Goal: Task Accomplishment & Management: Use online tool/utility

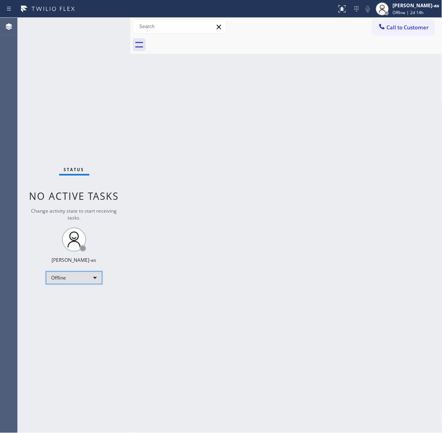
click at [65, 273] on div "Offline" at bounding box center [74, 277] width 56 height 13
click at [76, 310] on li "Unavailable" at bounding box center [73, 309] width 55 height 10
click at [232, 128] on div "Back to Dashboard Change Sender ID Customers Technicians Select a contact Outbo…" at bounding box center [286, 225] width 312 height 415
click at [204, 121] on div "Back to Dashboard Change Sender ID Customers Technicians Select a contact Outbo…" at bounding box center [286, 225] width 312 height 415
click at [386, 25] on div at bounding box center [382, 28] width 10 height 10
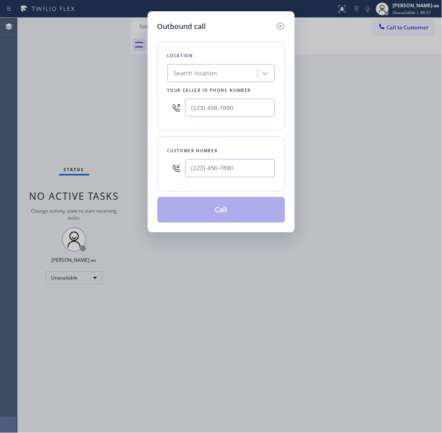
drag, startPoint x: 228, startPoint y: 178, endPoint x: 230, endPoint y: 173, distance: 5.2
click at [229, 176] on div at bounding box center [230, 168] width 90 height 26
click at [232, 170] on input "(___) ___-____" at bounding box center [230, 168] width 90 height 18
paste input "312) 721-7727"
type input "(312) 721-7727"
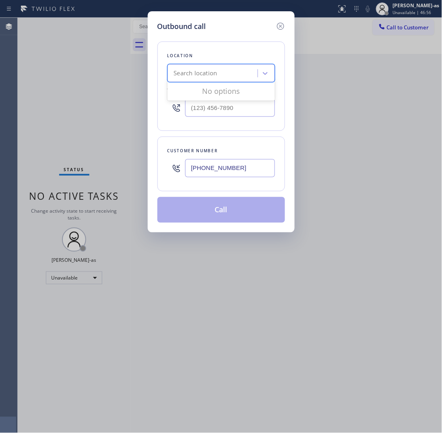
click at [222, 75] on div "Search location" at bounding box center [214, 73] width 88 height 14
paste input "Auburn Gresham Appliance Repair"
type input "Auburn Gresham Appliance Repair"
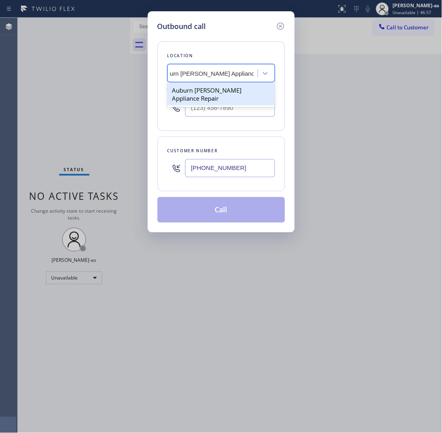
click at [204, 93] on div "Auburn Gresham Appliance Repair" at bounding box center [220, 94] width 107 height 23
type input "(773) 295-2765"
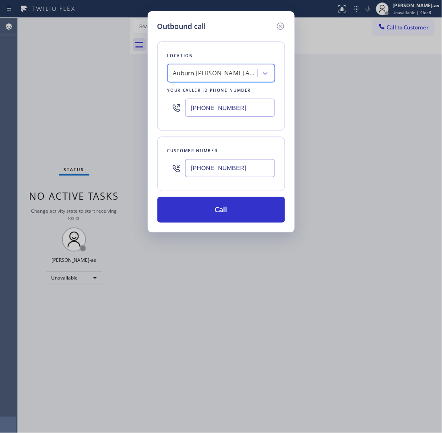
scroll to position [0, 0]
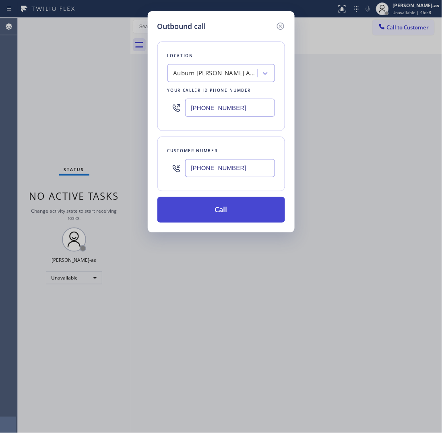
click at [228, 204] on button "Call" at bounding box center [221, 210] width 128 height 26
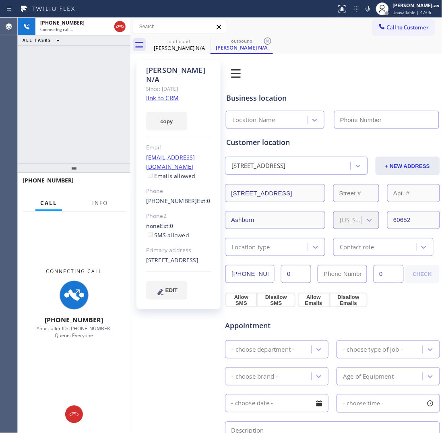
type input "(773) 295-2765"
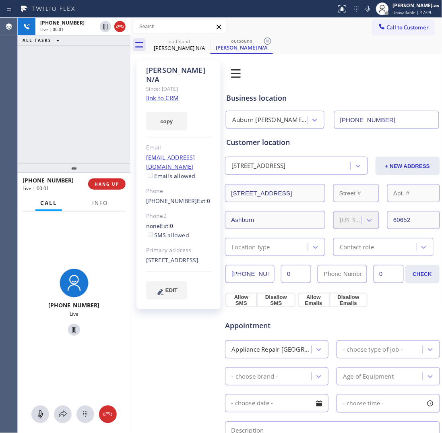
drag, startPoint x: 72, startPoint y: 125, endPoint x: 149, endPoint y: 192, distance: 102.5
click at [73, 125] on div "+13127217727 Live | 00:01 ALL TASKS ALL TASKS ACTIVE TASKS TASKS IN WRAP UP" at bounding box center [74, 90] width 113 height 145
drag, startPoint x: 165, startPoint y: 184, endPoint x: 184, endPoint y: 184, distance: 18.9
click at [184, 184] on div "Sean N/A Since: 20 may 2020 link to CRM copy Email np@email.com Emails allowed …" at bounding box center [178, 184] width 84 height 249
copy link "(312) 721-7727"
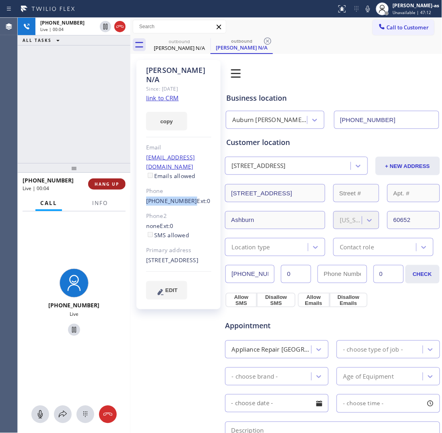
click at [97, 181] on span "HANG UP" at bounding box center [107, 184] width 25 height 6
click at [96, 151] on div "+13127217727 Live | 00:04 ALL TASKS ALL TASKS ACTIVE TASKS TASKS IN WRAP UP" at bounding box center [74, 90] width 113 height 145
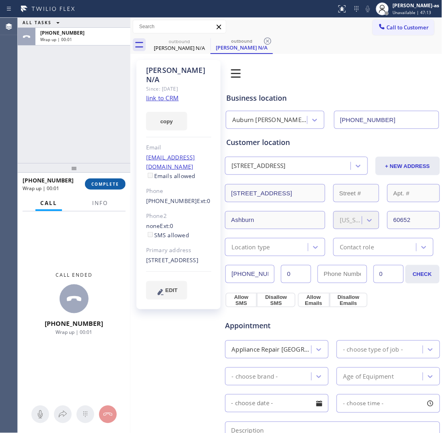
click at [109, 184] on span "COMPLETE" at bounding box center [105, 184] width 28 height 6
drag, startPoint x: 93, startPoint y: 152, endPoint x: 134, endPoint y: 167, distance: 43.6
click at [96, 151] on div "ALL TASKS ALL TASKS ACTIVE TASKS TASKS IN WRAP UP +13127217727 Wrap up | 00:01" at bounding box center [74, 90] width 113 height 145
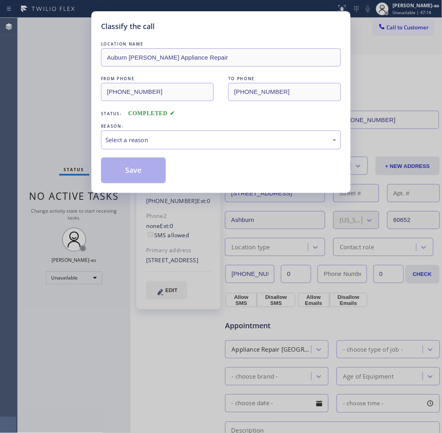
click at [198, 154] on div "LOCATION NAME Auburn Gresham Appliance Repair FROM PHONE (773) 295-2765 TO PHON…" at bounding box center [221, 111] width 240 height 143
click at [218, 138] on div "Select a reason" at bounding box center [220, 139] width 231 height 9
click at [148, 178] on button "Save" at bounding box center [133, 170] width 65 height 26
drag, startPoint x: 130, startPoint y: 168, endPoint x: 328, endPoint y: 99, distance: 210.6
click at [158, 160] on button "Save" at bounding box center [133, 170] width 65 height 26
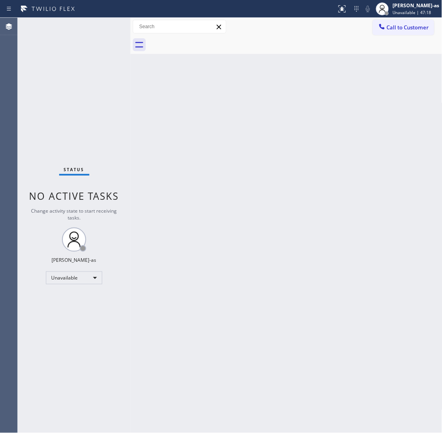
click at [394, 18] on div "Call to Customer Outbound call Location Auburn Gresham Appliance Repair Your ca…" at bounding box center [286, 27] width 312 height 18
click at [403, 25] on span "Call to Customer" at bounding box center [408, 27] width 42 height 7
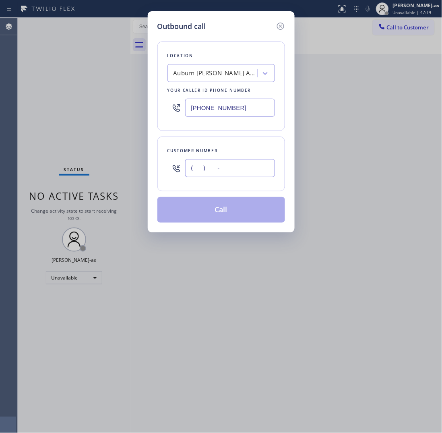
click at [229, 170] on input "(___) ___-____" at bounding box center [230, 168] width 90 height 18
paste input "312) 721-7727"
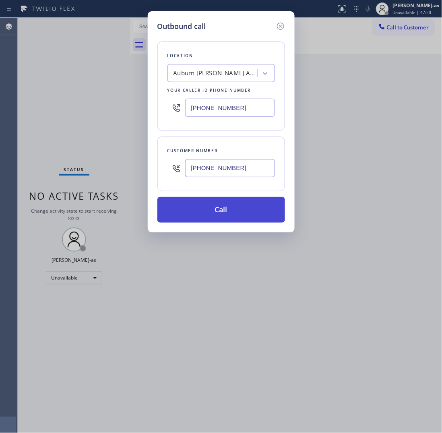
type input "(312) 721-7727"
click at [233, 211] on button "Call" at bounding box center [221, 210] width 128 height 26
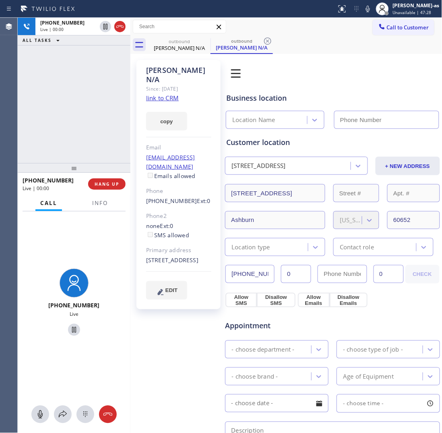
type input "(773) 295-2765"
drag, startPoint x: 103, startPoint y: 178, endPoint x: 111, endPoint y: 182, distance: 8.6
click at [106, 179] on div "+13127217727 Live | 00:01 HANG UP" at bounding box center [74, 183] width 103 height 21
click at [111, 182] on span "HANG UP" at bounding box center [107, 184] width 25 height 6
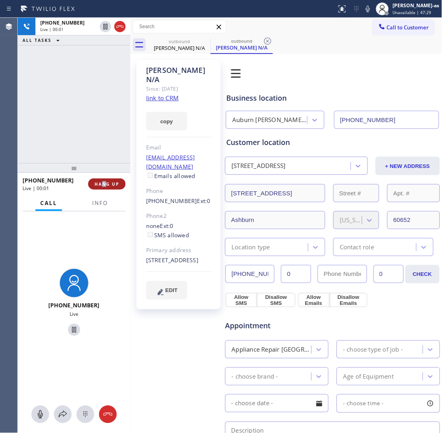
click at [111, 182] on span "HANG UP" at bounding box center [107, 184] width 25 height 6
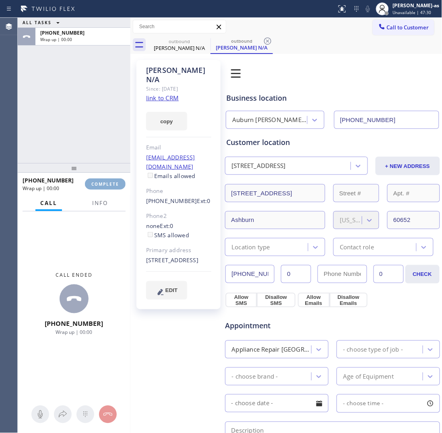
click at [111, 182] on span "COMPLETE" at bounding box center [105, 184] width 28 height 6
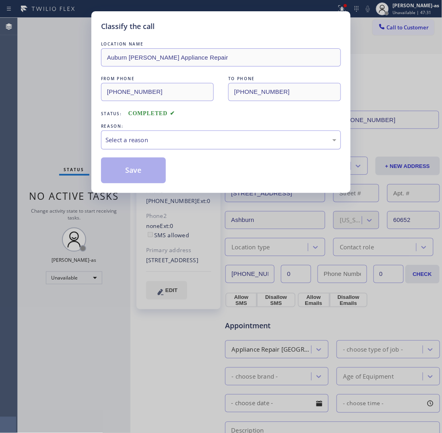
click at [153, 142] on div "Select a reason" at bounding box center [220, 139] width 231 height 9
drag, startPoint x: 197, startPoint y: 178, endPoint x: 203, endPoint y: 182, distance: 7.7
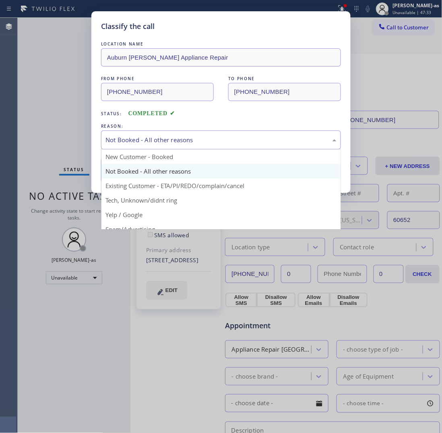
drag, startPoint x: 149, startPoint y: 141, endPoint x: 165, endPoint y: 145, distance: 16.6
click at [149, 140] on div "Not Booked - All other reasons" at bounding box center [220, 139] width 231 height 9
drag, startPoint x: 210, startPoint y: 182, endPoint x: 144, endPoint y: 179, distance: 66.1
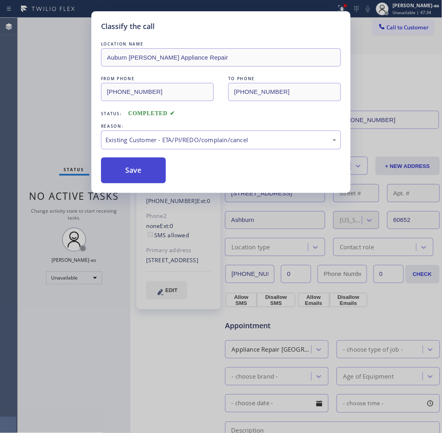
click at [129, 178] on button "Save" at bounding box center [133, 170] width 65 height 26
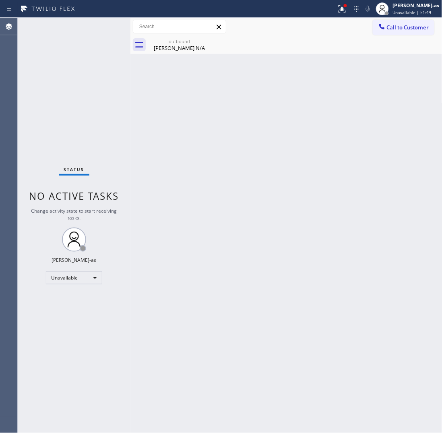
click at [376, 30] on button "Call to Customer" at bounding box center [404, 27] width 62 height 15
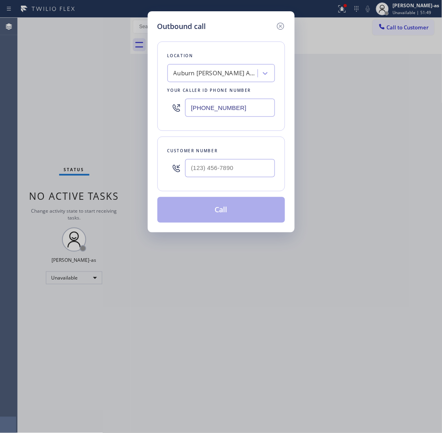
click at [265, 157] on div at bounding box center [230, 168] width 90 height 26
click at [246, 166] on input "(___) ___-____" at bounding box center [230, 168] width 90 height 18
paste input "786) 597-8686"
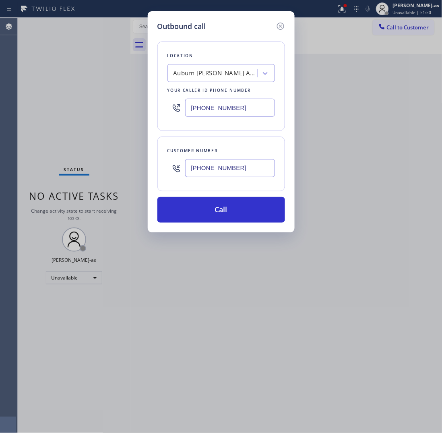
type input "(786) 597-8686"
click at [200, 80] on div "Auburn Gresham Appliance Repair" at bounding box center [214, 73] width 88 height 14
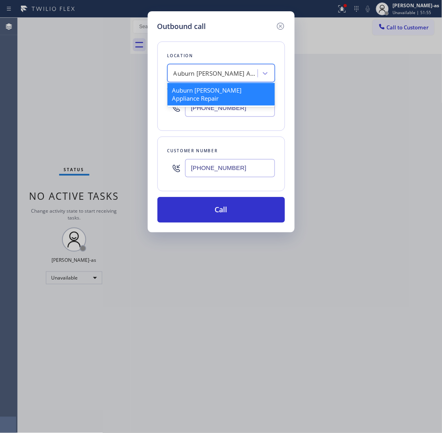
paste input "PAID 5 Star Appliance Elocal #uncorrect"
type input "PAID 5 Star Appliance Elocal #uncorrect"
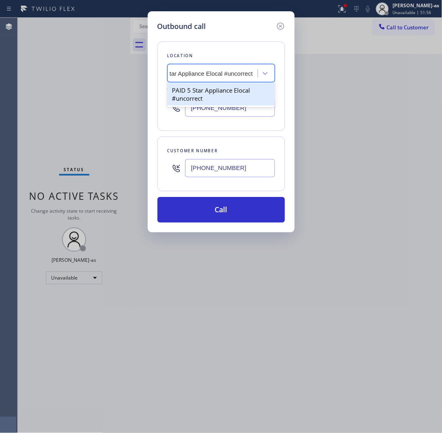
click at [204, 91] on div "PAID 5 Star Appliance Elocal #uncorrect" at bounding box center [220, 94] width 107 height 23
type input "(855) 797-9911"
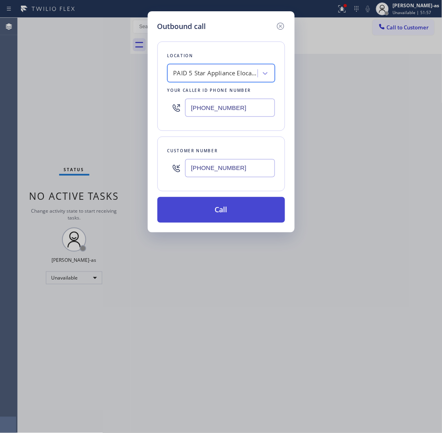
click at [229, 202] on button "Call" at bounding box center [221, 210] width 128 height 26
click at [231, 204] on button "Call" at bounding box center [221, 210] width 128 height 26
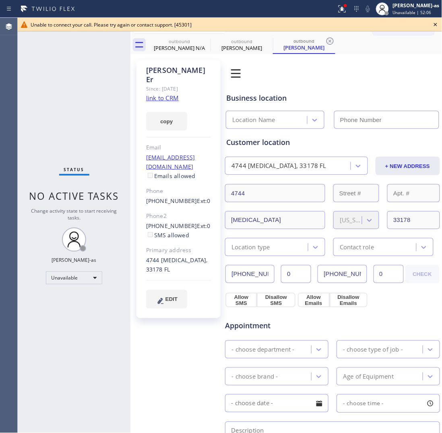
type input "(855) 797-9911"
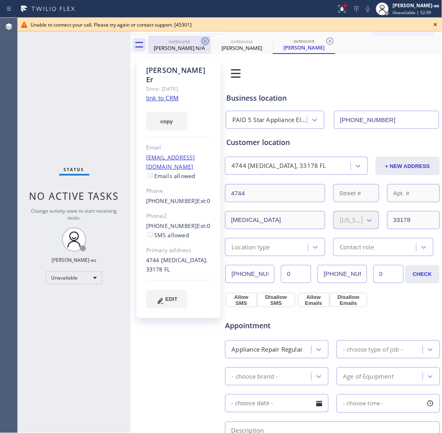
drag, startPoint x: 180, startPoint y: 41, endPoint x: 204, endPoint y: 40, distance: 23.8
click at [180, 41] on div "outbound" at bounding box center [179, 41] width 61 height 6
type input "(773) 295-2765"
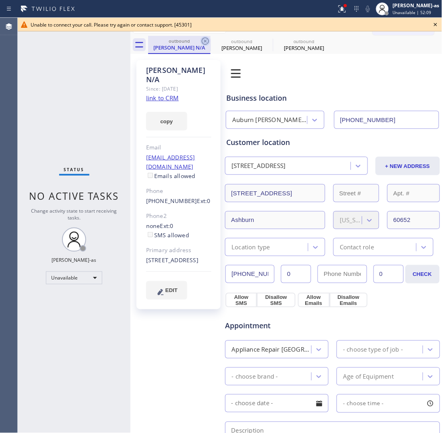
click at [204, 40] on icon at bounding box center [205, 41] width 10 height 10
click at [0, 0] on icon at bounding box center [0, 0] width 0 height 0
drag, startPoint x: 204, startPoint y: 40, endPoint x: 280, endPoint y: 1, distance: 85.5
click at [0, 0] on icon at bounding box center [0, 0] width 0 height 0
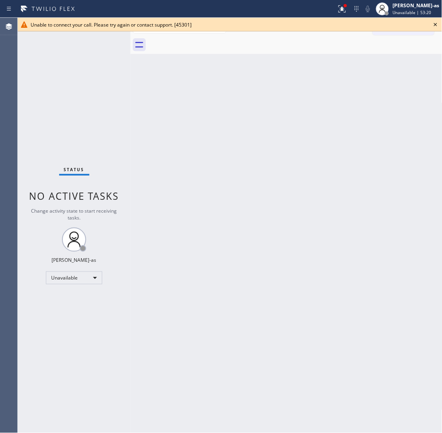
click at [433, 23] on icon at bounding box center [436, 25] width 10 height 10
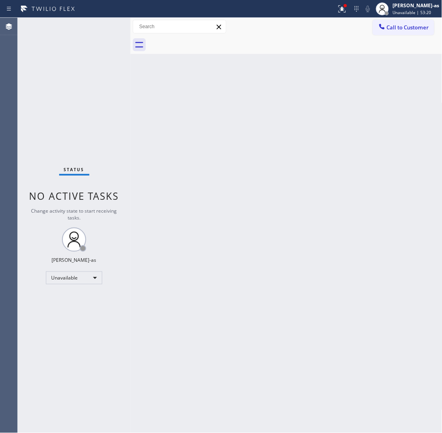
click at [401, 25] on span "Call to Customer" at bounding box center [408, 27] width 42 height 7
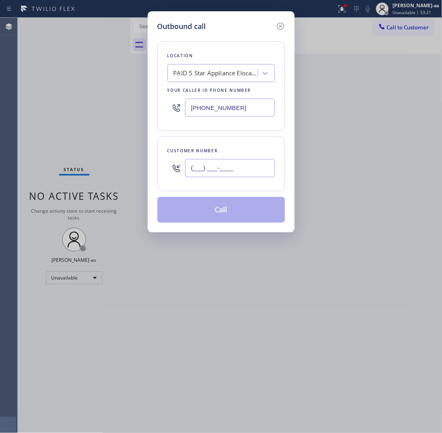
click at [231, 168] on input "(___) ___-____" at bounding box center [230, 168] width 90 height 18
paste input "425) 521-6322"
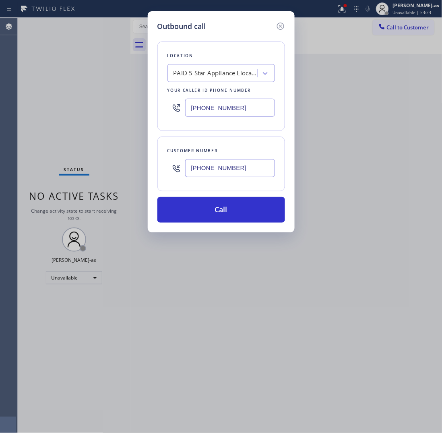
type input "(425) 521-6322"
click at [248, 104] on input "(855) 797-9911" at bounding box center [230, 108] width 90 height 18
paste input "425) 686-8906"
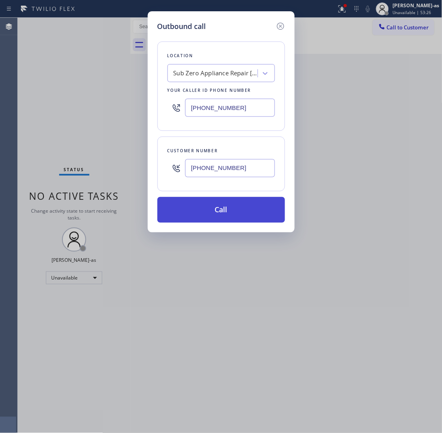
type input "(425) 686-8906"
click at [282, 213] on button "Call" at bounding box center [221, 210] width 128 height 26
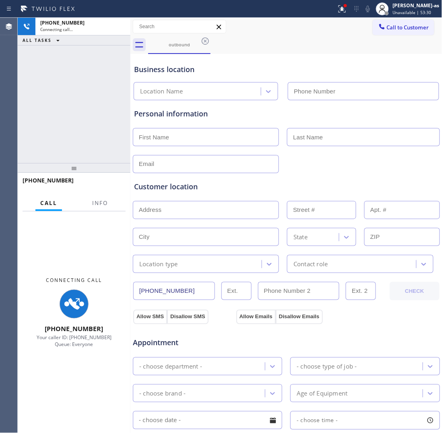
type input "(425) 686-8906"
drag, startPoint x: 281, startPoint y: 213, endPoint x: 228, endPoint y: 63, distance: 158.2
click at [236, 66] on div "Business location" at bounding box center [286, 69] width 305 height 11
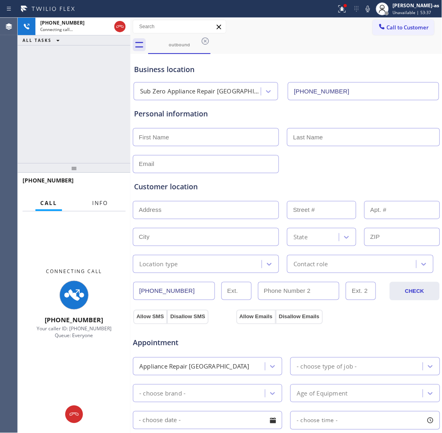
click at [103, 200] on span "Info" at bounding box center [100, 202] width 16 height 7
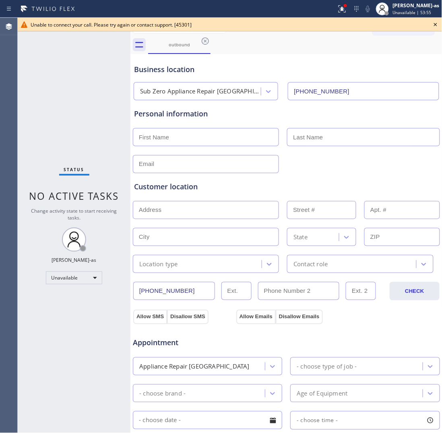
click at [91, 202] on div "Status No active tasks Change activity state to start receiving tasks. Jesica J…" at bounding box center [74, 225] width 113 height 415
drag, startPoint x: 171, startPoint y: 50, endPoint x: 200, endPoint y: 47, distance: 28.4
click at [176, 50] on div "outbound" at bounding box center [179, 44] width 61 height 17
click at [206, 41] on icon at bounding box center [205, 40] width 7 height 7
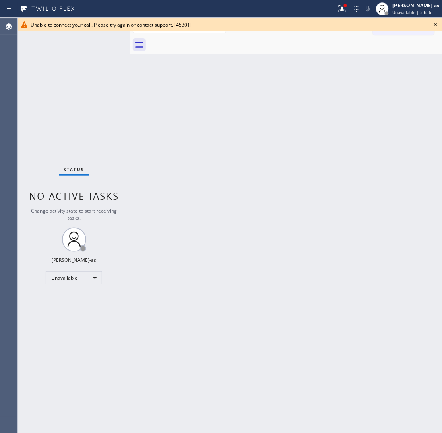
click at [205, 41] on div at bounding box center [295, 45] width 294 height 18
drag, startPoint x: 435, startPoint y: 24, endPoint x: 409, endPoint y: 29, distance: 25.7
click at [432, 25] on icon at bounding box center [436, 25] width 10 height 10
click at [409, 29] on span "Call to Customer" at bounding box center [408, 27] width 42 height 7
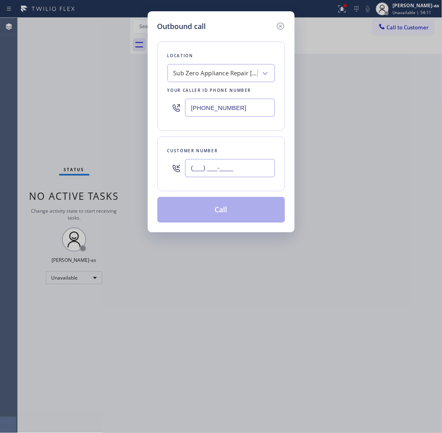
click at [252, 164] on input "(___) ___-____" at bounding box center [230, 168] width 90 height 18
paste input "480) 584-1252"
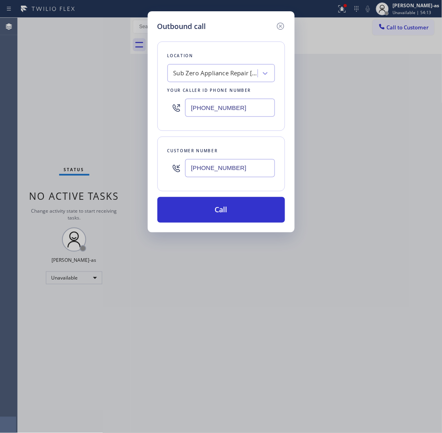
type input "(480) 584-1252"
click at [244, 107] on input "(425) 686-8906" at bounding box center [230, 108] width 90 height 18
click at [243, 108] on input "(425) 686-8906" at bounding box center [230, 108] width 90 height 18
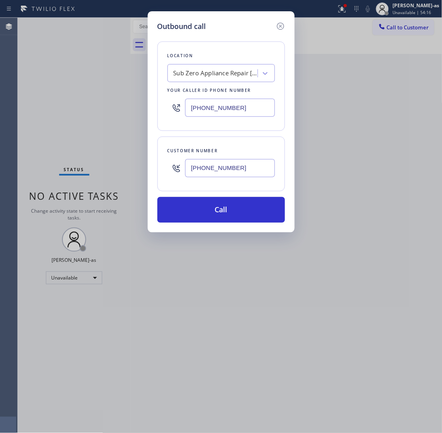
click at [243, 108] on input "(425) 686-8906" at bounding box center [230, 108] width 90 height 18
paste input "80) 568-1578"
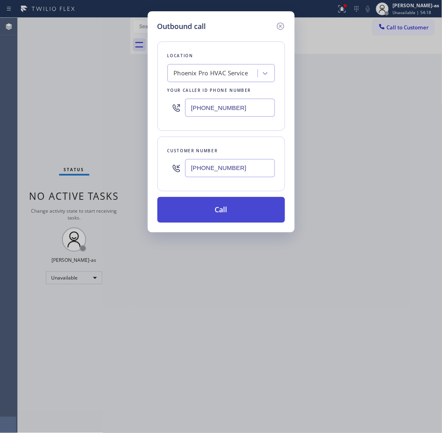
type input "(480) 568-1578"
click at [212, 209] on button "Call" at bounding box center [221, 210] width 128 height 26
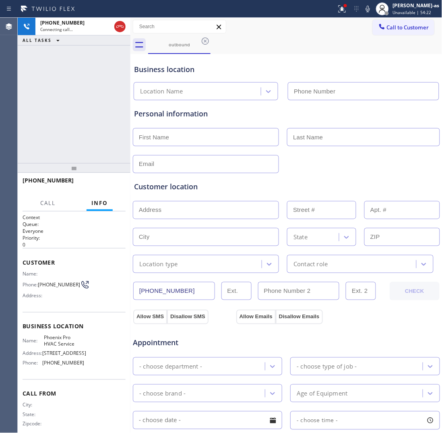
type input "(480) 568-1578"
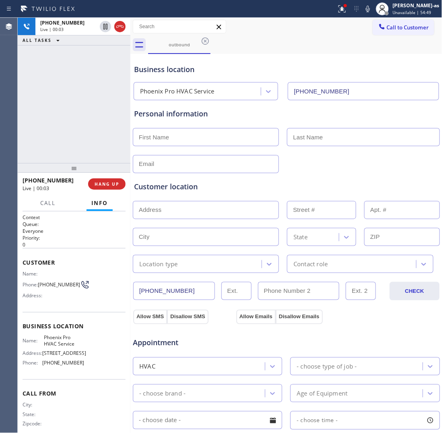
drag, startPoint x: 85, startPoint y: 116, endPoint x: 85, endPoint y: 133, distance: 17.7
click at [85, 122] on div "+14805841252 Live | 00:03 ALL TASKS ALL TASKS ACTIVE TASKS TASKS IN WRAP UP" at bounding box center [74, 90] width 113 height 145
click at [101, 184] on span "HANG UP" at bounding box center [107, 184] width 25 height 6
click at [95, 163] on div at bounding box center [74, 168] width 113 height 10
click at [107, 182] on span "HANG UP" at bounding box center [107, 184] width 25 height 6
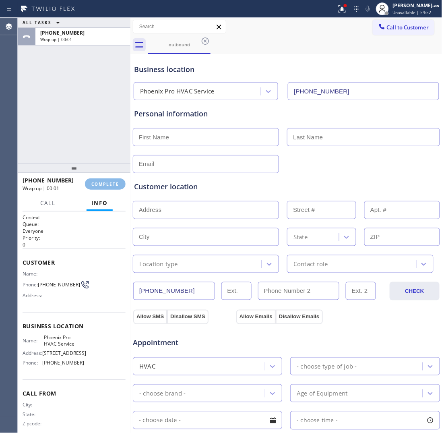
click at [101, 151] on div "ALL TASKS ALL TASKS ACTIVE TASKS TASKS IN WRAP UP +14805841252 Wrap up | 00:01" at bounding box center [74, 90] width 113 height 145
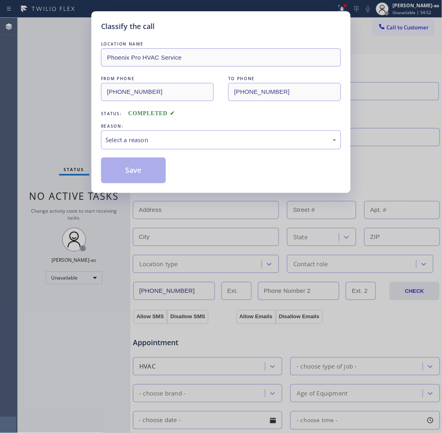
click at [105, 184] on div "Classify the call LOCATION NAME Phoenix Pro HVAC Service FROM PHONE (480) 568-1…" at bounding box center [220, 102] width 259 height 182
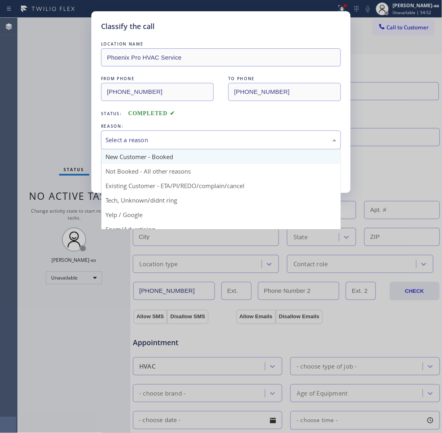
drag, startPoint x: 147, startPoint y: 142, endPoint x: 162, endPoint y: 159, distance: 22.8
click at [149, 145] on div "Select a reason" at bounding box center [221, 139] width 240 height 19
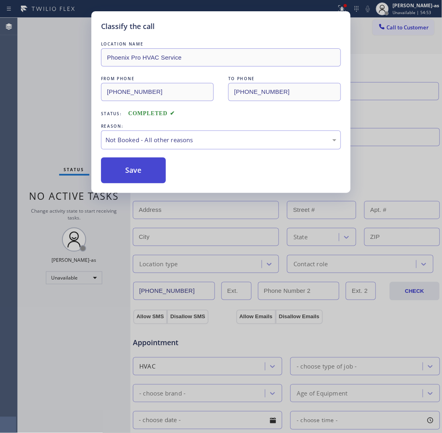
drag, startPoint x: 154, startPoint y: 171, endPoint x: 130, endPoint y: 175, distance: 24.5
click at [129, 176] on button "Save" at bounding box center [133, 170] width 65 height 26
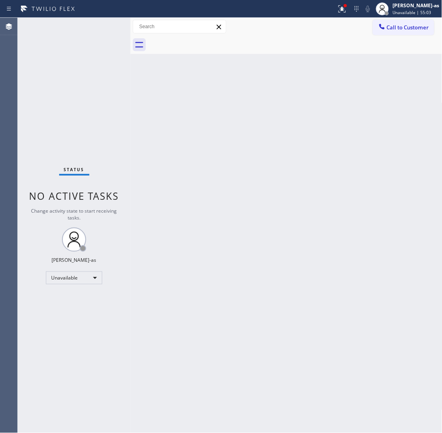
click at [413, 27] on span "Call to Customer" at bounding box center [408, 27] width 42 height 7
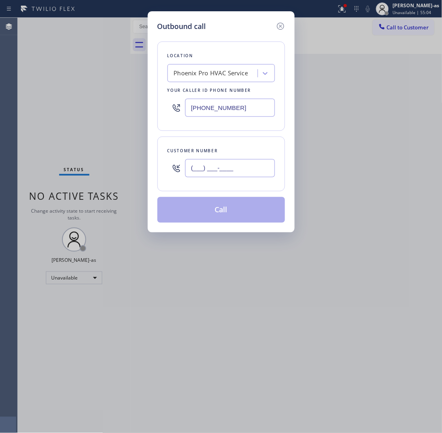
click at [238, 164] on input "(___) ___-____" at bounding box center [230, 168] width 90 height 18
paste input "480) 584-1252"
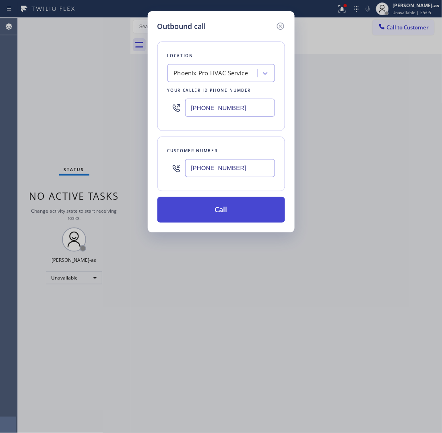
type input "(480) 584-1252"
click at [224, 213] on button "Call" at bounding box center [221, 210] width 128 height 26
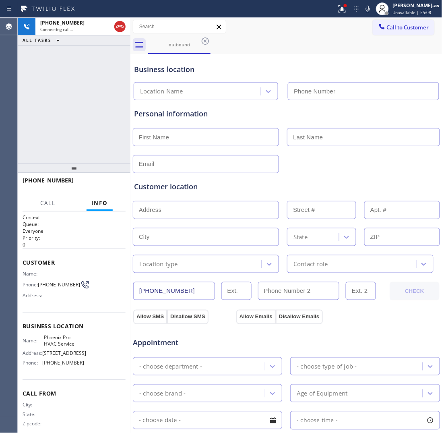
type input "(480) 568-1578"
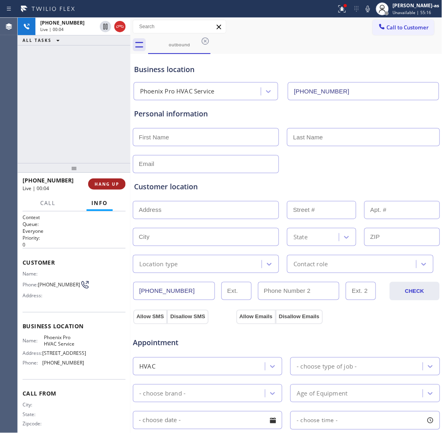
click at [101, 183] on span "HANG UP" at bounding box center [107, 184] width 25 height 6
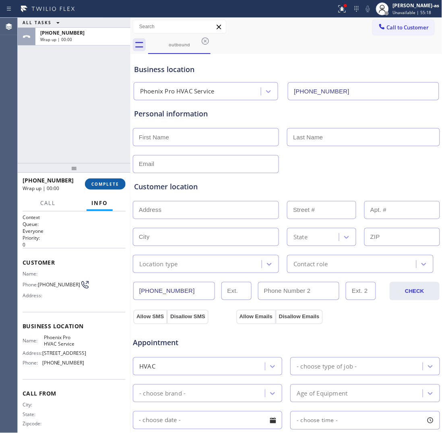
click at [101, 183] on span "COMPLETE" at bounding box center [105, 184] width 28 height 6
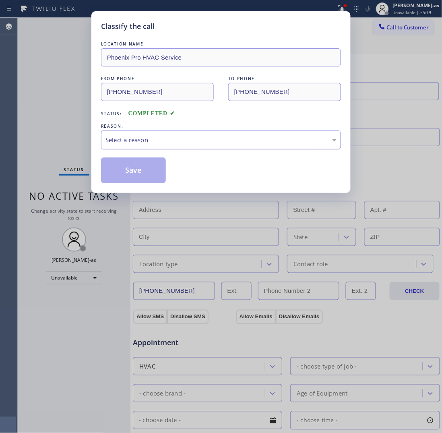
click at [149, 145] on div "Select a reason" at bounding box center [220, 139] width 231 height 9
drag, startPoint x: 136, startPoint y: 176, endPoint x: 151, endPoint y: 192, distance: 21.9
click at [136, 176] on button "Save" at bounding box center [133, 170] width 65 height 26
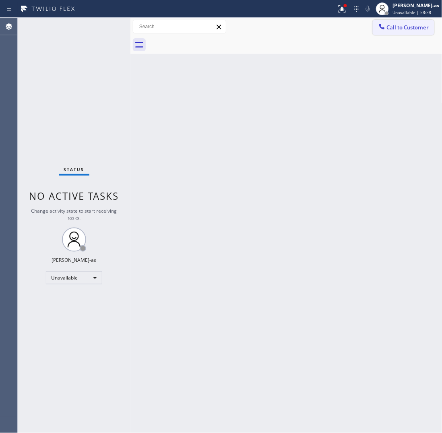
click at [401, 21] on button "Call to Customer" at bounding box center [404, 27] width 62 height 15
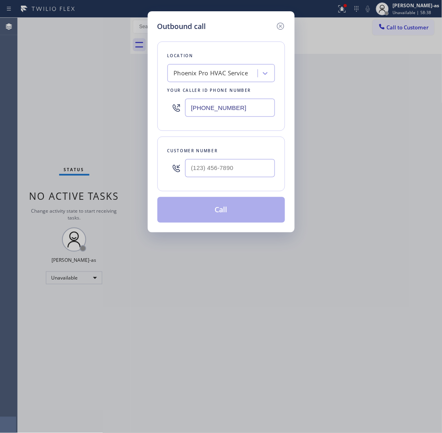
click at [242, 149] on div "Customer number" at bounding box center [220, 151] width 107 height 8
click at [247, 166] on input "(___) ___-____" at bounding box center [230, 168] width 90 height 18
paste input "323) 605-3696"
type input "(323) 605-3696"
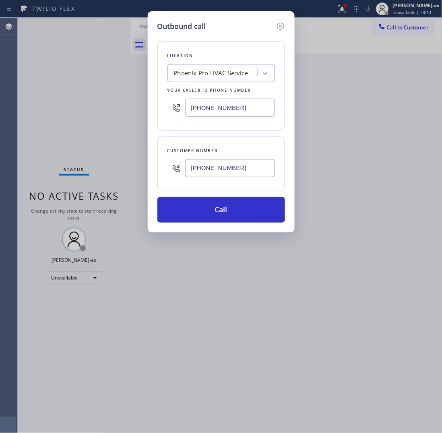
click at [214, 75] on div "Phoenix Pro HVAC Service" at bounding box center [211, 73] width 74 height 9
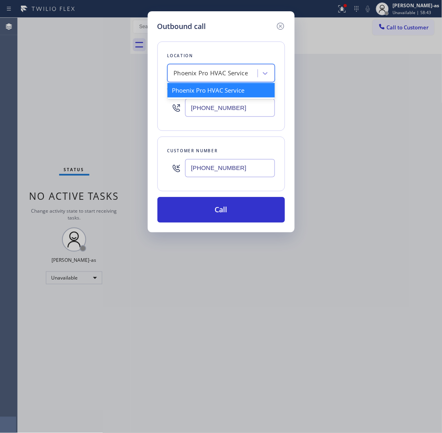
paste input "Santa Monica Best Appliance Repair"
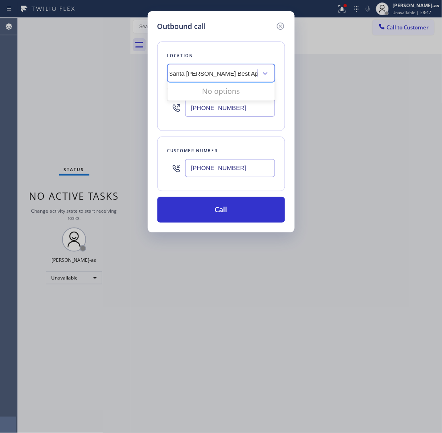
scroll to position [0, 4]
type input "Santa Monica Best Appliance Repair"
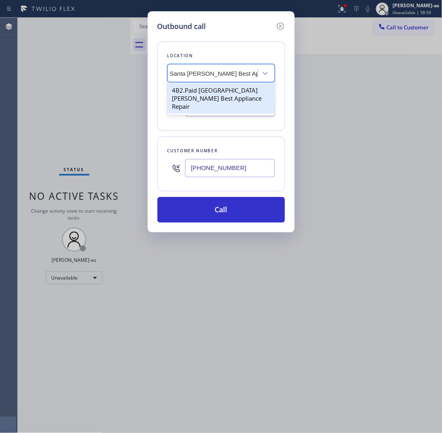
click at [194, 92] on div "4B2.Paid Santa Monica Best Appliance Repair" at bounding box center [220, 98] width 107 height 31
type input "(310) 340-1706"
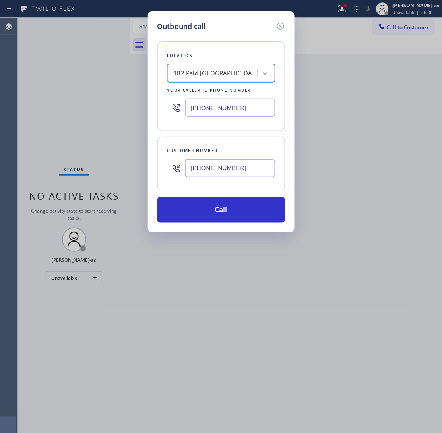
scroll to position [0, 0]
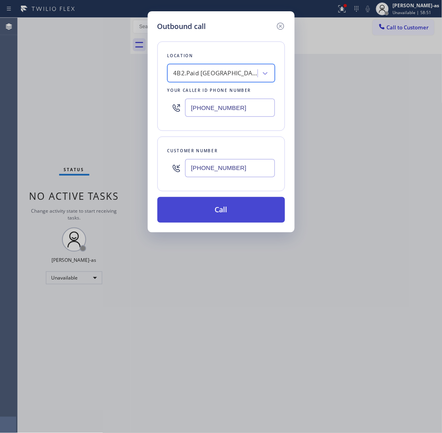
click at [251, 208] on button "Call" at bounding box center [221, 210] width 128 height 26
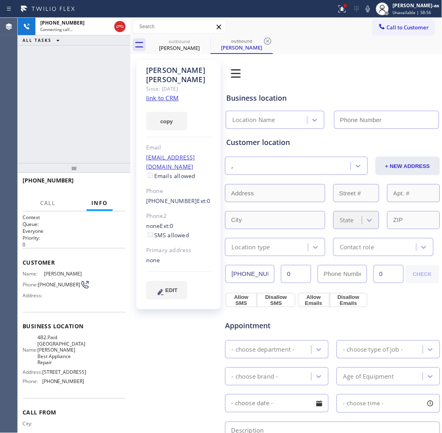
type input "(310) 340-1706"
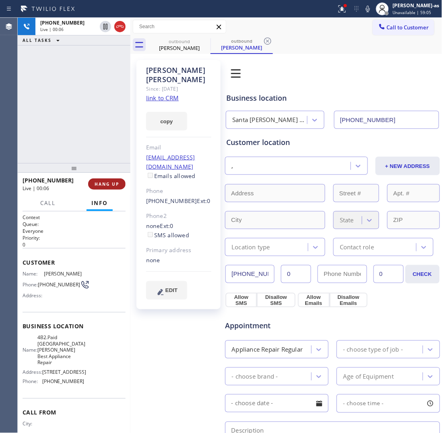
click at [112, 178] on button "HANG UP" at bounding box center [106, 183] width 37 height 11
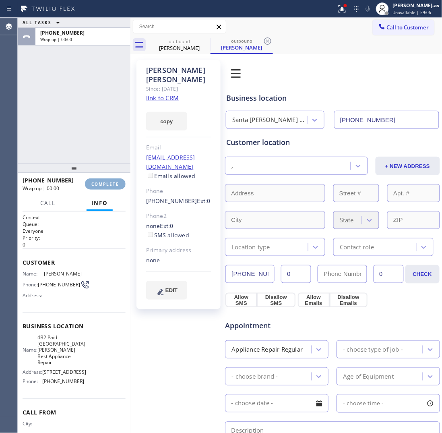
click at [112, 178] on button "COMPLETE" at bounding box center [105, 183] width 41 height 11
click at [112, 177] on div "+13236053696 Wrap up | 00:01 COMPLETE" at bounding box center [74, 183] width 103 height 21
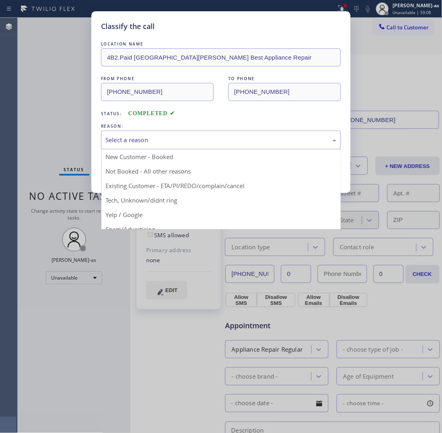
click at [187, 146] on div "Select a reason" at bounding box center [221, 139] width 240 height 19
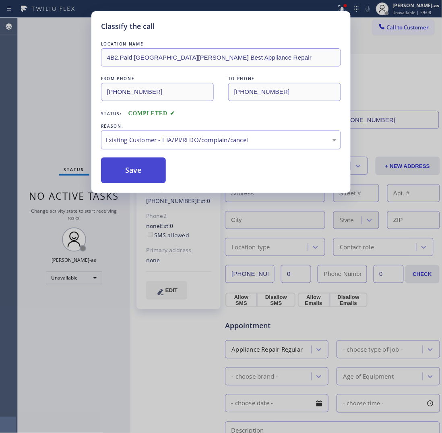
drag, startPoint x: 149, startPoint y: 169, endPoint x: 136, endPoint y: 173, distance: 13.5
click at [148, 169] on button "Save" at bounding box center [133, 170] width 65 height 26
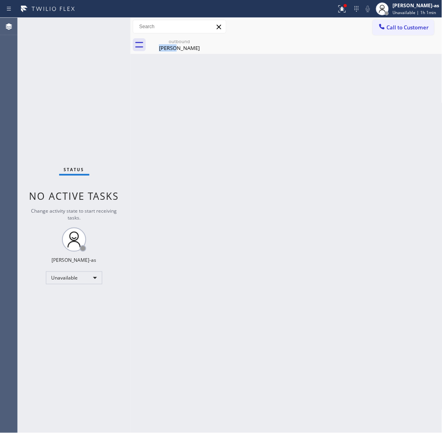
drag, startPoint x: 179, startPoint y: 163, endPoint x: 256, endPoint y: 130, distance: 84.4
click at [188, 161] on div "Back to Dashboard Change Sender ID Customers Technicians Select a contact Outbo…" at bounding box center [286, 225] width 312 height 415
click at [410, 22] on button "Call to Customer" at bounding box center [404, 27] width 62 height 15
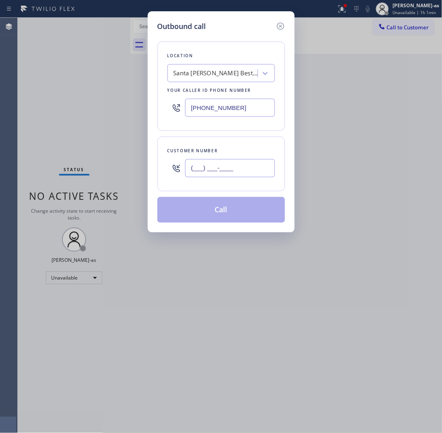
click at [234, 169] on input "(___) ___-____" at bounding box center [230, 168] width 90 height 18
paste input "201) 725-6143"
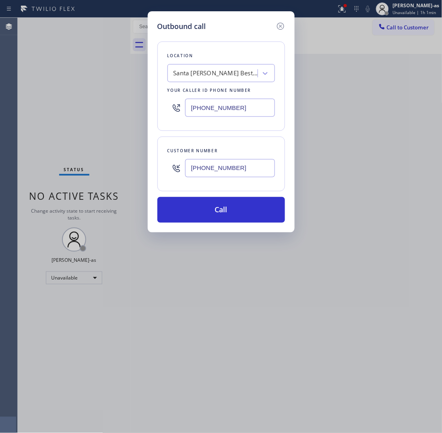
type input "(201) 725-6143"
click at [252, 109] on input "(310) 340-1706" at bounding box center [230, 108] width 90 height 18
paste input "201) 897-7461"
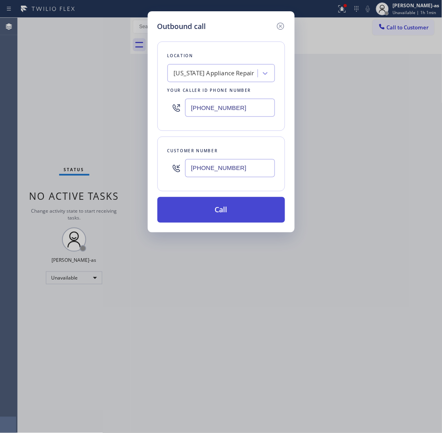
type input "(201) 897-7461"
click at [219, 211] on button "Call" at bounding box center [221, 210] width 128 height 26
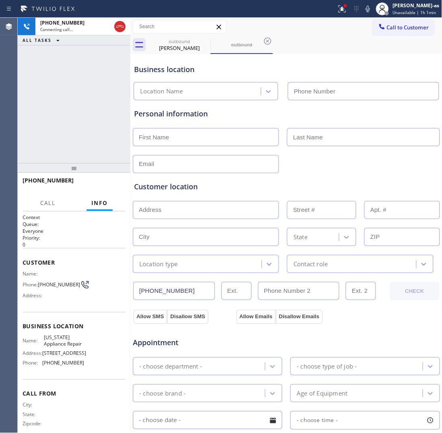
type input "(201) 897-7461"
click at [95, 136] on div "+12017256143 Connecting call… ALL TASKS ALL TASKS ACTIVE TASKS TASKS IN WRAP UP" at bounding box center [74, 90] width 113 height 145
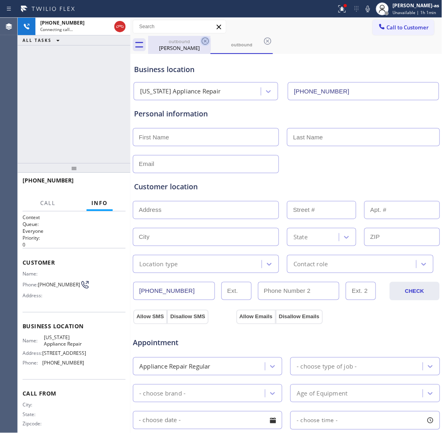
drag, startPoint x: 171, startPoint y: 41, endPoint x: 202, endPoint y: 41, distance: 30.2
click at [175, 41] on div "outbound" at bounding box center [179, 41] width 61 height 6
type input "(310) 340-1706"
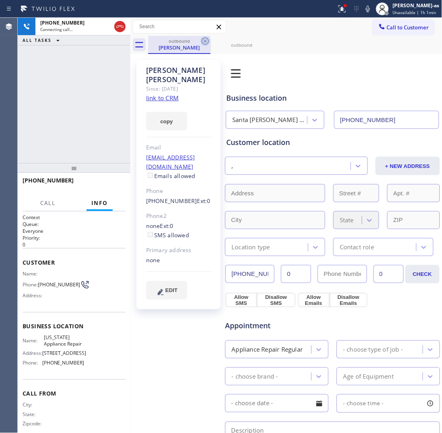
click at [202, 40] on icon at bounding box center [205, 40] width 7 height 7
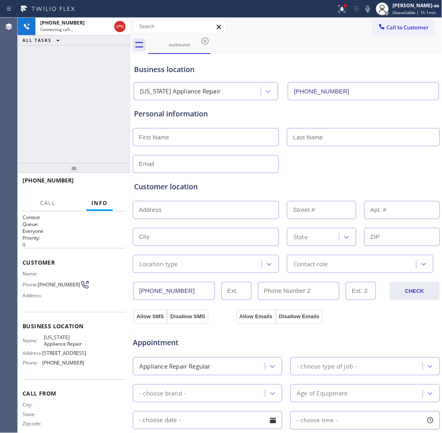
click at [54, 126] on div "+12017256143 Connecting call… ALL TASKS ALL TASKS ACTIVE TASKS TASKS IN WRAP UP" at bounding box center [74, 90] width 113 height 145
click at [98, 105] on div "+12017256143 Connecting call… ALL TASKS ALL TASKS ACTIVE TASKS TASKS IN WRAP UP" at bounding box center [74, 90] width 113 height 145
click at [119, 28] on icon at bounding box center [120, 27] width 10 height 10
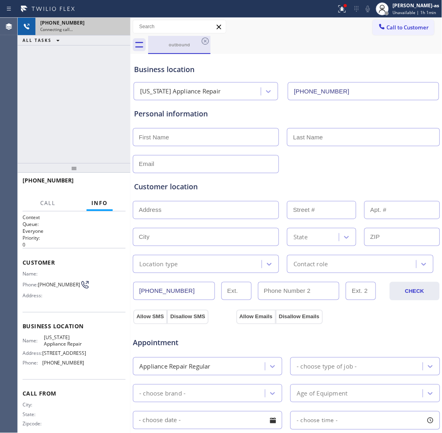
click at [173, 45] on div "outbound" at bounding box center [179, 44] width 61 height 6
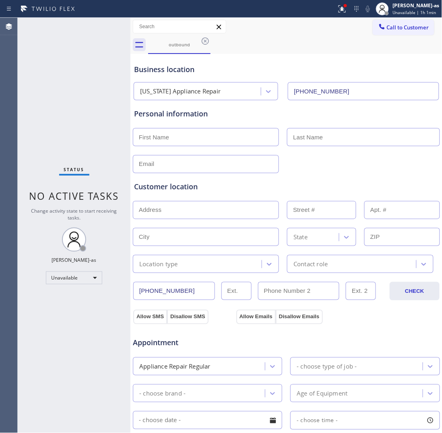
drag, startPoint x: 206, startPoint y: 39, endPoint x: 160, endPoint y: 66, distance: 53.4
click at [206, 39] on icon at bounding box center [205, 41] width 10 height 10
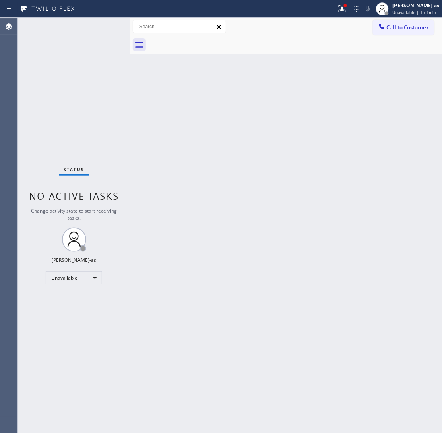
drag, startPoint x: 399, startPoint y: 26, endPoint x: 377, endPoint y: 37, distance: 24.8
click at [399, 27] on span "Call to Customer" at bounding box center [408, 27] width 42 height 7
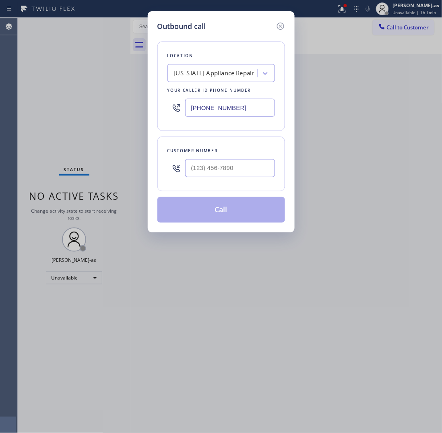
click at [220, 181] on div at bounding box center [230, 168] width 90 height 26
click at [226, 165] on input "(___) ___-____" at bounding box center [230, 168] width 90 height 18
paste input "602) 568-9156"
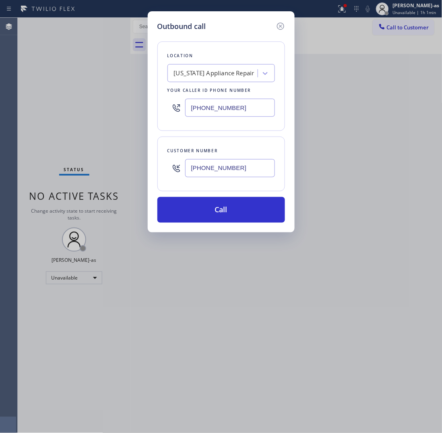
type input "(602) 568-9156"
click at [232, 108] on input "(201) 897-7461" at bounding box center [230, 108] width 90 height 18
paste input "602) 536-8319"
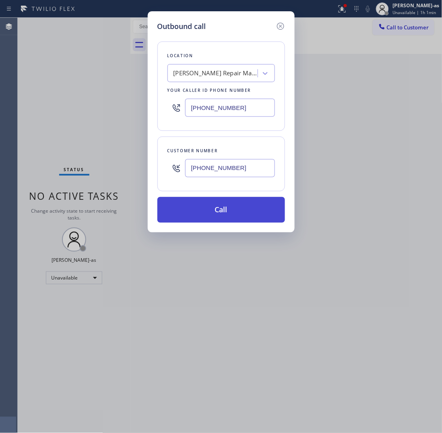
type input "(602) 536-8319"
click at [227, 209] on button "Call" at bounding box center [221, 210] width 128 height 26
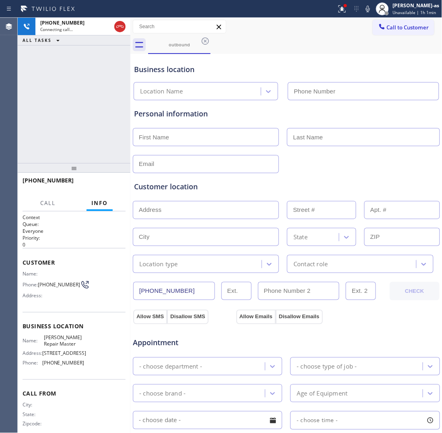
type input "(602) 536-8319"
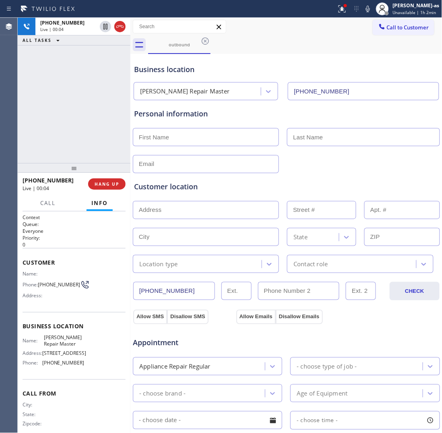
click at [55, 151] on div "+16025689156 Live | 00:04 ALL TASKS ALL TASKS ACTIVE TASKS TASKS IN WRAP UP" at bounding box center [74, 90] width 113 height 145
click at [103, 184] on span "HANG UP" at bounding box center [107, 184] width 25 height 6
click at [99, 131] on div "+16025689156 Live | 00:05 ALL TASKS ALL TASKS ACTIVE TASKS TASKS IN WRAP UP" at bounding box center [74, 90] width 113 height 145
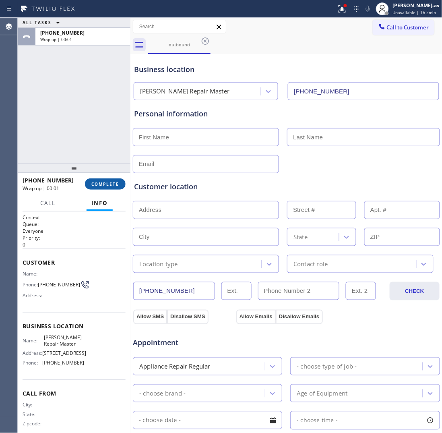
click at [111, 180] on button "COMPLETE" at bounding box center [105, 183] width 41 height 11
click at [91, 137] on div "ALL TASKS ALL TASKS ACTIVE TASKS TASKS IN WRAP UP +16025689156 Wrap up | 00:01" at bounding box center [74, 90] width 113 height 145
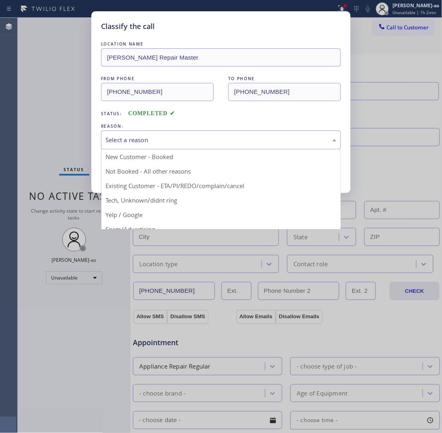
click at [154, 142] on div "Select a reason" at bounding box center [220, 139] width 231 height 9
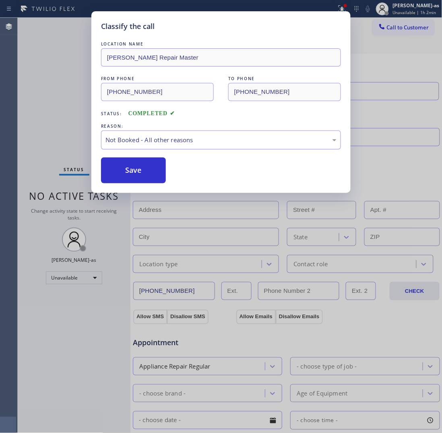
click at [140, 136] on div "Not Booked - All other reasons" at bounding box center [221, 139] width 240 height 19
drag, startPoint x: 149, startPoint y: 172, endPoint x: 142, endPoint y: 163, distance: 11.2
click at [148, 171] on button "Save" at bounding box center [133, 170] width 65 height 26
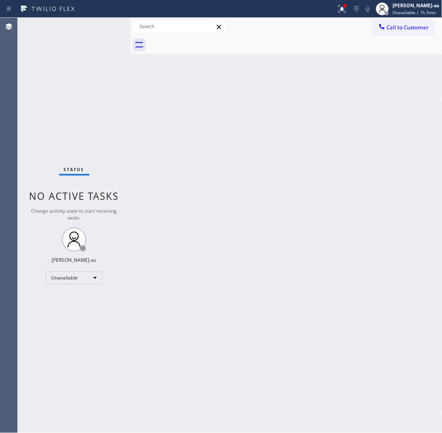
click at [409, 33] on button "Call to Customer" at bounding box center [404, 27] width 62 height 15
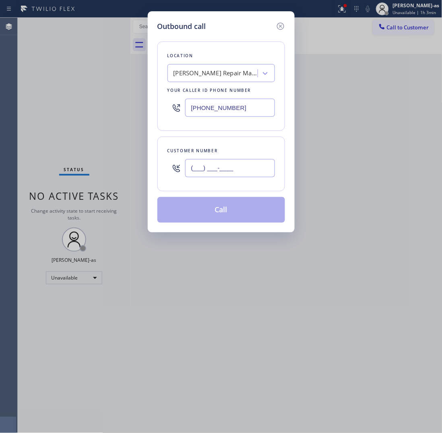
click at [246, 165] on input "(___) ___-____" at bounding box center [230, 168] width 90 height 18
paste input "602) 568-9156"
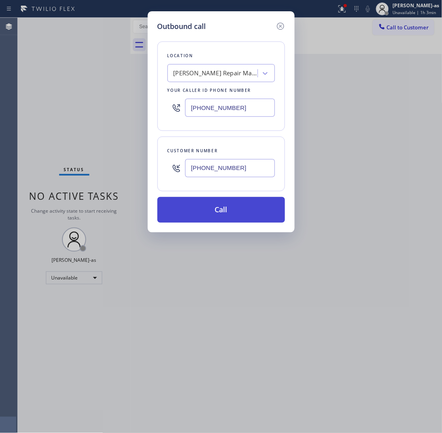
type input "(602) 568-9156"
click at [250, 213] on button "Call" at bounding box center [221, 210] width 128 height 26
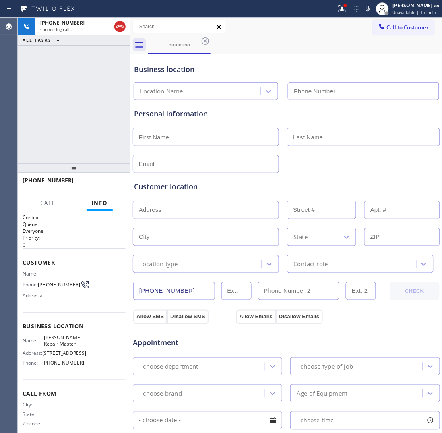
type input "(602) 536-8319"
drag, startPoint x: 107, startPoint y: 95, endPoint x: 141, endPoint y: 79, distance: 37.3
click at [108, 95] on div "+16025689156 Connecting call… ALL TASKS ALL TASKS ACTIVE TASKS TASKS IN WRAP UP" at bounding box center [74, 90] width 113 height 145
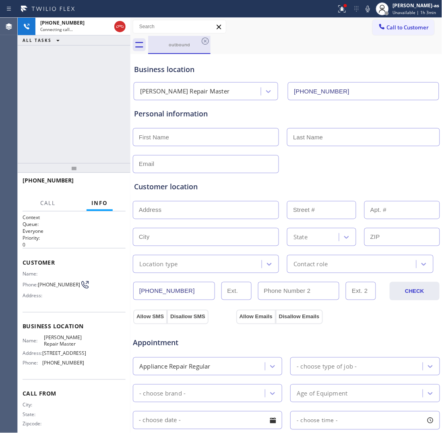
click at [166, 48] on div "outbound" at bounding box center [179, 44] width 61 height 17
drag, startPoint x: 122, startPoint y: 25, endPoint x: 156, endPoint y: 35, distance: 35.6
click at [122, 26] on icon at bounding box center [120, 27] width 10 height 10
drag, startPoint x: 176, startPoint y: 43, endPoint x: 195, endPoint y: 39, distance: 19.6
click at [186, 42] on div "outbound" at bounding box center [179, 44] width 61 height 6
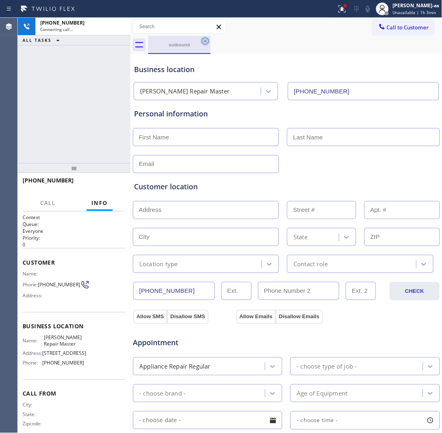
click at [207, 41] on icon at bounding box center [205, 41] width 10 height 10
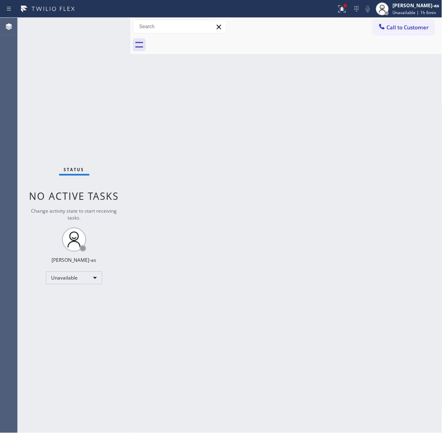
drag, startPoint x: 399, startPoint y: 25, endPoint x: 394, endPoint y: 26, distance: 5.0
click at [399, 25] on span "Call to Customer" at bounding box center [408, 27] width 42 height 7
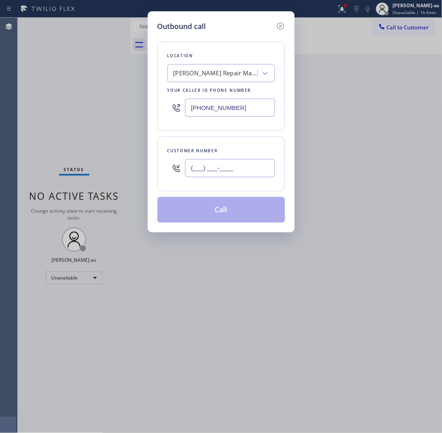
click at [242, 163] on input "(___) ___-____" at bounding box center [230, 168] width 90 height 18
paste input "916) 416-8985"
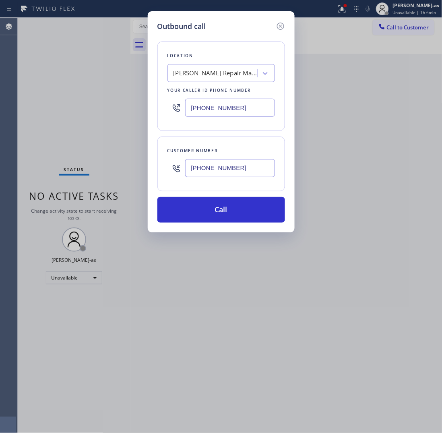
type input "(916) 416-8985"
click at [242, 114] on input "(602) 536-8319" at bounding box center [230, 108] width 90 height 18
click at [242, 113] on input "(602) 536-8319" at bounding box center [230, 108] width 90 height 18
click at [241, 113] on input "(602) 536-8319" at bounding box center [230, 108] width 90 height 18
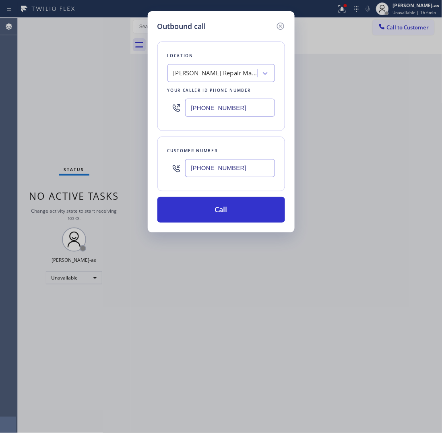
paste input "7484"
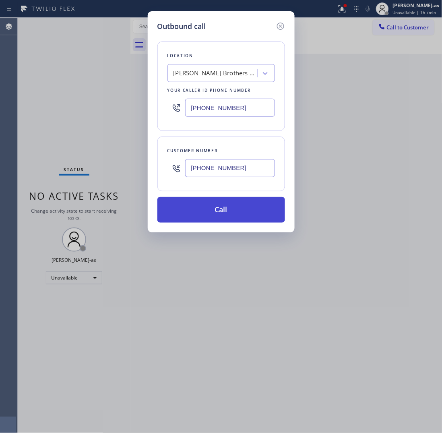
type input "(602) 536-7484"
click at [225, 214] on button "Call" at bounding box center [221, 210] width 128 height 26
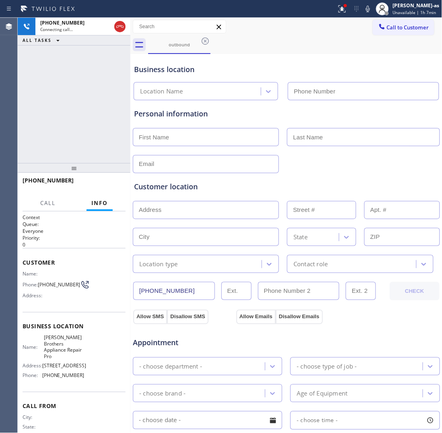
type input "(602) 536-7484"
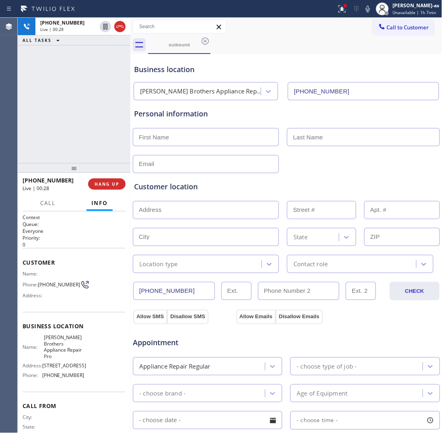
click at [105, 176] on div "+19164168985 Live | 00:28 HANG UP" at bounding box center [74, 183] width 103 height 21
click at [105, 180] on button "HANG UP" at bounding box center [106, 183] width 37 height 11
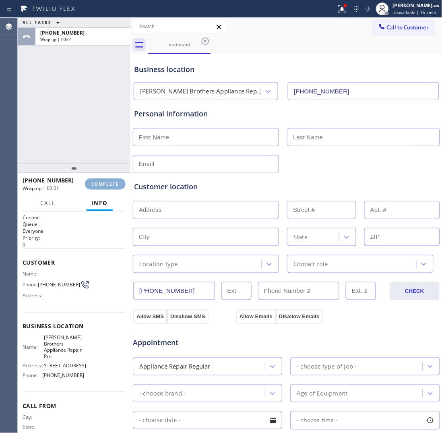
click at [105, 180] on button "COMPLETE" at bounding box center [105, 183] width 41 height 11
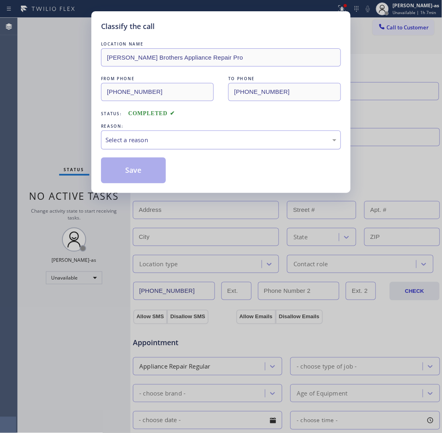
drag, startPoint x: 87, startPoint y: 131, endPoint x: 155, endPoint y: 139, distance: 68.9
click at [87, 132] on div "Classify the call LOCATION NAME Benson Brothers Appliance Repair Pro FROM PHONE…" at bounding box center [221, 216] width 442 height 433
drag, startPoint x: 152, startPoint y: 139, endPoint x: 159, endPoint y: 144, distance: 8.6
click at [153, 140] on div "Select a reason" at bounding box center [220, 139] width 231 height 9
drag, startPoint x: 135, startPoint y: 172, endPoint x: 391, endPoint y: 223, distance: 261.1
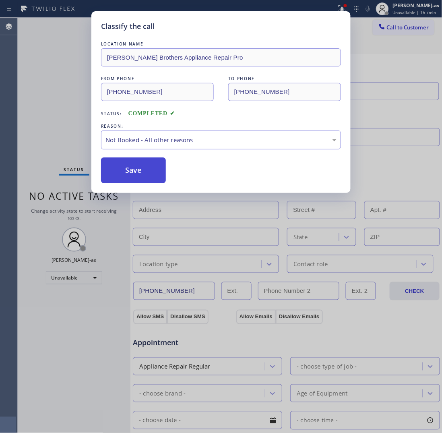
click at [137, 173] on button "Save" at bounding box center [133, 170] width 65 height 26
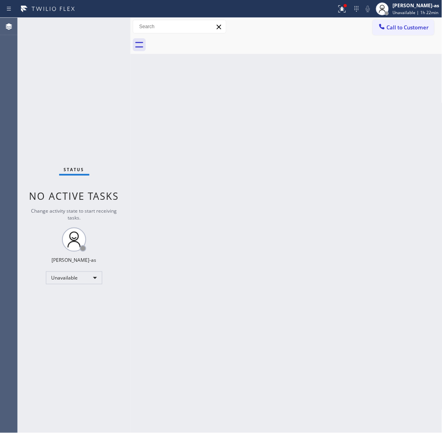
drag, startPoint x: 198, startPoint y: 231, endPoint x: 202, endPoint y: 242, distance: 11.6
click at [198, 231] on div "Back to Dashboard Change Sender ID Customers Technicians Select a contact Outbo…" at bounding box center [286, 225] width 312 height 415
click at [248, 232] on div "Back to Dashboard Change Sender ID Customers Technicians Select a contact Outbo…" at bounding box center [286, 225] width 312 height 415
click at [273, 192] on div "Back to Dashboard Change Sender ID Customers Technicians Select a contact Outbo…" at bounding box center [286, 225] width 312 height 415
drag, startPoint x: 415, startPoint y: 23, endPoint x: 401, endPoint y: 28, distance: 15.0
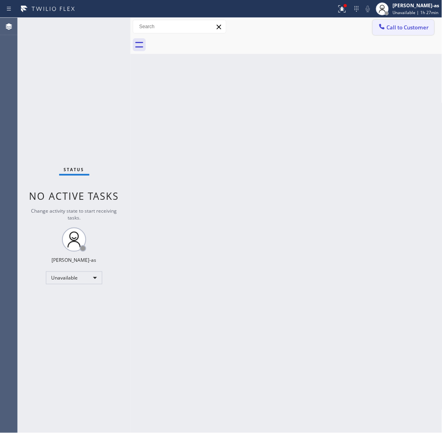
click at [413, 24] on button "Call to Customer" at bounding box center [404, 27] width 62 height 15
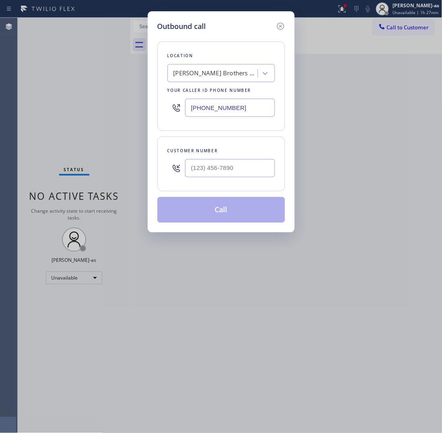
drag, startPoint x: 225, startPoint y: 158, endPoint x: 232, endPoint y: 162, distance: 8.2
click at [225, 159] on div at bounding box center [230, 168] width 90 height 26
click at [255, 170] on input "(___) ___-____" at bounding box center [230, 168] width 90 height 18
paste input "855) 999-4417"
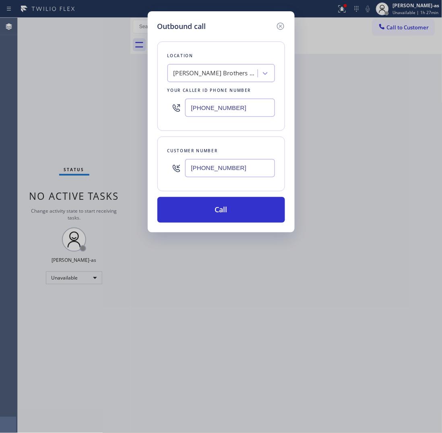
click at [252, 168] on input "(855) 999-4417" at bounding box center [230, 168] width 90 height 18
click at [252, 169] on input "(855) 999-4417" at bounding box center [230, 168] width 90 height 18
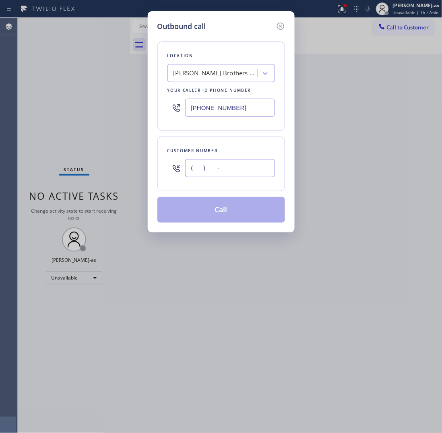
type input "(___) ___-____"
click at [248, 111] on input "(602) 536-7484" at bounding box center [230, 108] width 90 height 18
paste input "text"
click at [249, 109] on input "(602) 536-7484" at bounding box center [230, 108] width 90 height 18
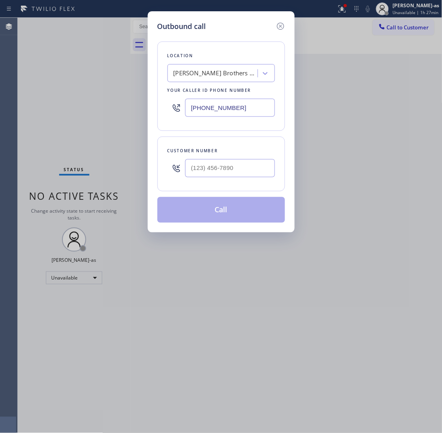
click at [249, 109] on input "(602) 536-7484" at bounding box center [230, 108] width 90 height 18
paste input "855) 999-4417"
type input "(855) 999-4417"
click at [256, 176] on input "(___) ___-____" at bounding box center [230, 168] width 90 height 18
paste input "415) 845-0648"
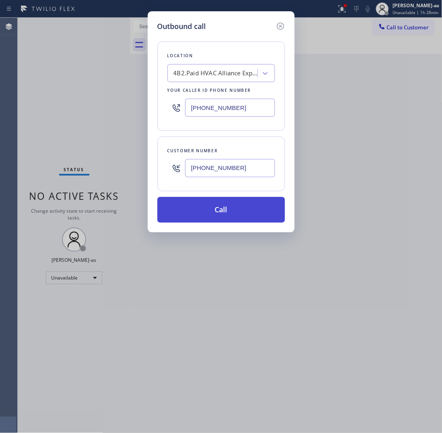
type input "(415) 845-0648"
click at [242, 213] on button "Call" at bounding box center [221, 210] width 128 height 26
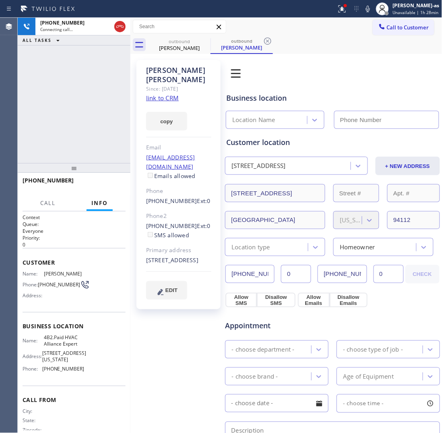
type input "(855) 999-4417"
click at [51, 134] on div "+14158450648 Live | 00:06 ALL TASKS ALL TASKS ACTIVE TASKS TASKS IN WRAP UP" at bounding box center [74, 90] width 113 height 145
click at [159, 94] on link "link to CRM" at bounding box center [162, 98] width 33 height 8
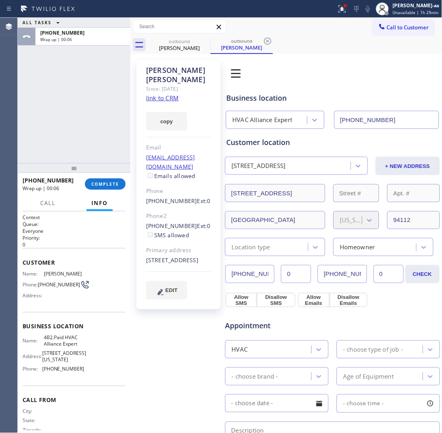
drag, startPoint x: 50, startPoint y: 146, endPoint x: 85, endPoint y: 92, distance: 64.3
click at [55, 151] on div "ALL TASKS ALL TASKS ACTIVE TASKS TASKS IN WRAP UP +14158450648 Wrap up | 00:06" at bounding box center [74, 90] width 113 height 145
click at [104, 183] on span "COMPLETE" at bounding box center [105, 184] width 28 height 6
click at [103, 183] on div "Classify the call LOCATION NAME Auburn Gresham Appliance Repair FROM PHONE (773…" at bounding box center [230, 225] width 424 height 415
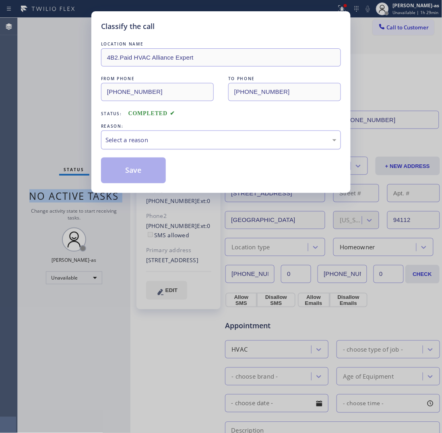
drag, startPoint x: 168, startPoint y: 141, endPoint x: 166, endPoint y: 146, distance: 5.1
click at [168, 141] on div "Select a reason" at bounding box center [220, 139] width 231 height 9
click at [147, 170] on button "Save" at bounding box center [133, 170] width 65 height 26
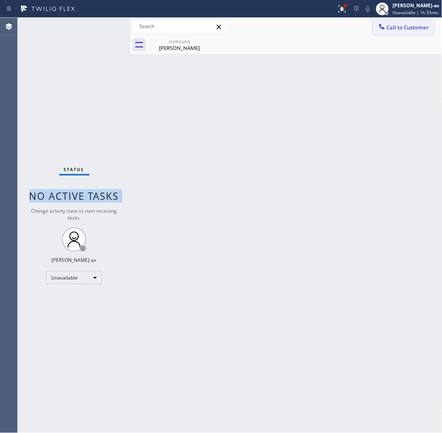
click at [417, 27] on span "Call to Customer" at bounding box center [408, 27] width 42 height 7
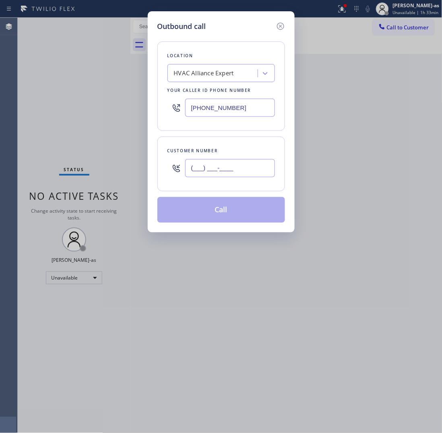
click at [255, 177] on input "(___) ___-____" at bounding box center [230, 168] width 90 height 18
paste input "415) 505-9701"
type input "(415) 505-9701"
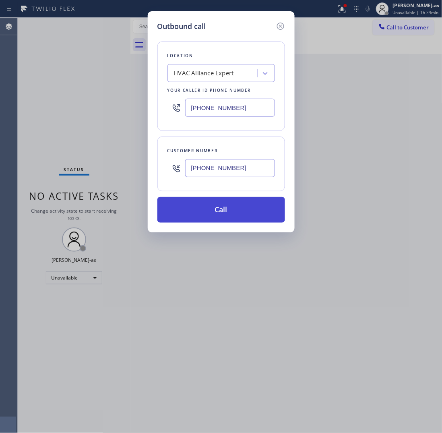
click at [246, 212] on button "Call" at bounding box center [221, 210] width 128 height 26
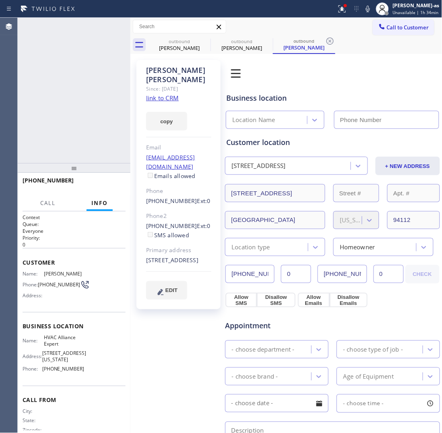
type input "(855) 999-4417"
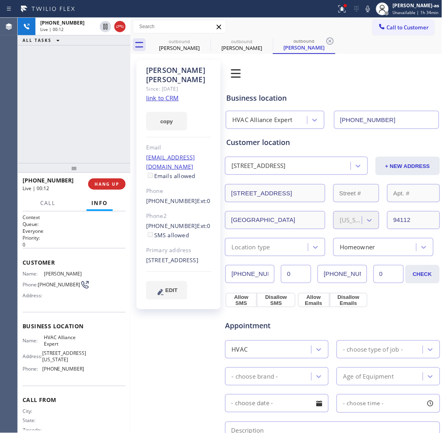
drag, startPoint x: 72, startPoint y: 107, endPoint x: 112, endPoint y: 92, distance: 43.1
click at [74, 114] on div "+14155059701 Live | 00:12 ALL TASKS ALL TASKS ACTIVE TASKS TASKS IN WRAP UP" at bounding box center [74, 90] width 113 height 145
click at [113, 23] on div at bounding box center [112, 27] width 29 height 18
drag, startPoint x: 165, startPoint y: 43, endPoint x: 183, endPoint y: 41, distance: 18.2
click at [166, 43] on div "outbound" at bounding box center [179, 41] width 61 height 6
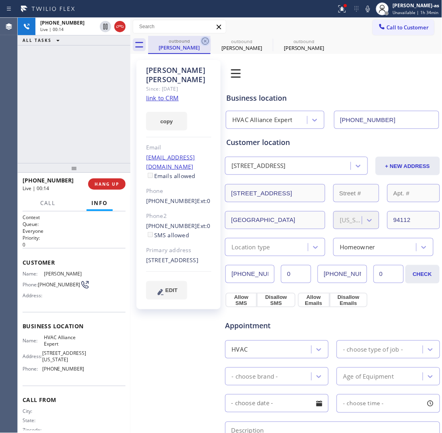
click at [202, 39] on icon at bounding box center [205, 40] width 7 height 7
click at [146, 73] on div "Josie Espinosa" at bounding box center [178, 75] width 65 height 19
click at [108, 126] on div "+14155059701 Live | 00:15 ALL TASKS ALL TASKS ACTIVE TASKS TASKS IN WRAP UP" at bounding box center [74, 90] width 113 height 145
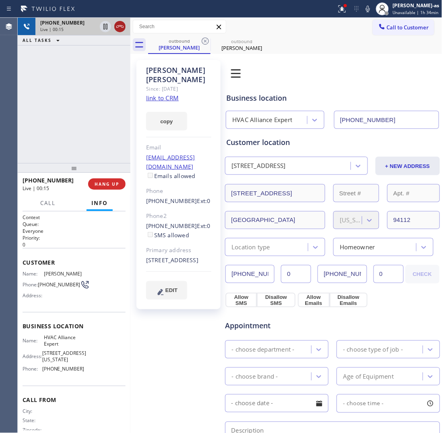
drag, startPoint x: 120, startPoint y: 24, endPoint x: 106, endPoint y: 110, distance: 86.9
click at [120, 25] on icon at bounding box center [120, 27] width 10 height 10
click at [101, 147] on div "+14155059701 Live | 00:16 ALL TASKS ALL TASKS ACTIVE TASKS TASKS IN WRAP UP" at bounding box center [74, 90] width 113 height 145
click at [111, 171] on div at bounding box center [74, 168] width 113 height 10
click at [109, 180] on button "HANG UP" at bounding box center [106, 183] width 37 height 11
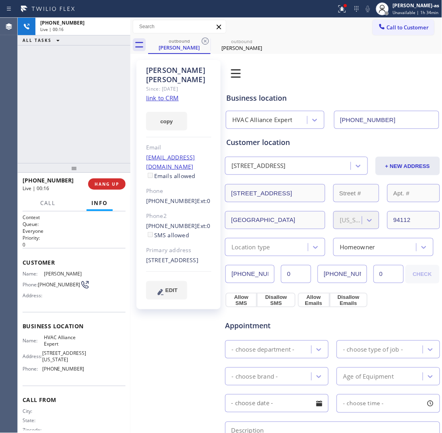
click at [102, 147] on div "+14155059701 Live | 00:16 ALL TASKS ALL TASKS ACTIVE TASKS TASKS IN WRAP UP" at bounding box center [74, 90] width 113 height 145
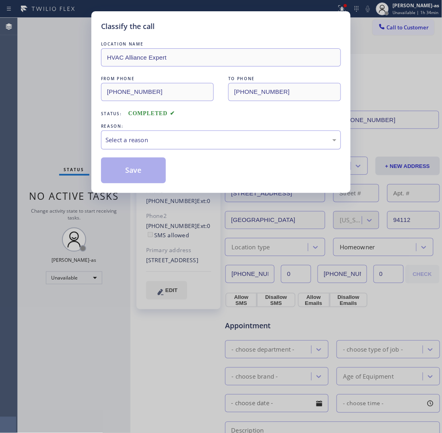
click at [154, 139] on div "Select a reason" at bounding box center [220, 139] width 231 height 9
drag, startPoint x: 187, startPoint y: 182, endPoint x: 151, endPoint y: 177, distance: 36.2
click at [151, 177] on button "Save" at bounding box center [133, 170] width 65 height 26
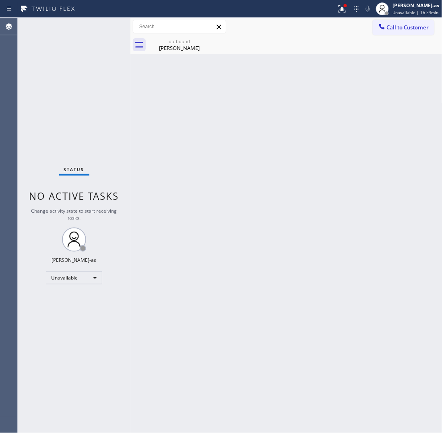
click at [399, 29] on span "Call to Customer" at bounding box center [408, 27] width 42 height 7
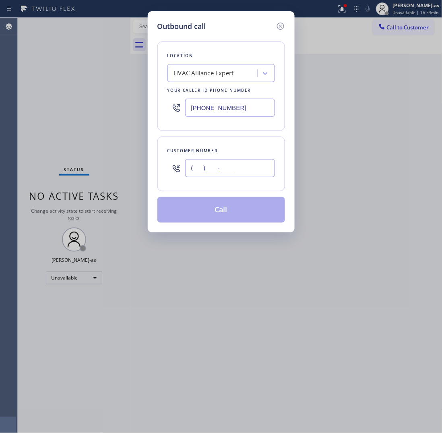
click at [245, 164] on input "(___) ___-____" at bounding box center [230, 168] width 90 height 18
paste input "951) 323-3234"
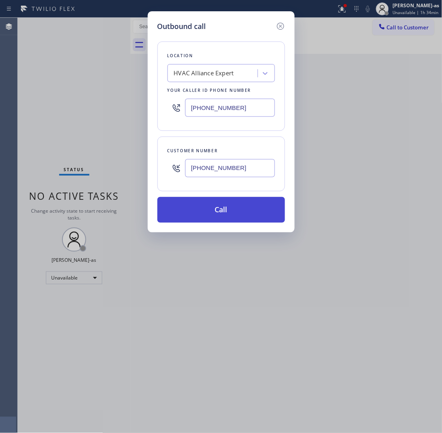
type input "(951) 323-3234"
click at [228, 214] on button "Call" at bounding box center [221, 210] width 128 height 26
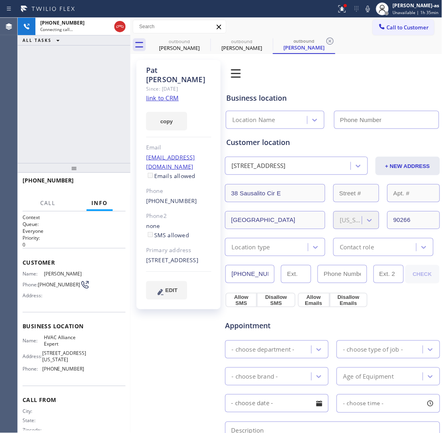
type input "(855) 999-4417"
drag, startPoint x: 84, startPoint y: 97, endPoint x: 90, endPoint y: 154, distance: 57.9
click at [85, 105] on div "+19513233234 Live | 00:02 ALL TASKS ALL TASKS ACTIVE TASKS TASKS IN WRAP UP" at bounding box center [74, 90] width 113 height 145
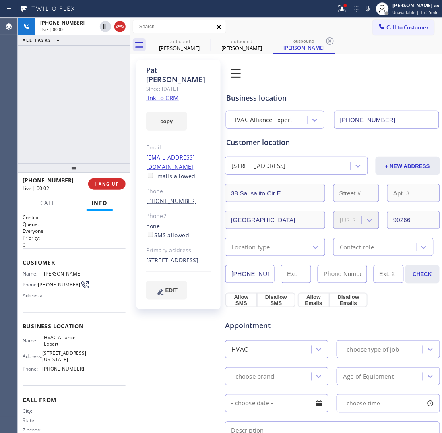
click at [105, 178] on button "HANG UP" at bounding box center [106, 183] width 37 height 11
click at [188, 196] on div "(951) 323-3234" at bounding box center [178, 200] width 65 height 9
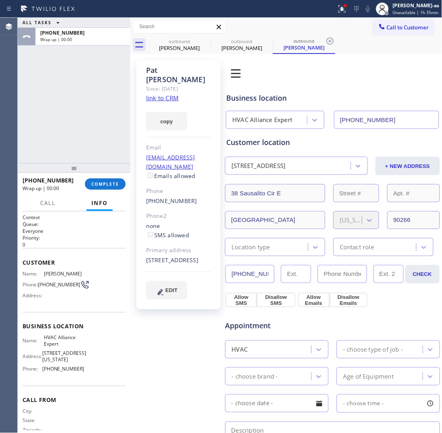
click at [188, 196] on div "(951) 323-3234" at bounding box center [178, 200] width 65 height 9
copy div "(951) 323-3234"
click at [168, 94] on link "link to CRM" at bounding box center [162, 98] width 33 height 8
click at [107, 182] on span "COMPLETE" at bounding box center [105, 184] width 28 height 6
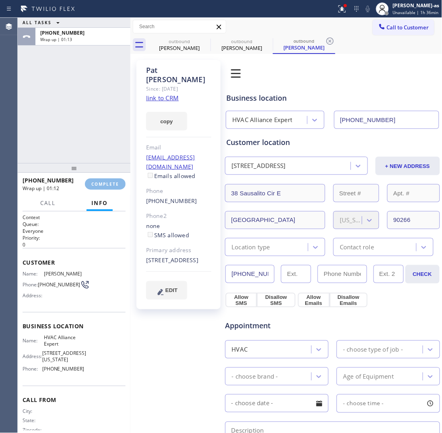
click at [99, 145] on div "ALL TASKS ALL TASKS ACTIVE TASKS TASKS IN WRAP UP +19513233234 Wrap up | 01:13" at bounding box center [74, 90] width 113 height 145
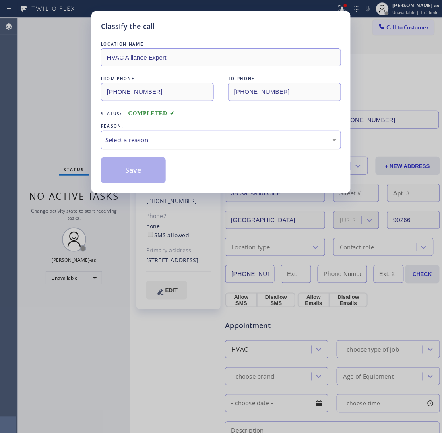
click at [177, 142] on div "Select a reason" at bounding box center [220, 139] width 231 height 9
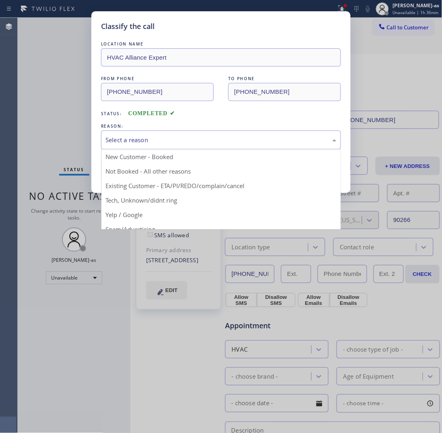
drag, startPoint x: 212, startPoint y: 187, endPoint x: 190, endPoint y: 180, distance: 22.7
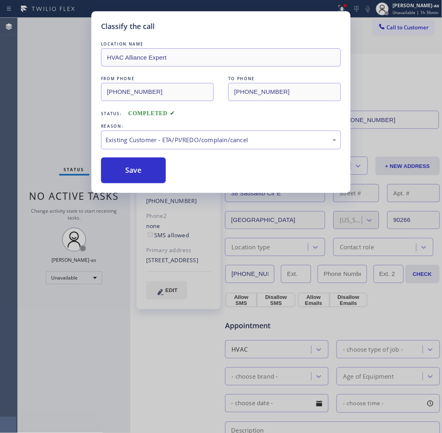
drag, startPoint x: 130, startPoint y: 167, endPoint x: 376, endPoint y: 61, distance: 267.6
click at [133, 167] on button "Save" at bounding box center [133, 170] width 65 height 26
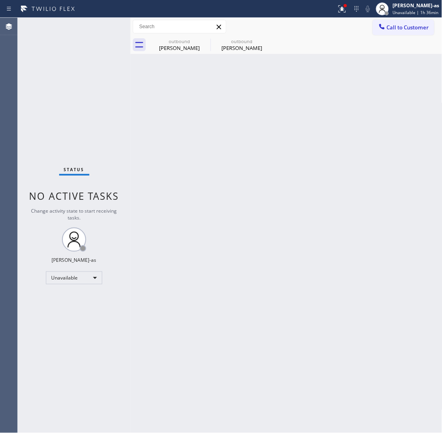
drag, startPoint x: 405, startPoint y: 29, endPoint x: 347, endPoint y: 89, distance: 83.4
click at [405, 29] on span "Call to Customer" at bounding box center [408, 27] width 42 height 7
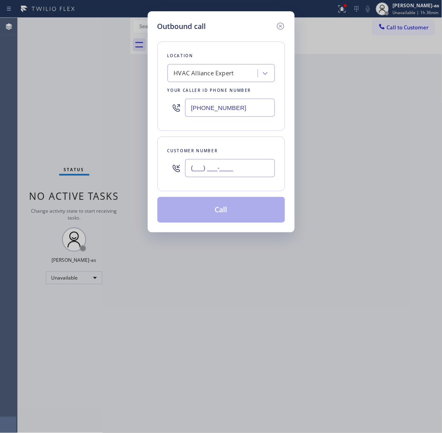
click at [258, 170] on input "(___) ___-____" at bounding box center [230, 168] width 90 height 18
paste input "909) 680-8938"
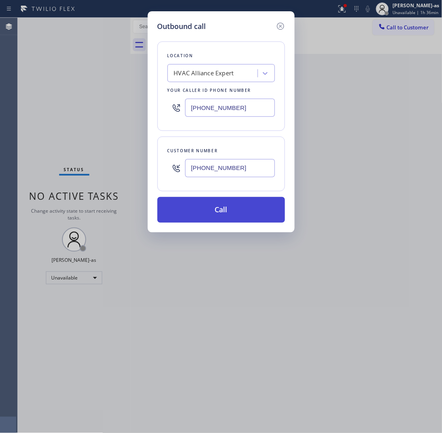
type input "(909) 680-8938"
click at [234, 208] on button "Call" at bounding box center [221, 210] width 128 height 26
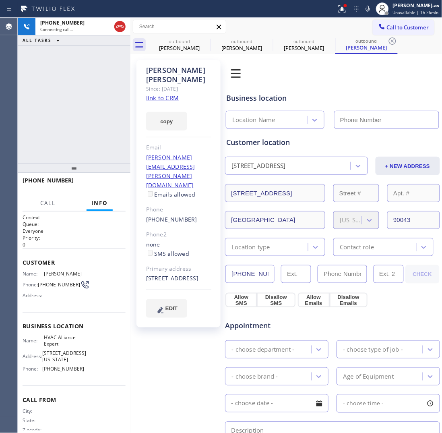
type input "(855) 999-4417"
click at [160, 94] on link "link to CRM" at bounding box center [162, 98] width 33 height 8
click at [64, 97] on div "+19096808938 Live | 00:03 ALL TASKS ALL TASKS ACTIVE TASKS TASKS IN WRAP UP" at bounding box center [74, 90] width 113 height 145
click at [116, 27] on icon at bounding box center [120, 27] width 10 height 10
click at [97, 122] on div "+19096808938 Live | 00:03 ALL TASKS ALL TASKS ACTIVE TASKS TASKS IN WRAP UP" at bounding box center [74, 90] width 113 height 145
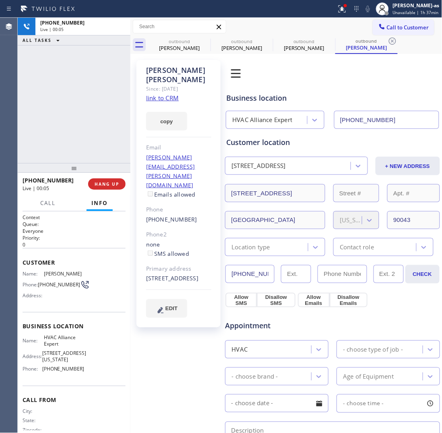
click at [111, 181] on span "HANG UP" at bounding box center [107, 184] width 25 height 6
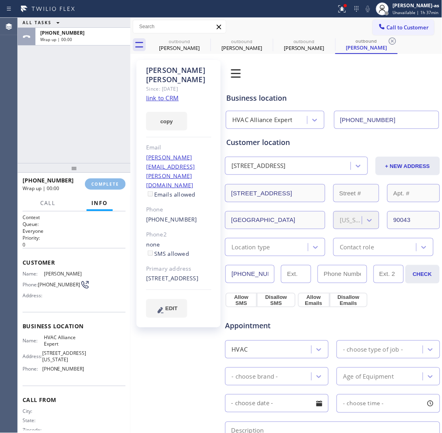
click at [105, 157] on div "ALL TASKS ALL TASKS ACTIVE TASKS TASKS IN WRAP UP +19096808938 Wrap up | 00:00" at bounding box center [74, 90] width 113 height 145
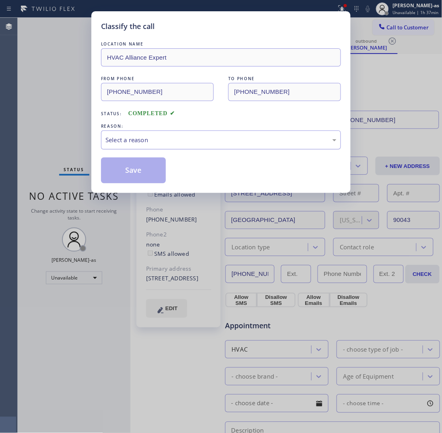
click at [90, 135] on div "Classify the call LOCATION NAME HVAC Alliance Expert FROM PHONE (855) 999-4417 …" at bounding box center [221, 216] width 442 height 433
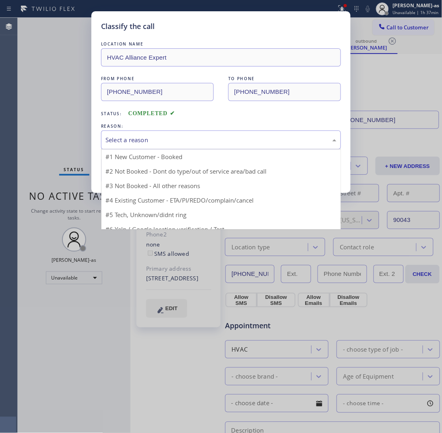
drag, startPoint x: 158, startPoint y: 137, endPoint x: 190, endPoint y: 184, distance: 56.9
click at [158, 138] on div "Select a reason" at bounding box center [220, 139] width 231 height 9
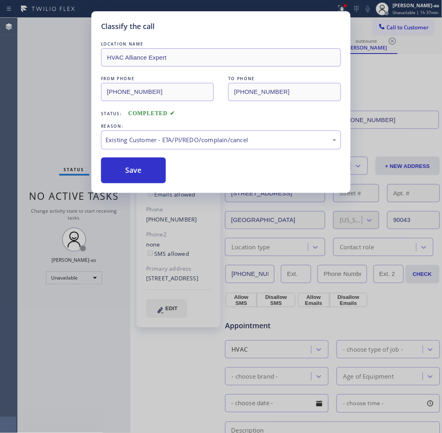
drag, startPoint x: 198, startPoint y: 184, endPoint x: 183, endPoint y: 177, distance: 16.2
click at [136, 163] on button "Save" at bounding box center [133, 170] width 65 height 26
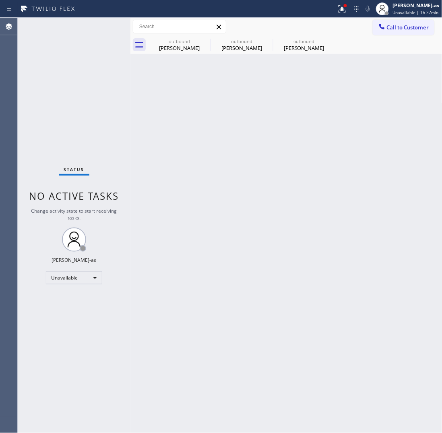
click at [403, 18] on div "Call to Customer Outbound call Location HVAC Alliance Expert Your caller id pho…" at bounding box center [286, 27] width 312 height 18
click at [404, 28] on span "Call to Customer" at bounding box center [408, 27] width 42 height 7
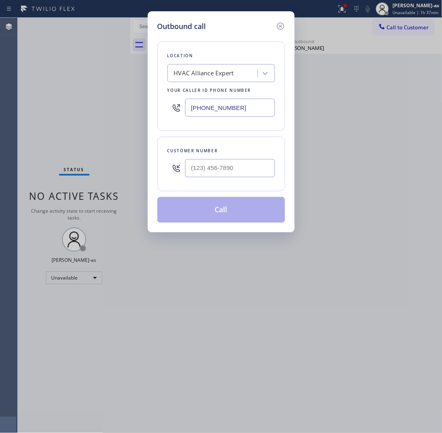
click at [235, 181] on div at bounding box center [230, 168] width 90 height 26
click at [235, 170] on input "(___) ___-____" at bounding box center [230, 168] width 90 height 18
paste input "510) 229-7523"
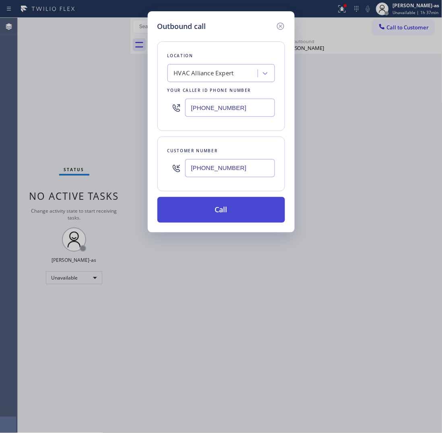
type input "(510) 229-7523"
click at [250, 213] on button "Call" at bounding box center [221, 210] width 128 height 26
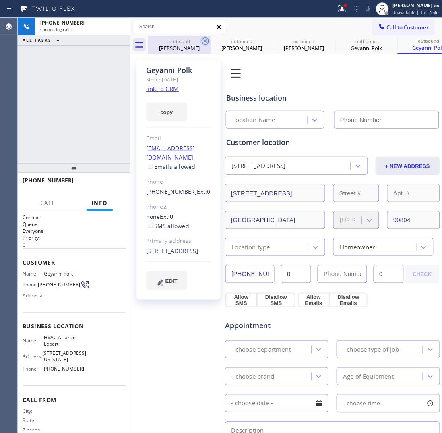
click at [166, 46] on div "Josie Espinosa" at bounding box center [179, 47] width 61 height 7
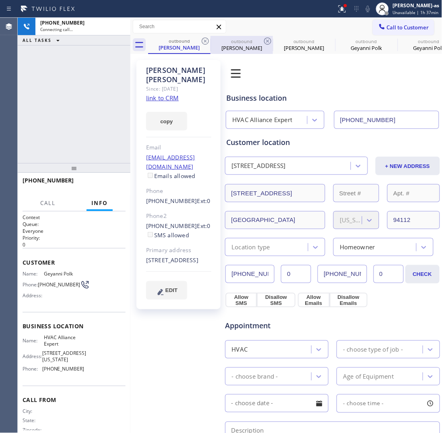
click at [211, 39] on div at bounding box center [211, 45] width 0 height 13
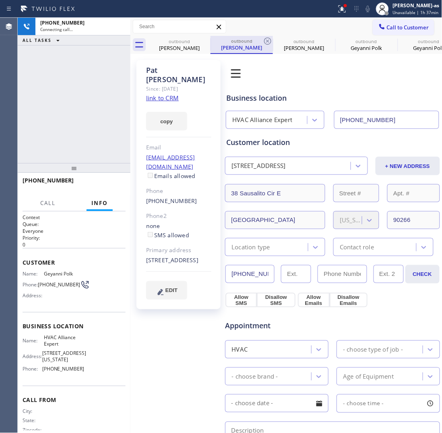
click at [211, 38] on div at bounding box center [211, 44] width 0 height 12
click at [45, 95] on div "+15102297523 Connecting call… ALL TASKS ALL TASKS ACTIVE TASKS TASKS IN WRAP UP" at bounding box center [74, 90] width 113 height 145
type input "(855) 999-4417"
drag, startPoint x: 199, startPoint y: 44, endPoint x: 209, endPoint y: 42, distance: 9.5
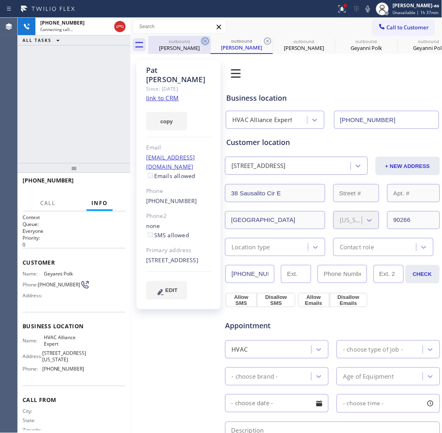
click at [200, 44] on div "Josie Espinosa" at bounding box center [179, 47] width 61 height 7
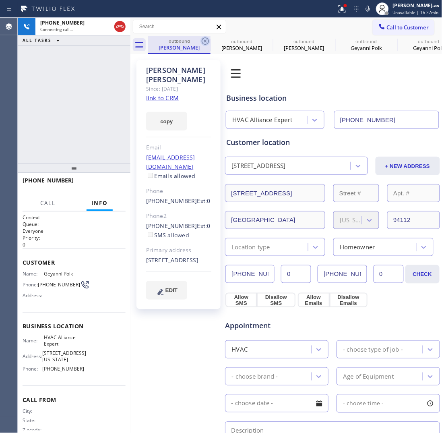
click at [203, 41] on icon at bounding box center [205, 41] width 10 height 10
click at [0, 0] on icon at bounding box center [0, 0] width 0 height 0
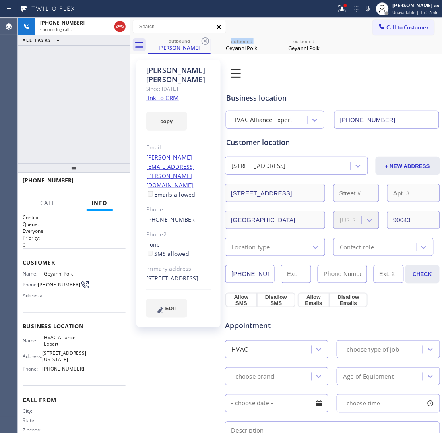
click at [203, 41] on icon at bounding box center [205, 41] width 10 height 10
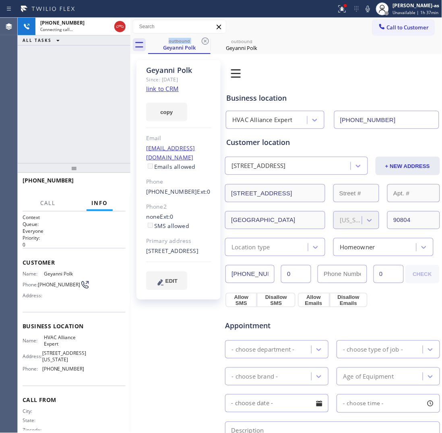
click at [163, 85] on link "link to CRM" at bounding box center [162, 89] width 33 height 8
click at [118, 29] on icon at bounding box center [120, 27] width 10 height 10
click at [208, 43] on icon at bounding box center [205, 41] width 10 height 10
click at [0, 0] on icon at bounding box center [0, 0] width 0 height 0
click at [202, 41] on div "outbound Geyanni Polk outbound Geyanni Polk" at bounding box center [295, 45] width 294 height 18
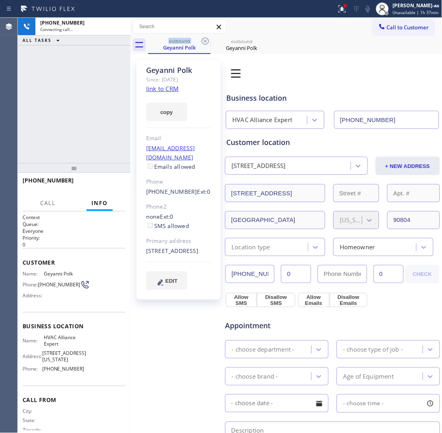
click at [202, 41] on div "outbound Geyanni Polk outbound Geyanni Polk" at bounding box center [295, 45] width 294 height 18
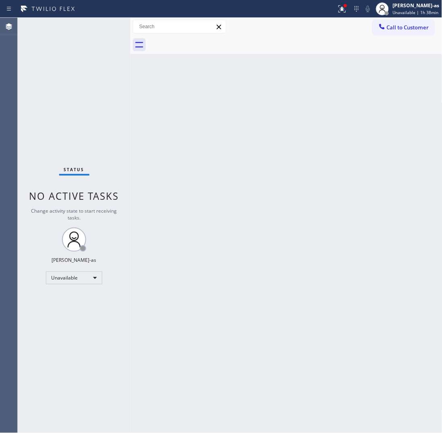
click at [200, 40] on div at bounding box center [295, 45] width 294 height 18
click at [193, 93] on div "Back to Dashboard Change Sender ID Customers Technicians Select a contact Outbo…" at bounding box center [286, 225] width 312 height 415
click at [415, 31] on span "Call to Customer" at bounding box center [408, 27] width 42 height 7
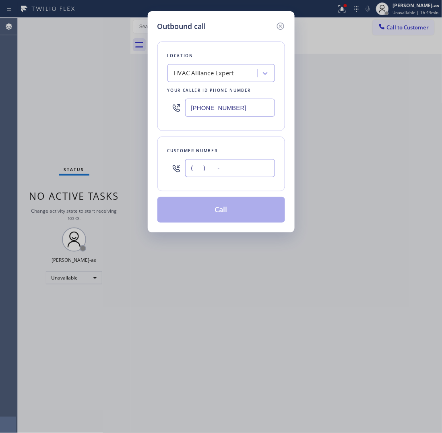
click at [230, 177] on input "(___) ___-____" at bounding box center [230, 168] width 90 height 18
paste input "562) 307-3889"
type input "(562) 307-3889"
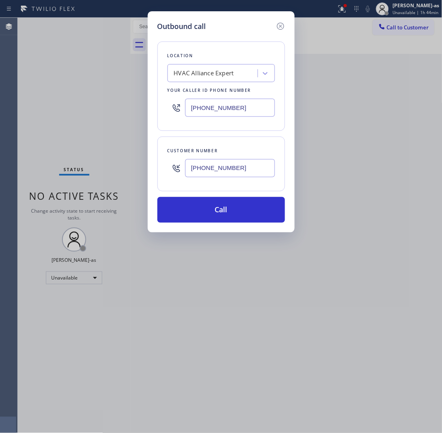
click at [231, 99] on input "(855) 999-4417" at bounding box center [230, 108] width 90 height 18
paste input "323) 641-4970"
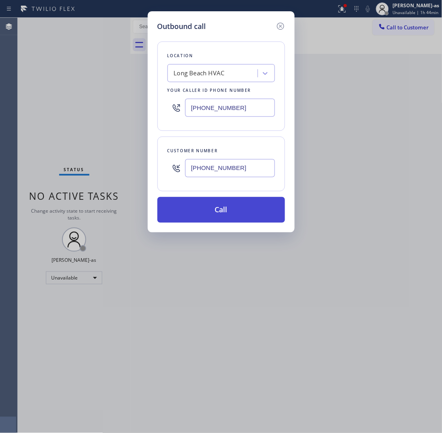
type input "(323) 641-4970"
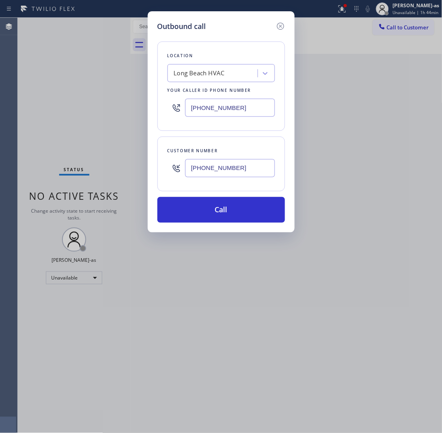
drag, startPoint x: 236, startPoint y: 207, endPoint x: 187, endPoint y: 141, distance: 81.6
click at [236, 207] on button "Call" at bounding box center [221, 210] width 128 height 26
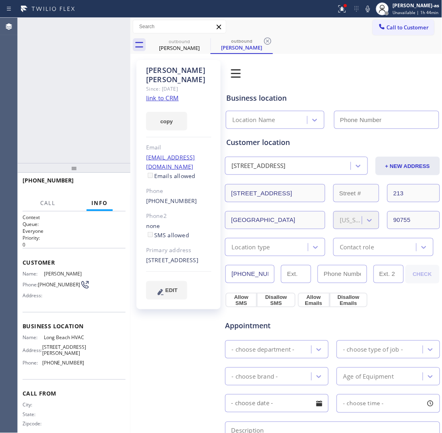
type input "(323) 641-4970"
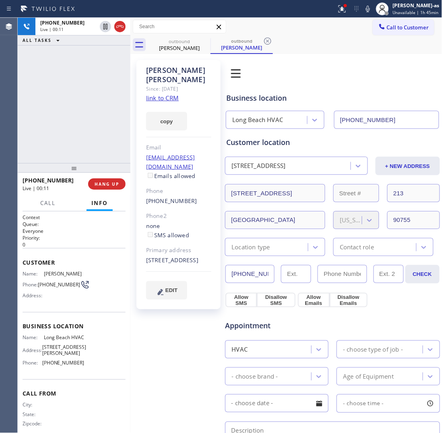
click at [86, 134] on div "+15623073889 Live | 00:11 ALL TASKS ALL TASKS ACTIVE TASKS TASKS IN WRAP UP" at bounding box center [74, 90] width 113 height 145
click at [103, 190] on div "+15623073889 Live | 00:12 HANG UP" at bounding box center [74, 183] width 103 height 21
drag, startPoint x: 98, startPoint y: 182, endPoint x: 280, endPoint y: 261, distance: 198.5
click at [99, 182] on span "HANG UP" at bounding box center [107, 184] width 25 height 6
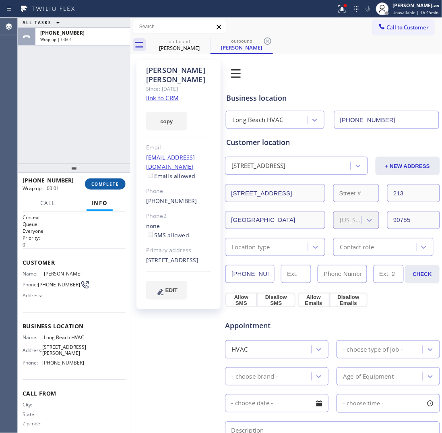
click at [89, 186] on button "COMPLETE" at bounding box center [105, 183] width 41 height 11
click at [85, 128] on div "ALL TASKS ALL TASKS ACTIVE TASKS TASKS IN WRAP UP +15623073889 Wrap up | 00:02" at bounding box center [74, 90] width 113 height 145
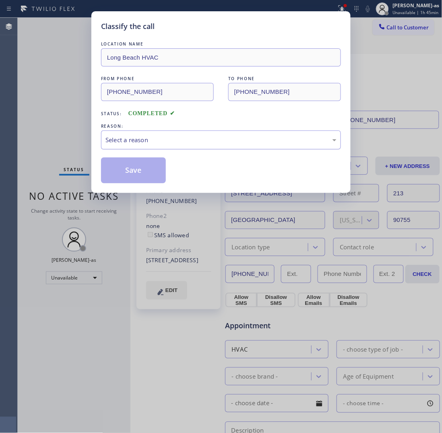
click at [209, 146] on div "Select a reason" at bounding box center [221, 139] width 240 height 19
click at [138, 181] on button "Save" at bounding box center [133, 170] width 65 height 26
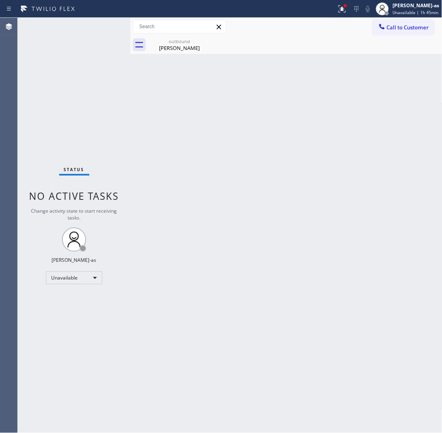
click at [255, 209] on div "Back to Dashboard Change Sender ID Customers Technicians Select a contact Outbo…" at bounding box center [286, 225] width 312 height 415
click at [403, 29] on span "Call to Customer" at bounding box center [408, 27] width 42 height 7
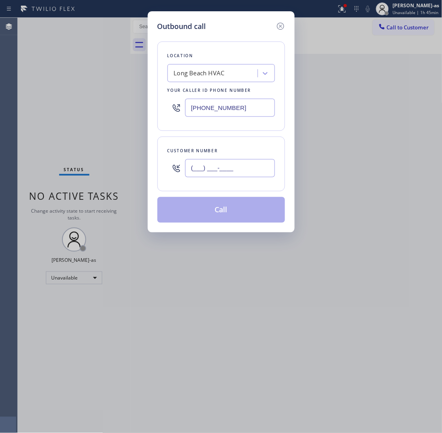
click at [244, 166] on input "(___) ___-____" at bounding box center [230, 168] width 90 height 18
paste input "323) 841-9623"
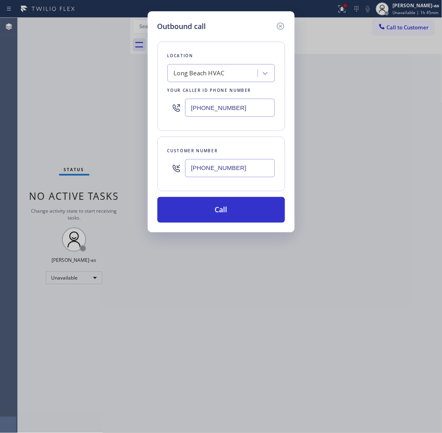
type input "(323) 841-9623"
click at [219, 103] on input "(323) 641-4970" at bounding box center [230, 108] width 90 height 18
paste input "855) 999-4417"
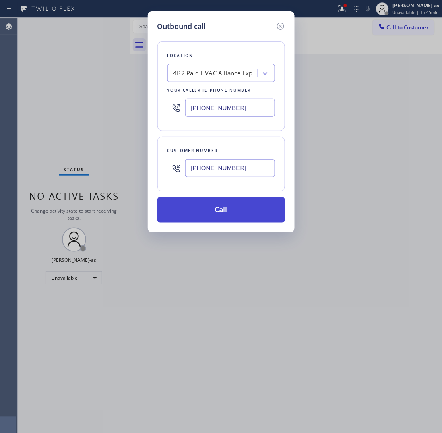
type input "(855) 999-4417"
click at [208, 212] on button "Call" at bounding box center [221, 210] width 128 height 26
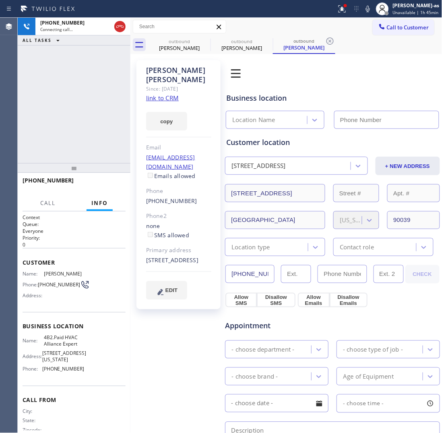
type input "(855) 999-4417"
click at [70, 72] on div "+13238419623 Live | 00:02 ALL TASKS ALL TASKS ACTIVE TASKS TASKS IN WRAP UP" at bounding box center [74, 90] width 113 height 145
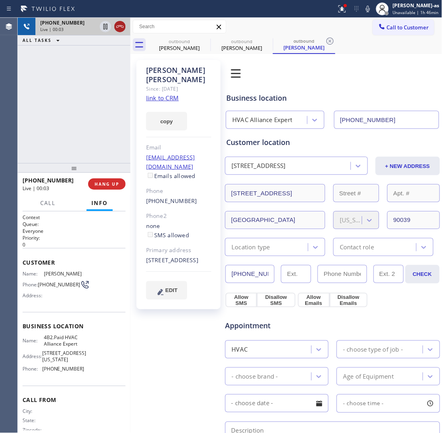
click at [120, 27] on icon at bounding box center [120, 27] width 10 height 10
click at [111, 89] on div "+13238419623 Live | 00:03 ALL TASKS ALL TASKS ACTIVE TASKS TASKS IN WRAP UP" at bounding box center [74, 90] width 113 height 145
click at [105, 182] on span "HANG UP" at bounding box center [107, 184] width 25 height 6
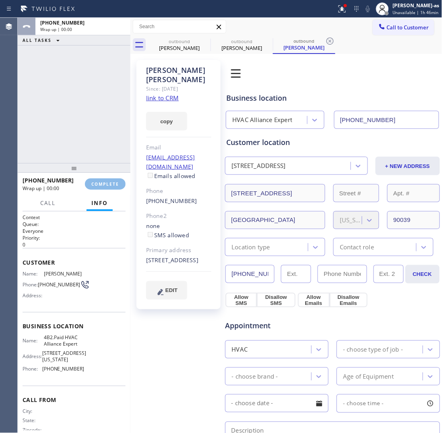
click at [103, 157] on div "ALL TASKS ALL TASKS ACTIVE TASKS TASKS IN WRAP UP +13238419623 Wrap up | 00:00" at bounding box center [74, 90] width 113 height 145
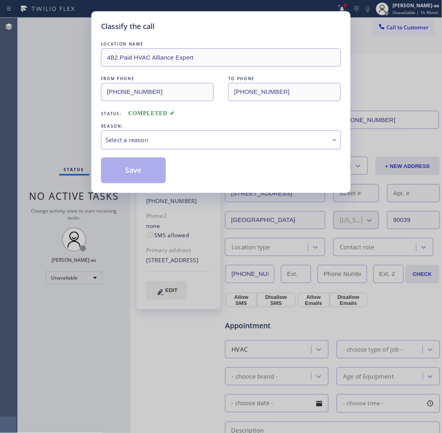
drag, startPoint x: 166, startPoint y: 141, endPoint x: 176, endPoint y: 149, distance: 12.3
click at [169, 144] on div "Select a reason" at bounding box center [220, 139] width 231 height 9
drag, startPoint x: 190, startPoint y: 184, endPoint x: 142, endPoint y: 169, distance: 50.0
drag, startPoint x: 142, startPoint y: 169, endPoint x: 135, endPoint y: 163, distance: 9.1
click at [143, 169] on button "Save" at bounding box center [133, 170] width 65 height 26
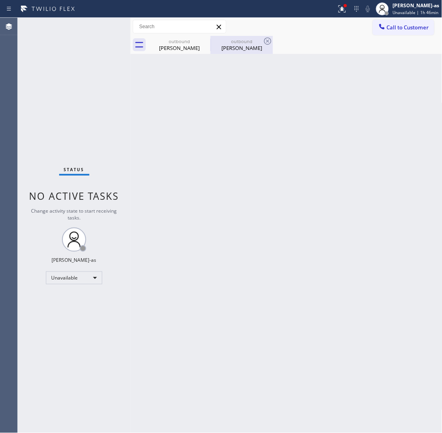
click at [248, 46] on div "Sharlene Huang" at bounding box center [241, 47] width 61 height 7
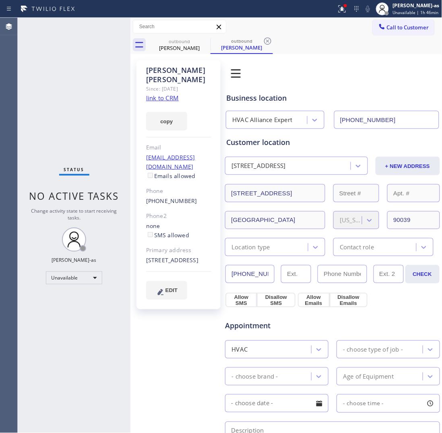
click at [166, 94] on link "link to CRM" at bounding box center [162, 98] width 33 height 8
click at [407, 25] on span "Call to Customer" at bounding box center [408, 27] width 42 height 7
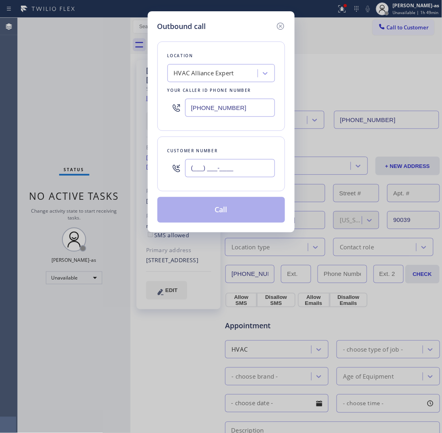
click at [248, 172] on input "(___) ___-____" at bounding box center [230, 168] width 90 height 18
paste input "619) 944-7395"
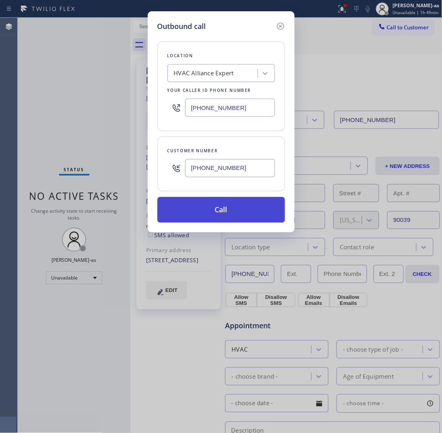
type input "(619) 944-7395"
click at [240, 208] on button "Call" at bounding box center [221, 210] width 128 height 26
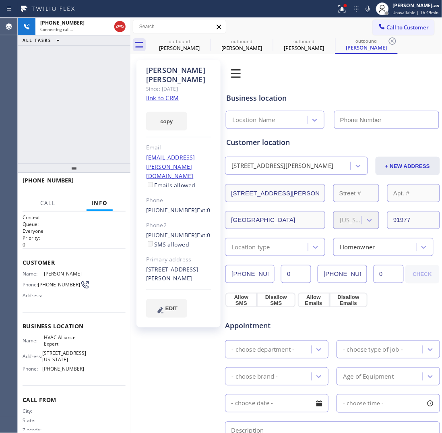
drag, startPoint x: 81, startPoint y: 101, endPoint x: 143, endPoint y: 68, distance: 71.3
click at [89, 99] on div "+16199447395 Connecting call… ALL TASKS ALL TASKS ACTIVE TASKS TASKS IN WRAP UP" at bounding box center [74, 90] width 113 height 145
click at [162, 49] on div "Karen Hatton" at bounding box center [179, 47] width 61 height 7
type input "(323) 641-4970"
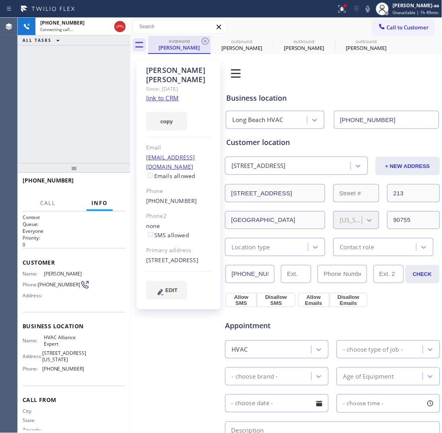
click at [190, 47] on div "Karen Hatton" at bounding box center [179, 47] width 61 height 7
click at [205, 39] on icon at bounding box center [205, 41] width 10 height 10
click at [0, 0] on icon at bounding box center [0, 0] width 0 height 0
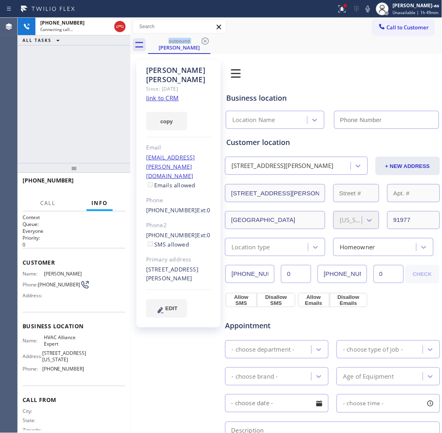
click at [172, 94] on link "link to CRM" at bounding box center [162, 98] width 33 height 8
type input "(855) 999-4417"
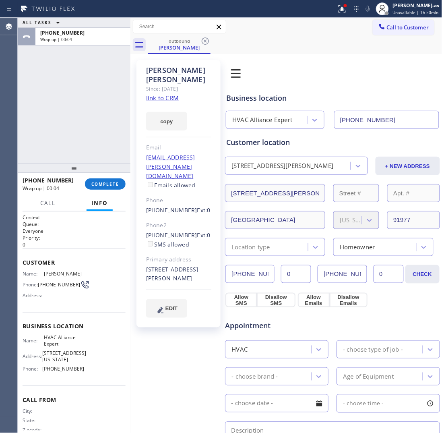
click at [69, 80] on div "ALL TASKS ALL TASKS ACTIVE TASKS TASKS IN WRAP UP +16199447395 Wrap up | 00:04" at bounding box center [74, 90] width 113 height 145
click at [107, 181] on span "COMPLETE" at bounding box center [105, 184] width 28 height 6
click at [91, 144] on div "ALL TASKS ALL TASKS ACTIVE TASKS TASKS IN WRAP UP +16199447395 Wrap up | 00:05" at bounding box center [74, 90] width 113 height 145
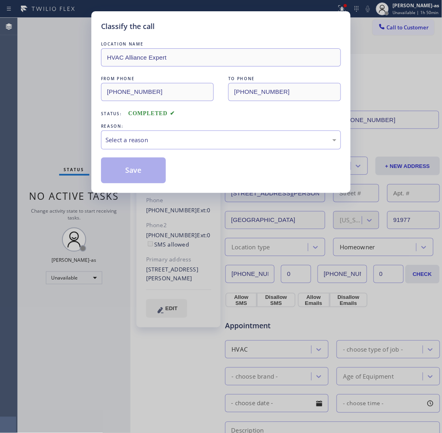
click at [118, 184] on div "Classify the call LOCATION NAME HVAC Alliance Expert FROM PHONE (855) 999-4417 …" at bounding box center [220, 102] width 259 height 182
click at [194, 138] on div "Select a reason" at bounding box center [220, 139] width 231 height 9
click at [146, 174] on button "Save" at bounding box center [133, 170] width 65 height 26
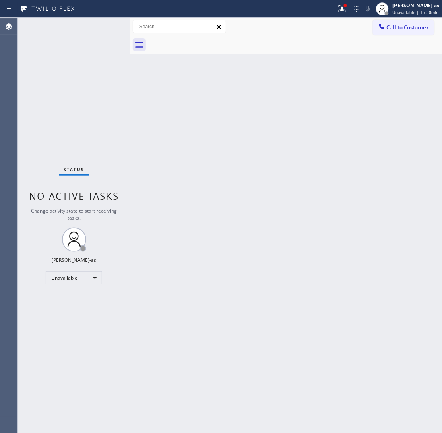
click at [235, 194] on div "Back to Dashboard Change Sender ID Customers Technicians Select a contact Outbo…" at bounding box center [286, 225] width 312 height 415
click at [421, 29] on span "Call to Customer" at bounding box center [408, 27] width 42 height 7
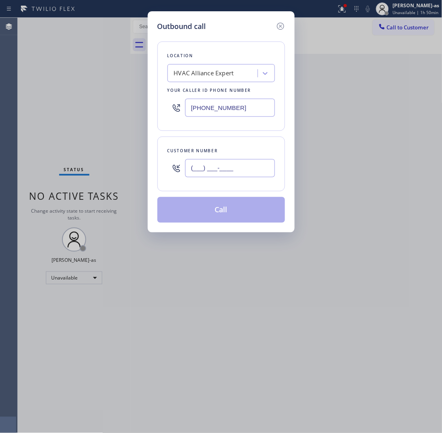
click at [256, 164] on input "(___) ___-____" at bounding box center [230, 168] width 90 height 18
paste input "619) 987-3453"
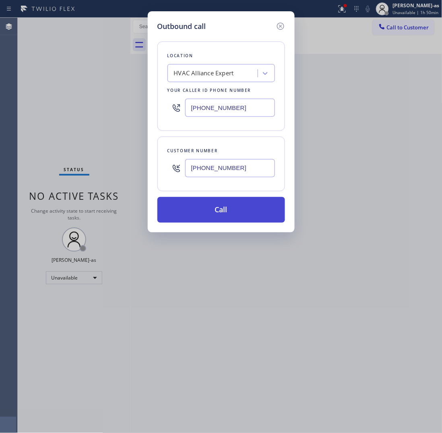
type input "(619) 987-3453"
click at [231, 213] on button "Call" at bounding box center [221, 210] width 128 height 26
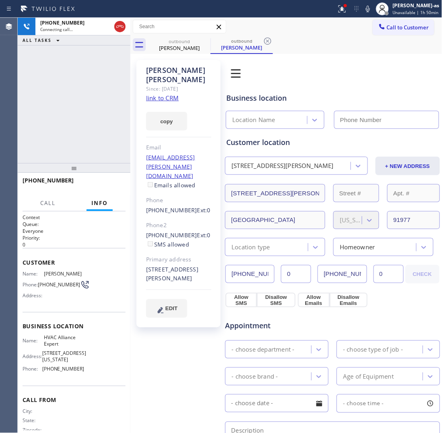
type input "(855) 999-4417"
drag, startPoint x: 89, startPoint y: 137, endPoint x: 125, endPoint y: 203, distance: 75.5
click at [89, 139] on div "+16199873453 Live | 00:02 ALL TASKS ALL TASKS ACTIVE TASKS TASKS IN WRAP UP" at bounding box center [74, 90] width 113 height 145
click at [115, 185] on span "HANG UP" at bounding box center [107, 184] width 25 height 6
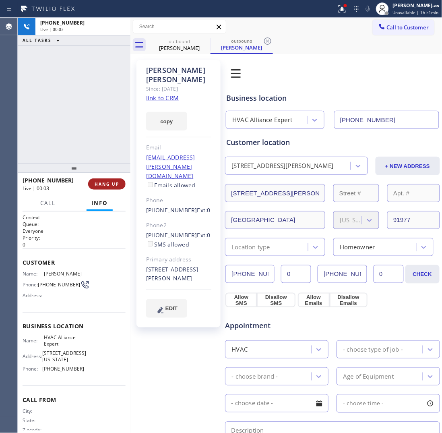
click at [116, 184] on span "HANG UP" at bounding box center [107, 184] width 25 height 6
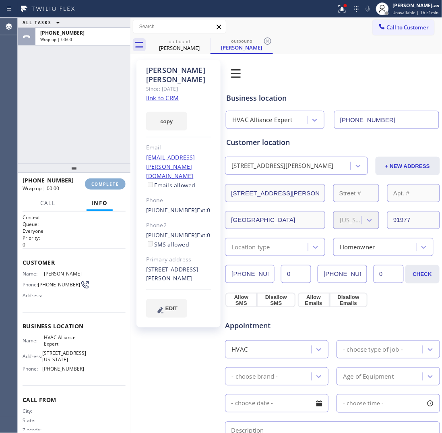
click at [116, 184] on span "COMPLETE" at bounding box center [105, 184] width 28 height 6
drag, startPoint x: 115, startPoint y: 174, endPoint x: 107, endPoint y: 161, distance: 14.8
click at [113, 173] on div "ALL TASKS ALL TASKS ACTIVE TASKS TASKS IN WRAP UP +16199873453 Wrap up | 00:01 …" at bounding box center [74, 225] width 113 height 415
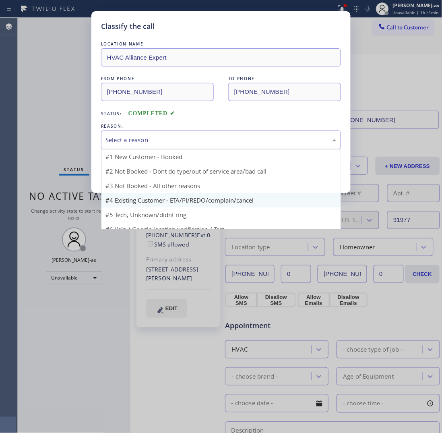
drag, startPoint x: 163, startPoint y: 146, endPoint x: 184, endPoint y: 191, distance: 49.4
click at [163, 147] on div "Select a reason" at bounding box center [221, 139] width 240 height 19
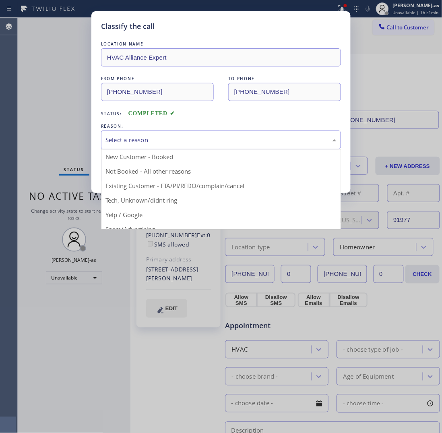
drag, startPoint x: 185, startPoint y: 183, endPoint x: 180, endPoint y: 179, distance: 6.3
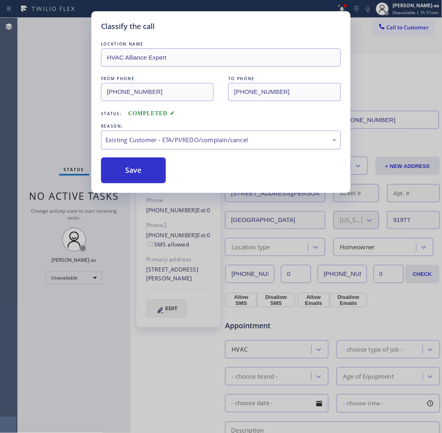
click at [152, 164] on button "Save" at bounding box center [133, 170] width 65 height 26
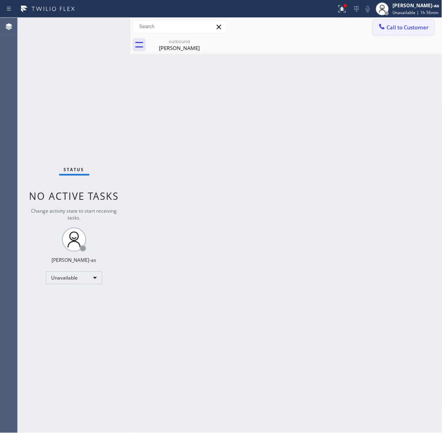
click at [390, 28] on span "Call to Customer" at bounding box center [408, 27] width 42 height 7
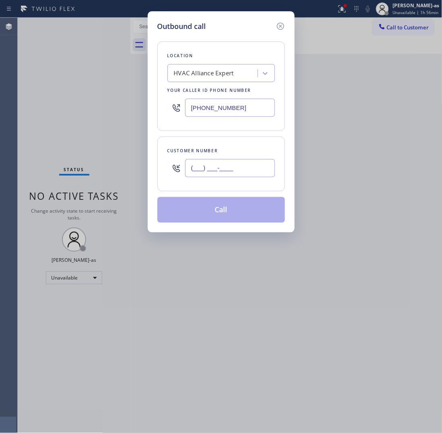
drag, startPoint x: 220, startPoint y: 168, endPoint x: 231, endPoint y: 169, distance: 11.8
click at [222, 169] on input "(___) ___-____" at bounding box center [230, 168] width 90 height 18
paste input "626) 482-9584"
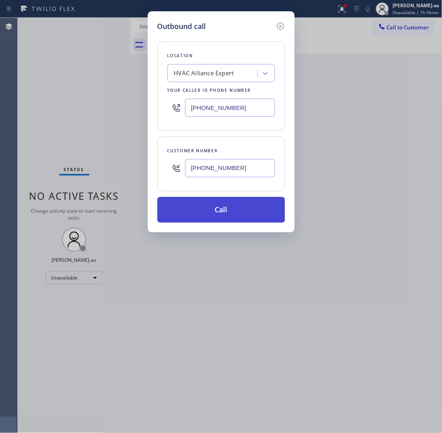
type input "(626) 482-9584"
click at [233, 205] on button "Call" at bounding box center [221, 210] width 128 height 26
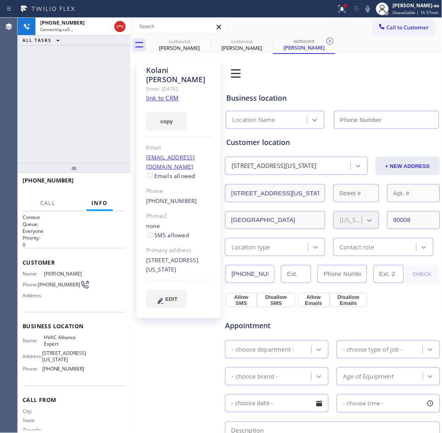
type input "(855) 999-4417"
click at [74, 125] on div "+16264829584 Live | 00:18 ALL TASKS ALL TASKS ACTIVE TASKS TASKS IN WRAP UP" at bounding box center [74, 90] width 113 height 145
drag, startPoint x: 101, startPoint y: 182, endPoint x: 105, endPoint y: 178, distance: 5.7
click at [103, 181] on span "HANG UP" at bounding box center [107, 184] width 25 height 6
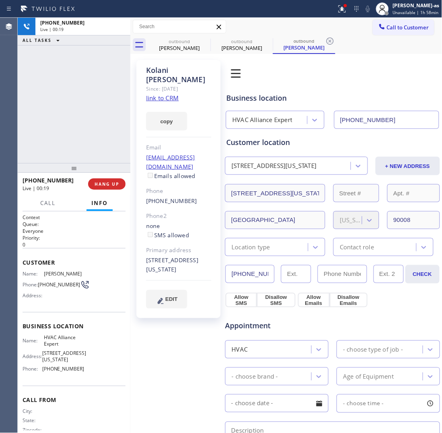
click at [100, 167] on div at bounding box center [74, 168] width 113 height 10
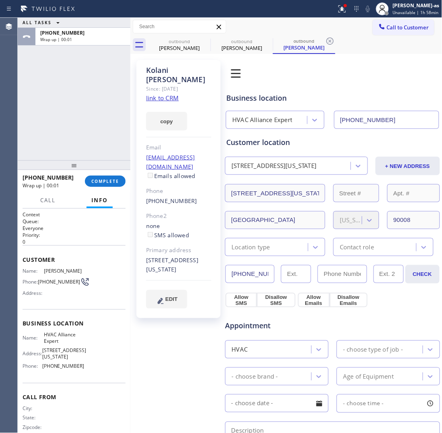
click at [189, 196] on div "(626) 482-9584" at bounding box center [178, 200] width 65 height 9
click at [87, 187] on div "+16264829584 Wrap up | 00:02 COMPLETE" at bounding box center [74, 181] width 103 height 21
click at [103, 180] on span "COMPLETE" at bounding box center [105, 181] width 28 height 6
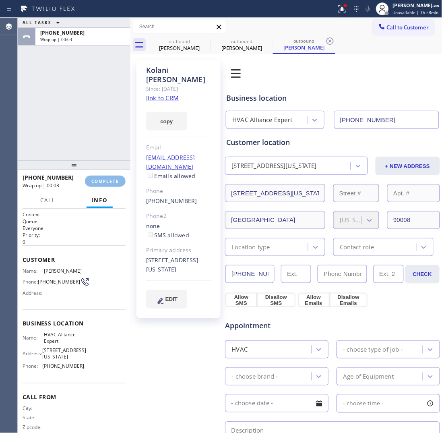
click at [91, 131] on div "ALL TASKS ALL TASKS ACTIVE TASKS TASKS IN WRAP UP +16264829584 Wrap up | 00:03" at bounding box center [74, 89] width 113 height 143
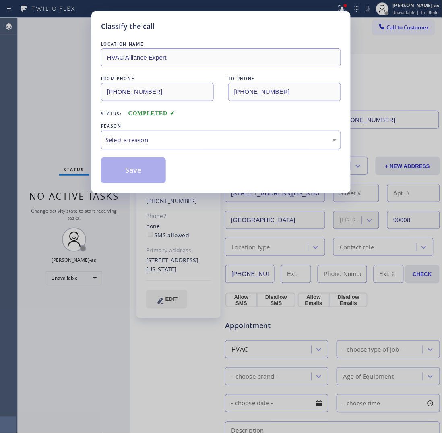
click at [146, 137] on div "Select a reason" at bounding box center [220, 139] width 231 height 9
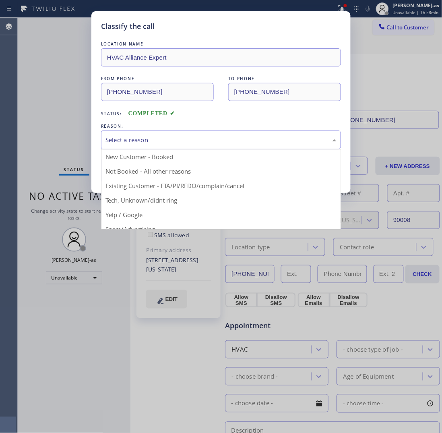
drag, startPoint x: 214, startPoint y: 186, endPoint x: 148, endPoint y: 181, distance: 66.2
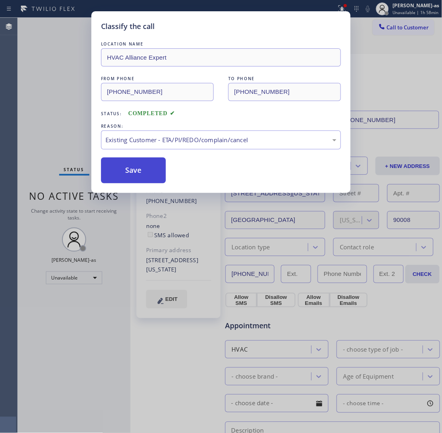
click at [132, 179] on button "Save" at bounding box center [133, 170] width 65 height 26
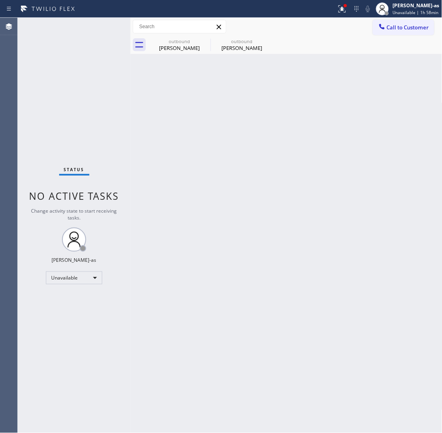
drag, startPoint x: 272, startPoint y: 175, endPoint x: 230, endPoint y: 188, distance: 43.7
click at [272, 175] on div "Back to Dashboard Change Sender ID Customers Technicians Select a contact Outbo…" at bounding box center [286, 225] width 312 height 415
click at [197, 43] on div "outbound" at bounding box center [179, 41] width 61 height 6
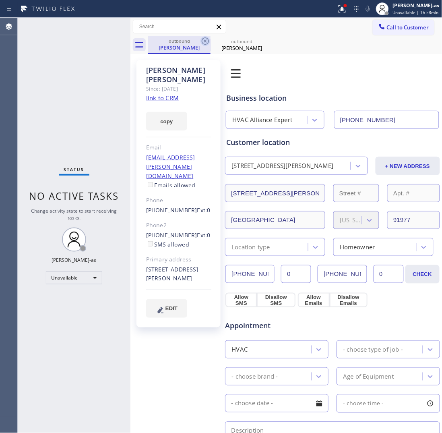
click at [206, 43] on icon at bounding box center [205, 41] width 10 height 10
click at [0, 0] on icon at bounding box center [0, 0] width 0 height 0
click at [206, 43] on div "outbound Julie Hale outbound Kolani Williams" at bounding box center [295, 45] width 294 height 18
click at [254, 153] on div "Back to Dashboard Change Sender ID Customers Technicians Select a contact Outbo…" at bounding box center [286, 225] width 312 height 415
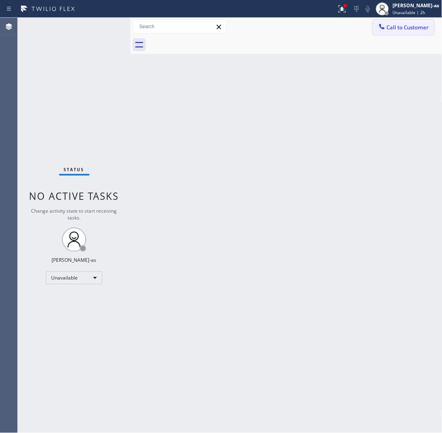
click at [392, 27] on span "Call to Customer" at bounding box center [408, 27] width 42 height 7
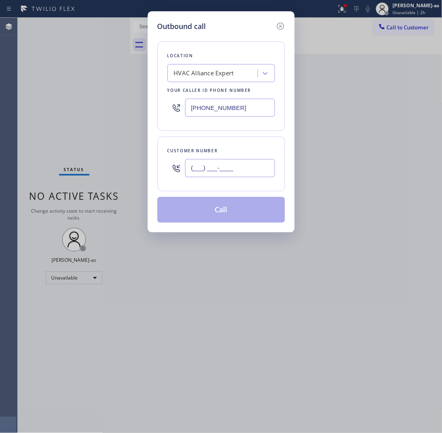
click at [212, 160] on input "(___) ___-____" at bounding box center [230, 168] width 90 height 18
paste input "626) 825-1349"
type input "(626) 825-1349"
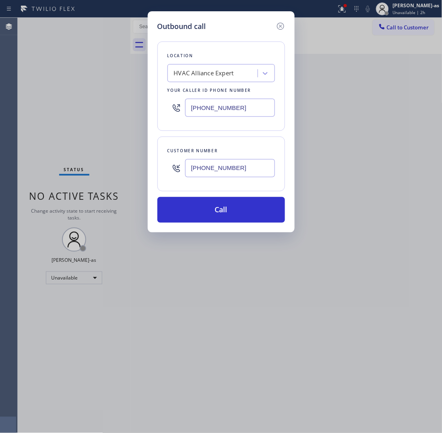
click at [234, 107] on input "(855) 999-4417" at bounding box center [230, 108] width 90 height 18
paste input "731-4952"
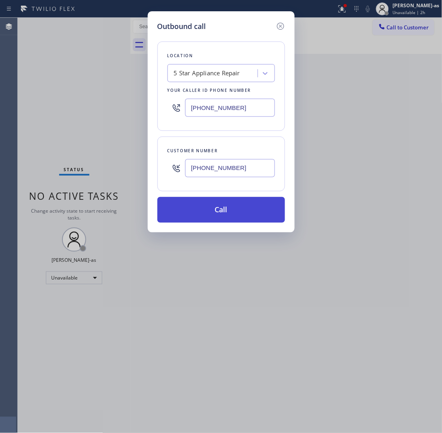
type input "(855) 731-4952"
click at [216, 217] on button "Call" at bounding box center [221, 210] width 128 height 26
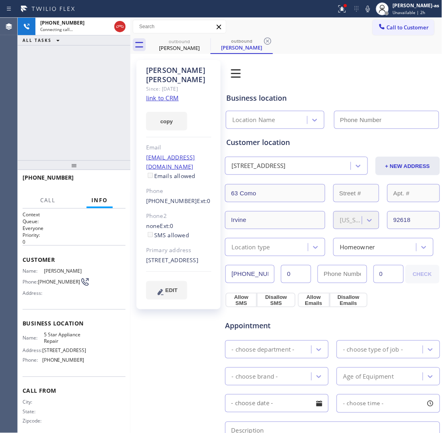
click at [165, 94] on link "link to CRM" at bounding box center [162, 98] width 33 height 8
type input "(855) 731-4952"
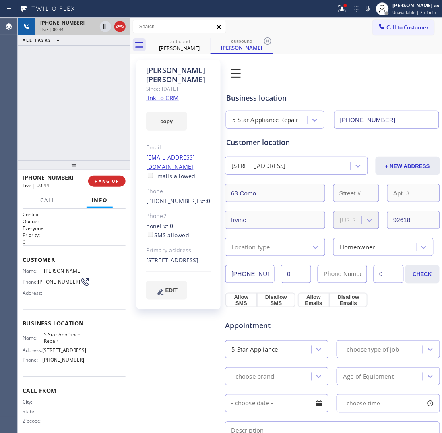
click at [125, 31] on div at bounding box center [112, 27] width 29 height 18
drag, startPoint x: 121, startPoint y: 145, endPoint x: 139, endPoint y: 184, distance: 42.5
click at [125, 150] on div "+16268251349 Live | 00:44 ALL TASKS ALL TASKS ACTIVE TASKS TASKS IN WRAP UP" at bounding box center [74, 89] width 113 height 143
click at [101, 130] on div "+16268251349 Live | 00:45 ALL TASKS ALL TASKS ACTIVE TASKS TASKS IN WRAP UP" at bounding box center [74, 89] width 113 height 143
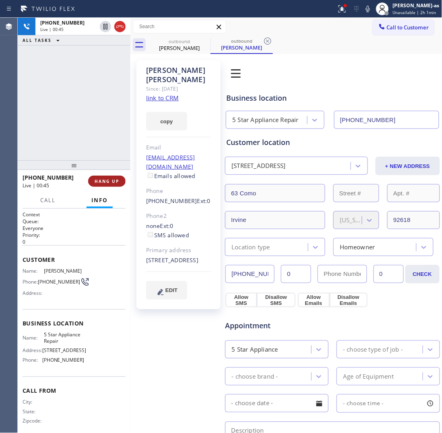
click at [108, 186] on button "HANG UP" at bounding box center [106, 181] width 37 height 11
click at [107, 184] on button "HANG UP" at bounding box center [106, 181] width 37 height 11
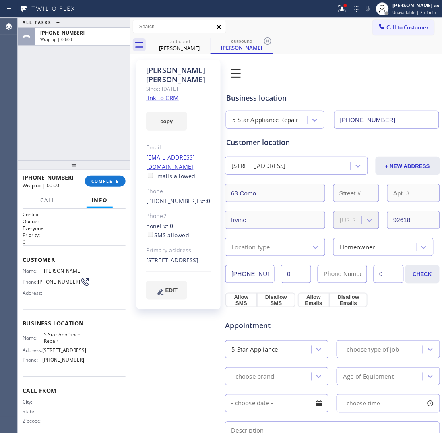
click at [102, 190] on div "+16268251349 Wrap up | 00:00 COMPLETE" at bounding box center [74, 181] width 103 height 21
drag, startPoint x: 95, startPoint y: 170, endPoint x: 99, endPoint y: 170, distance: 4.0
click at [97, 170] on div at bounding box center [74, 165] width 113 height 10
click at [95, 161] on div at bounding box center [74, 166] width 113 height 10
click at [101, 186] on button "COMPLETE" at bounding box center [105, 181] width 41 height 11
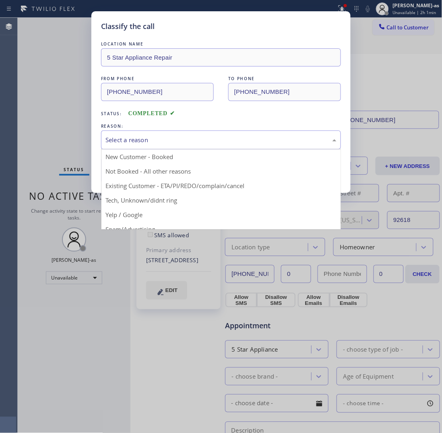
click at [184, 146] on div "Select a reason" at bounding box center [221, 139] width 240 height 19
drag, startPoint x: 207, startPoint y: 186, endPoint x: 145, endPoint y: 168, distance: 64.6
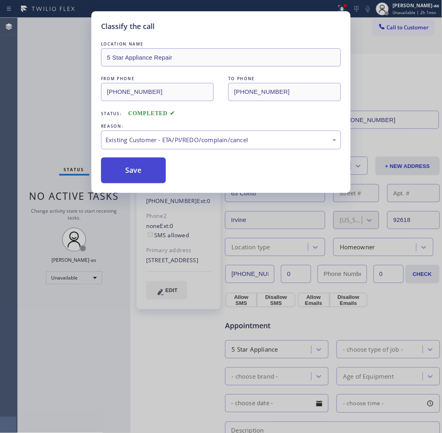
click at [140, 168] on button "Save" at bounding box center [133, 170] width 65 height 26
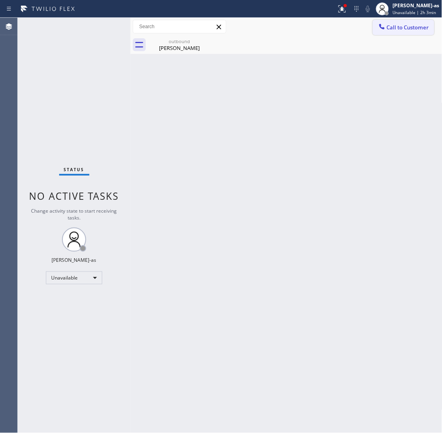
click at [381, 31] on div at bounding box center [382, 28] width 10 height 10
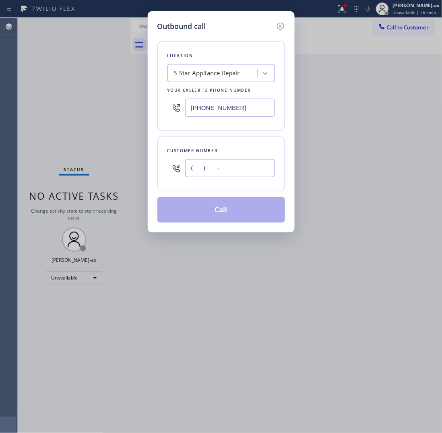
click at [214, 176] on input "(___) ___-____" at bounding box center [230, 168] width 90 height 18
paste input "323) 660-1533"
type input "(323) 660-1533"
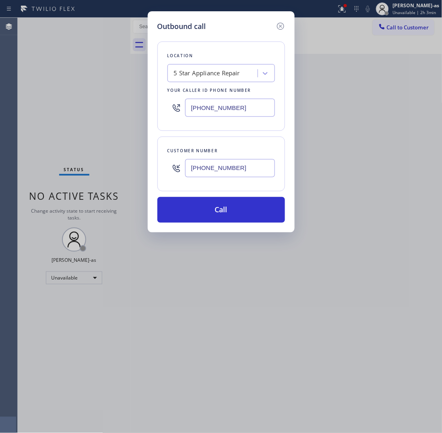
click at [247, 111] on input "(855) 731-4952" at bounding box center [230, 108] width 90 height 18
paste input "213) 204-5927"
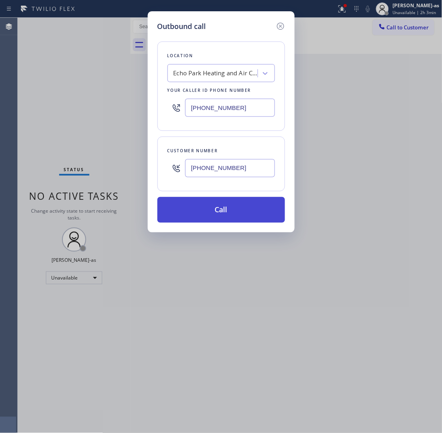
type input "(213) 204-5927"
click at [223, 208] on button "Call" at bounding box center [221, 210] width 128 height 26
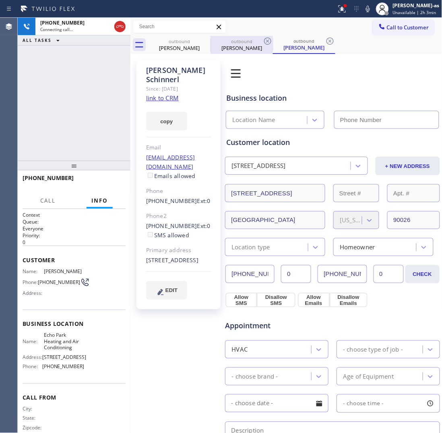
drag, startPoint x: 183, startPoint y: 55, endPoint x: 217, endPoint y: 43, distance: 35.4
click at [184, 55] on div "Anida Schinnerl Since: 20 may 2020 link to CRM copy Email Schinnerl50@att.net E…" at bounding box center [286, 330] width 312 height 553
drag, startPoint x: 192, startPoint y: 41, endPoint x: 204, endPoint y: 40, distance: 11.7
click at [193, 41] on div "outbound" at bounding box center [179, 41] width 61 height 6
click at [204, 40] on icon at bounding box center [205, 41] width 10 height 10
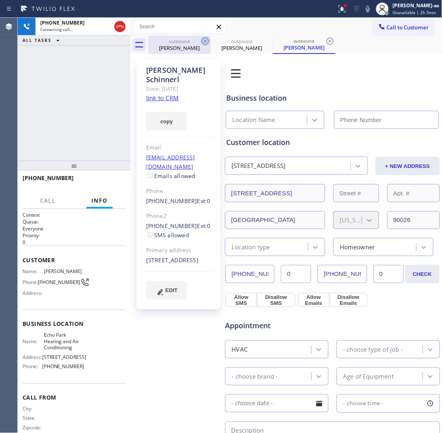
type input "(213) 204-5927"
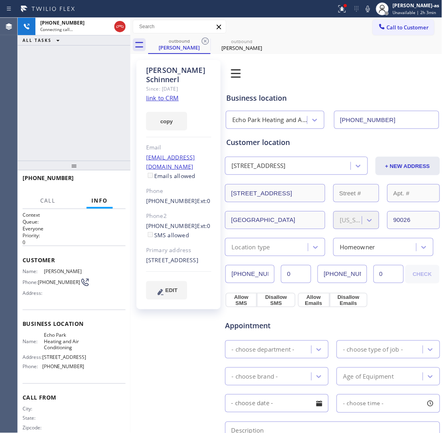
click at [204, 40] on icon at bounding box center [205, 41] width 10 height 10
click at [111, 63] on div "+13236601533 Connecting call… ALL TASKS ALL TASKS ACTIVE TASKS TASKS IN WRAP UP" at bounding box center [74, 89] width 113 height 143
drag, startPoint x: 83, startPoint y: 137, endPoint x: 150, endPoint y: 109, distance: 73.3
click at [90, 135] on div "+13236601533 Connecting call… ALL TASKS ALL TASKS ACTIVE TASKS TASKS IN WRAP UP" at bounding box center [74, 89] width 113 height 143
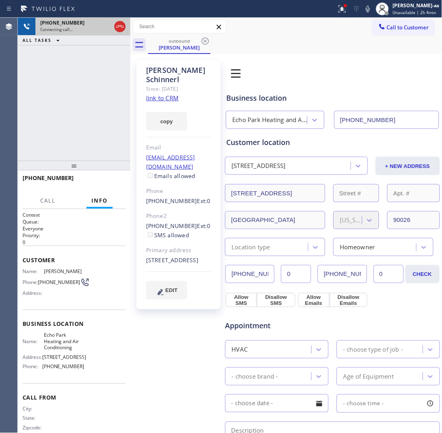
drag, startPoint x: 190, startPoint y: 41, endPoint x: 126, endPoint y: 26, distance: 66.5
click at [190, 41] on div "outbound" at bounding box center [179, 41] width 61 height 6
click at [115, 20] on div at bounding box center [120, 27] width 14 height 18
drag, startPoint x: 178, startPoint y: 45, endPoint x: 134, endPoint y: 31, distance: 46.6
click at [177, 43] on div "outbound Anida Schinnerl" at bounding box center [179, 44] width 61 height 17
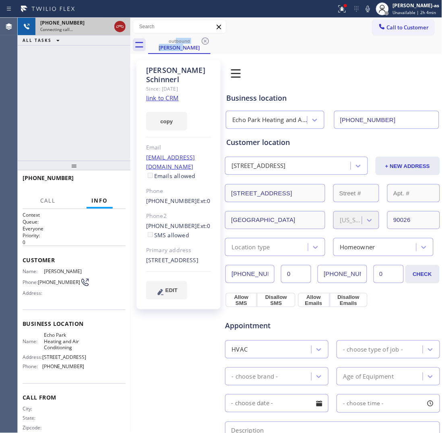
drag, startPoint x: 122, startPoint y: 27, endPoint x: 167, endPoint y: 46, distance: 49.6
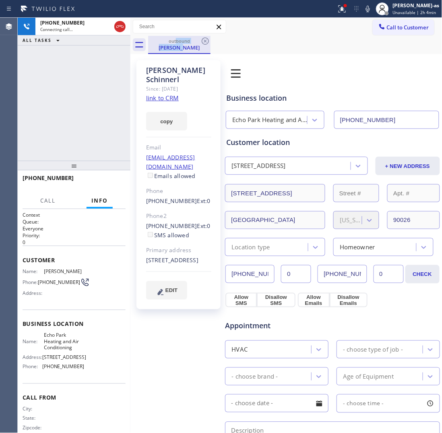
click at [126, 29] on div at bounding box center [120, 27] width 14 height 18
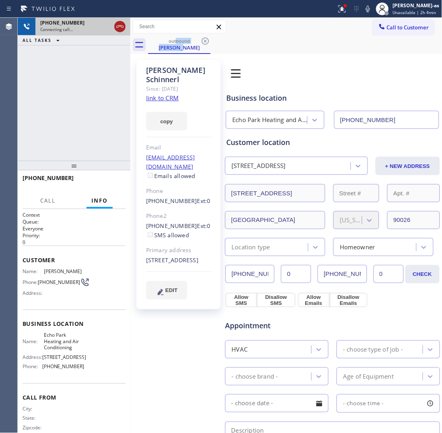
click at [117, 23] on icon at bounding box center [120, 27] width 10 height 10
click at [100, 65] on div "+13236601533 Connecting call… ALL TASKS ALL TASKS ACTIVE TASKS TASKS IN WRAP UP" at bounding box center [74, 89] width 113 height 143
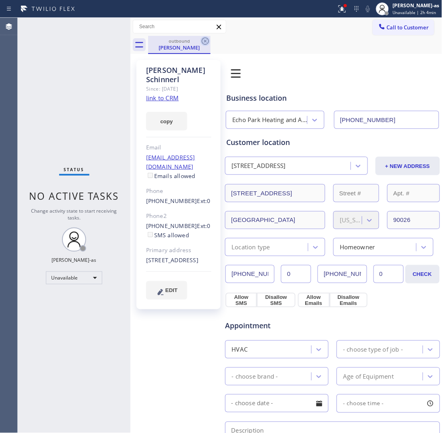
drag, startPoint x: 184, startPoint y: 42, endPoint x: 202, endPoint y: 41, distance: 17.8
click at [186, 42] on div "outbound Anida Schinnerl" at bounding box center [179, 44] width 61 height 17
click at [208, 41] on icon at bounding box center [205, 40] width 7 height 7
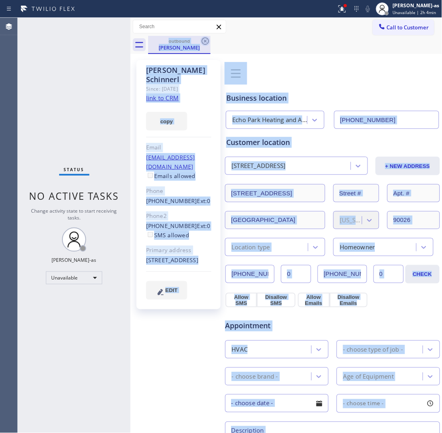
click at [208, 41] on div "outbound Anida Schinnerl" at bounding box center [295, 45] width 294 height 18
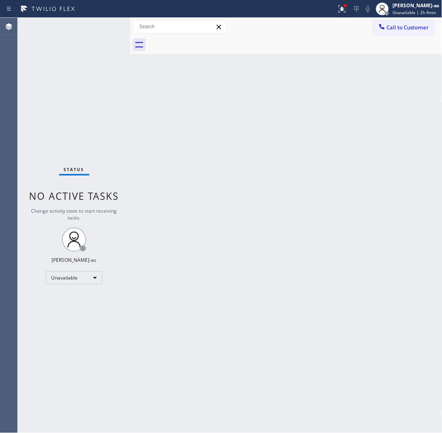
click at [208, 41] on div at bounding box center [295, 45] width 294 height 18
drag, startPoint x: 247, startPoint y: 152, endPoint x: 262, endPoint y: 155, distance: 16.0
click at [248, 152] on div "Back to Dashboard Change Sender ID Customers Technicians Select a contact Outbo…" at bounding box center [286, 225] width 312 height 415
click at [402, 23] on button "Call to Customer" at bounding box center [404, 27] width 62 height 15
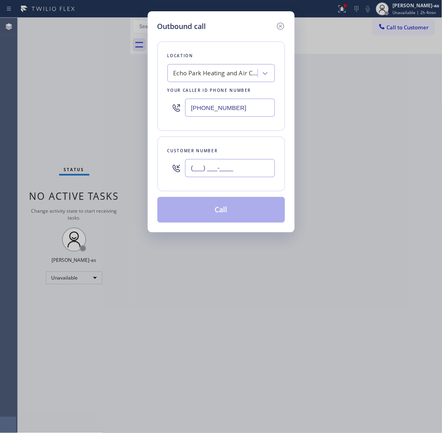
click at [218, 170] on input "(___) ___-____" at bounding box center [230, 168] width 90 height 18
paste input "650) 642-0067"
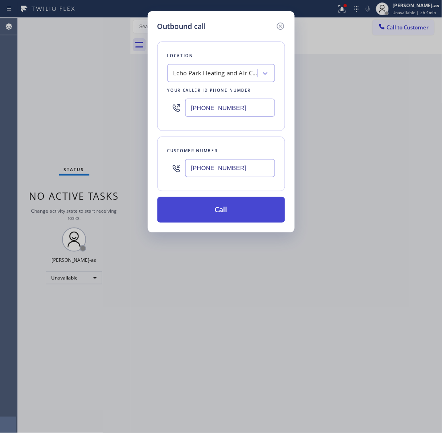
type input "(650) 642-0067"
click at [235, 210] on button "Call" at bounding box center [221, 210] width 128 height 26
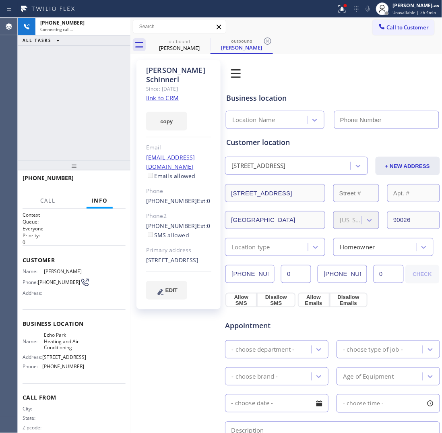
type input "(213) 204-5927"
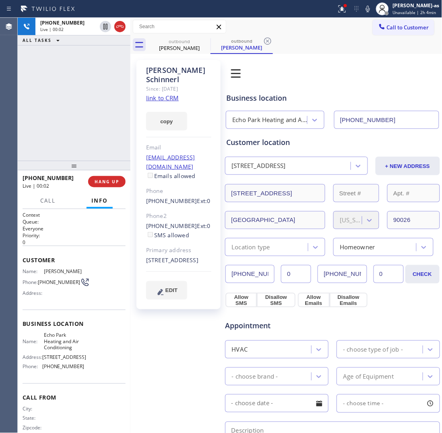
click at [74, 161] on div "+16506420067 Live | 00:02 ALL TASKS ALL TASKS ACTIVE TASKS TASKS IN WRAP UP +16…" at bounding box center [74, 225] width 113 height 415
click at [107, 181] on span "HANG UP" at bounding box center [107, 182] width 25 height 6
click at [108, 180] on span "HANG UP" at bounding box center [107, 182] width 25 height 6
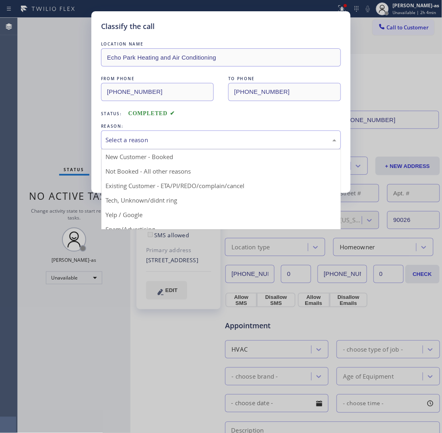
click at [198, 139] on div "Select a reason" at bounding box center [220, 139] width 231 height 9
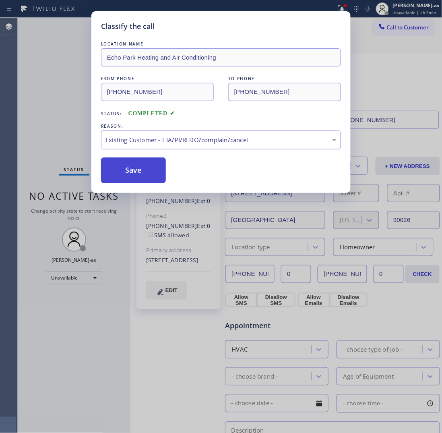
click at [136, 171] on button "Save" at bounding box center [133, 170] width 65 height 26
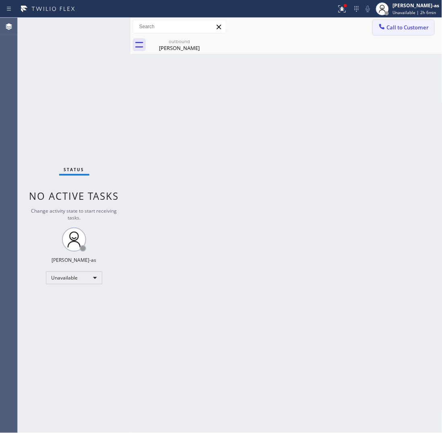
click at [397, 29] on span "Call to Customer" at bounding box center [408, 27] width 42 height 7
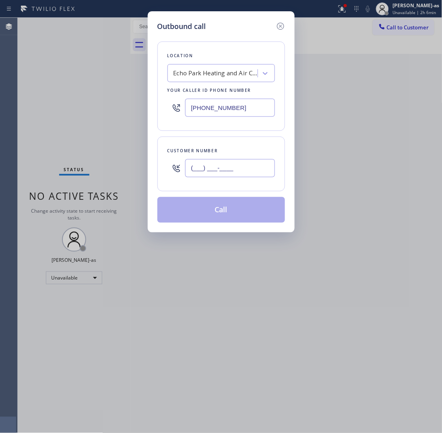
click at [240, 167] on input "(___) ___-____" at bounding box center [230, 168] width 90 height 18
paste input "714) 474-7240"
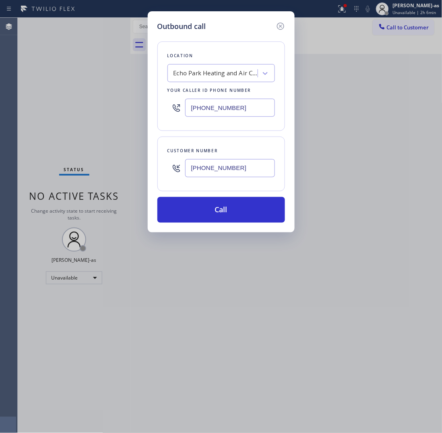
type input "(714) 474-7240"
click at [203, 109] on input "(213) 204-5927" at bounding box center [230, 108] width 90 height 18
click at [204, 108] on input "(213) 204-5927" at bounding box center [230, 108] width 90 height 18
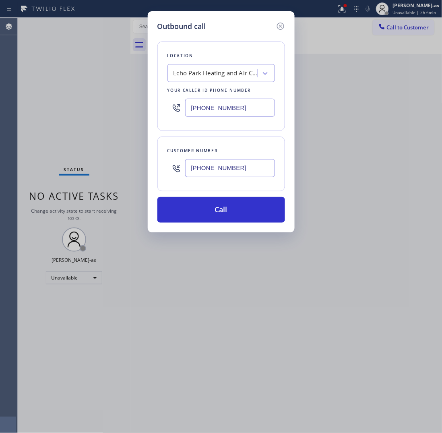
click at [204, 108] on input "(213) 204-5927" at bounding box center [230, 108] width 90 height 18
paste input "855) 731-4952"
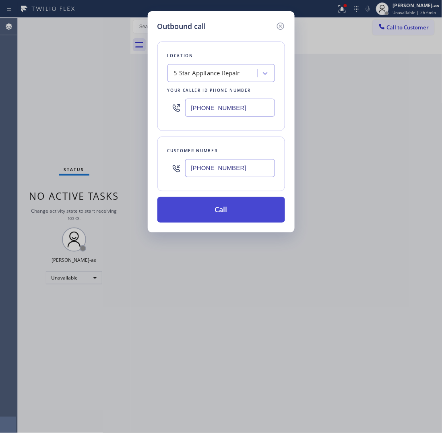
type input "(855) 731-4952"
click at [218, 214] on button "Call" at bounding box center [221, 210] width 128 height 26
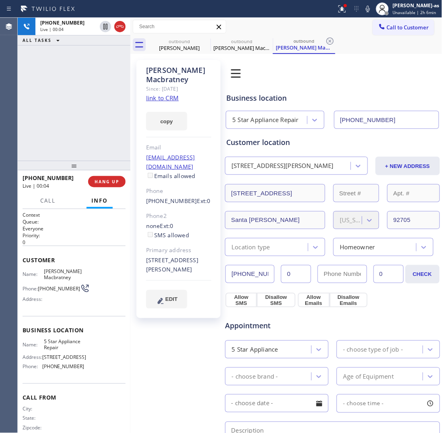
drag, startPoint x: 80, startPoint y: 141, endPoint x: 107, endPoint y: 187, distance: 53.6
click at [87, 156] on div "+17144747240 Live | 00:04 ALL TASKS ALL TASKS ACTIVE TASKS TASKS IN WRAP UP" at bounding box center [74, 89] width 113 height 143
click at [120, 189] on div "+17144747240 Live | 00:04 HANG UP" at bounding box center [74, 181] width 103 height 21
drag, startPoint x: 100, startPoint y: 167, endPoint x: 105, endPoint y: 192, distance: 25.0
click at [100, 168] on div at bounding box center [74, 166] width 113 height 10
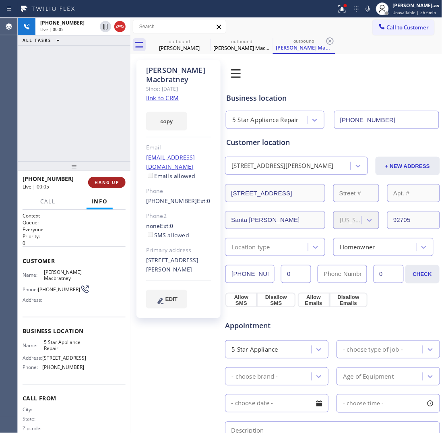
click at [111, 185] on button "HANG UP" at bounding box center [106, 182] width 37 height 11
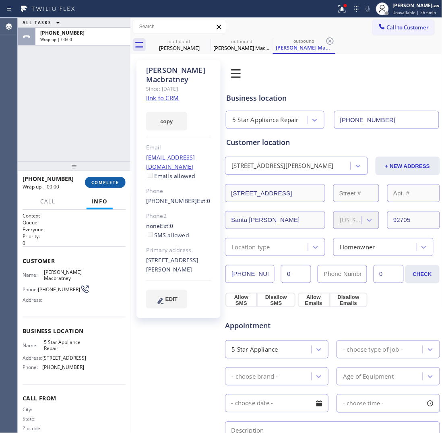
click at [111, 185] on button "COMPLETE" at bounding box center [105, 182] width 41 height 11
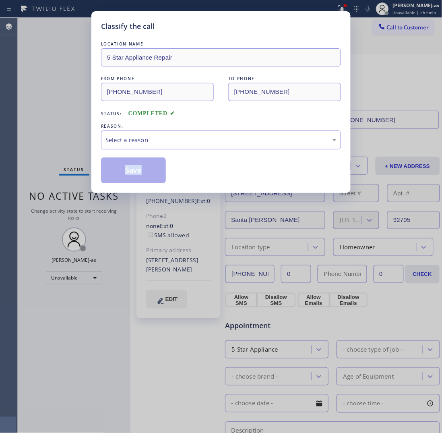
click at [111, 185] on div "Classify the call LOCATION NAME 5 Star Appliance Repair FROM PHONE (855) 731-49…" at bounding box center [220, 102] width 259 height 182
click at [165, 149] on div "Select a reason" at bounding box center [221, 139] width 240 height 19
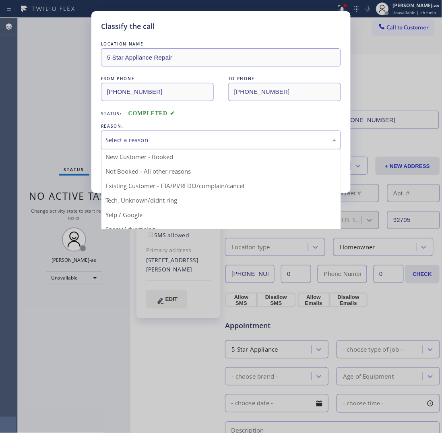
click at [168, 148] on div "Select a reason" at bounding box center [221, 139] width 240 height 19
click at [182, 147] on div "Select a reason" at bounding box center [221, 139] width 240 height 19
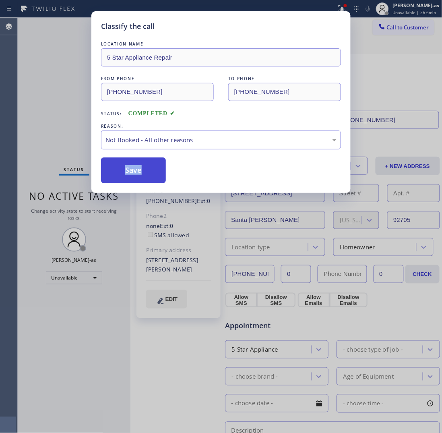
click at [129, 169] on button "Save" at bounding box center [133, 170] width 65 height 26
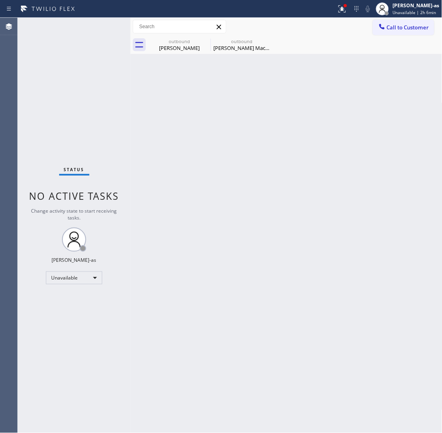
drag, startPoint x: 78, startPoint y: 103, endPoint x: 145, endPoint y: 84, distance: 69.7
click at [89, 101] on div "Status No active tasks Change activity state to start receiving tasks. Jesica J…" at bounding box center [74, 225] width 113 height 415
click at [261, 41] on div "outbound" at bounding box center [241, 41] width 61 height 6
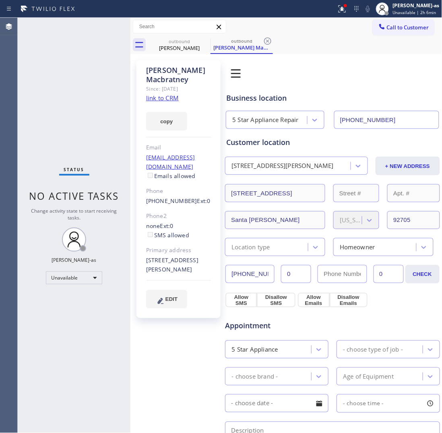
click at [172, 101] on link "link to CRM" at bounding box center [162, 98] width 33 height 8
click at [212, 149] on div "Lindsie Macbratney Since: 20 may 2020 link to CRM copy Email lindsiep@yahoo.com…" at bounding box center [178, 189] width 84 height 258
click at [170, 43] on div "outbound" at bounding box center [179, 41] width 61 height 6
click at [206, 39] on icon at bounding box center [205, 41] width 10 height 10
type input "(855) 731-4952"
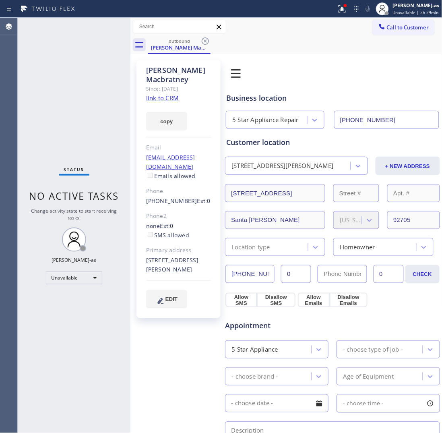
click at [206, 39] on icon at bounding box center [205, 41] width 10 height 10
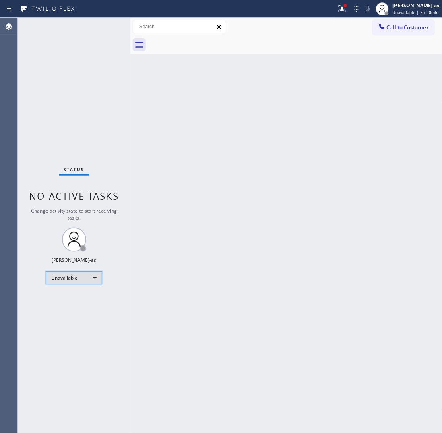
click at [60, 276] on div "Unavailable" at bounding box center [74, 277] width 56 height 13
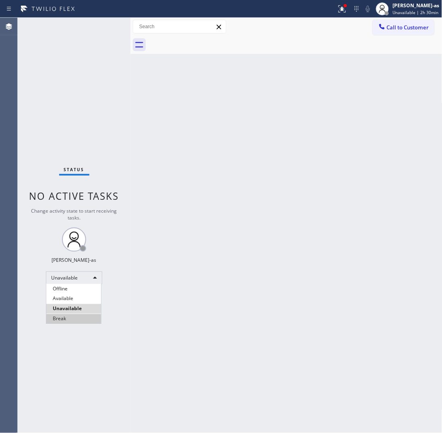
click at [71, 319] on li "Break" at bounding box center [73, 319] width 55 height 10
click at [221, 314] on div "Back to Dashboard Change Sender ID Customers Technicians Select a contact Outbo…" at bounding box center [286, 225] width 312 height 415
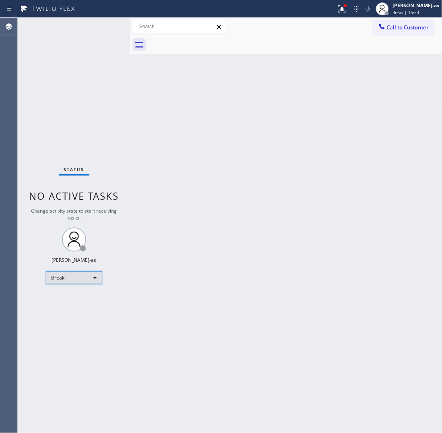
click at [87, 271] on div "Break" at bounding box center [74, 277] width 56 height 13
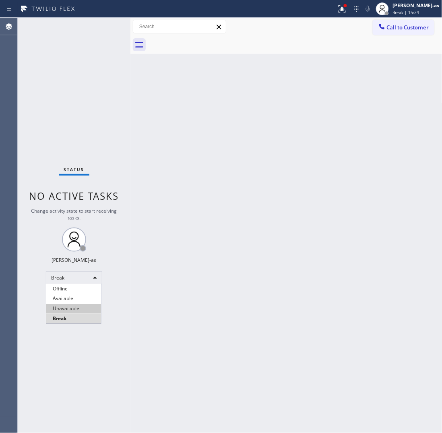
click at [77, 304] on li "Unavailable" at bounding box center [73, 309] width 55 height 10
click at [327, 123] on div "Back to Dashboard Change Sender ID Customers Technicians Select a contact Outbo…" at bounding box center [286, 225] width 312 height 415
click at [389, 27] on span "Call to Customer" at bounding box center [408, 27] width 42 height 7
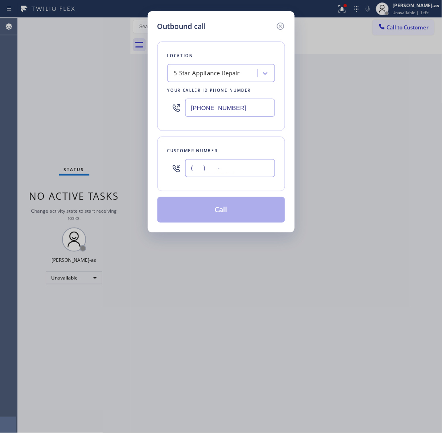
click at [239, 166] on input "(___) ___-____" at bounding box center [230, 168] width 90 height 18
paste input "949) 275-5678"
type input "(949) 275-5678"
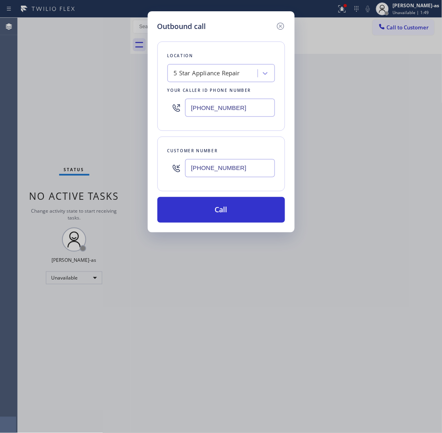
click at [248, 107] on input "(855) 731-4952" at bounding box center [230, 108] width 90 height 18
paste input "949) 239-0531"
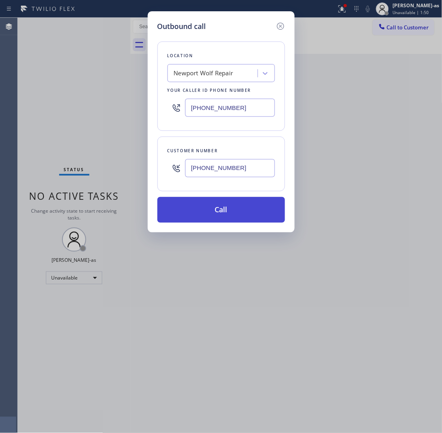
type input "(949) 239-0531"
click at [220, 219] on button "Call" at bounding box center [221, 210] width 128 height 26
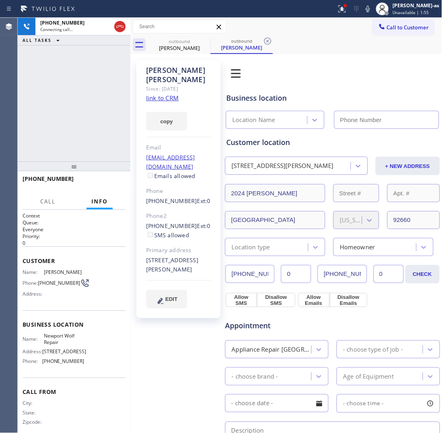
type input "(949) 239-0531"
drag, startPoint x: 35, startPoint y: 59, endPoint x: 68, endPoint y: 60, distance: 33.4
click at [37, 60] on div "+19492755678 Live | 00:06 ALL TASKS ALL TASKS ACTIVE TASKS TASKS IN WRAP UP" at bounding box center [74, 90] width 113 height 144
click at [86, 154] on div "+19492755678 Live | 00:07 ALL TASKS ALL TASKS ACTIVE TASKS TASKS IN WRAP UP" at bounding box center [74, 90] width 113 height 144
click at [103, 185] on button "HANG UP" at bounding box center [106, 182] width 37 height 11
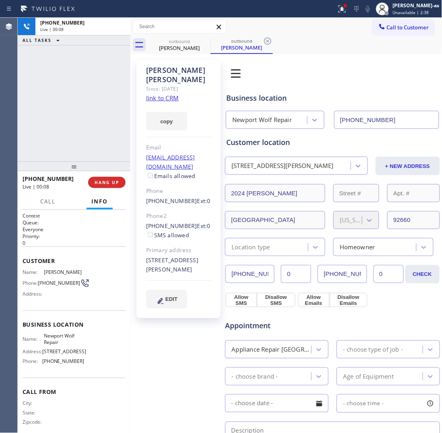
click at [91, 163] on div at bounding box center [74, 166] width 113 height 10
click at [103, 182] on span "HANG UP" at bounding box center [107, 182] width 25 height 6
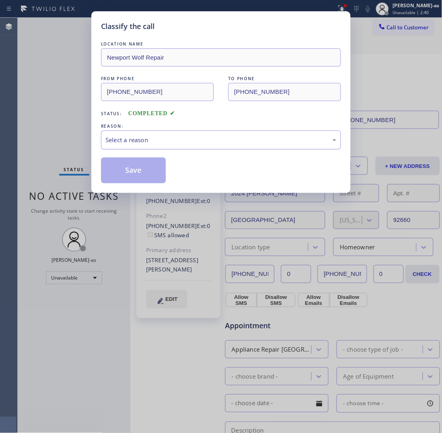
click at [173, 138] on div "Select a reason" at bounding box center [220, 139] width 231 height 9
click at [181, 143] on div "Not Booked - All other reasons" at bounding box center [220, 139] width 231 height 9
drag, startPoint x: 139, startPoint y: 169, endPoint x: 132, endPoint y: 162, distance: 10.0
click at [139, 168] on button "Save" at bounding box center [133, 170] width 65 height 26
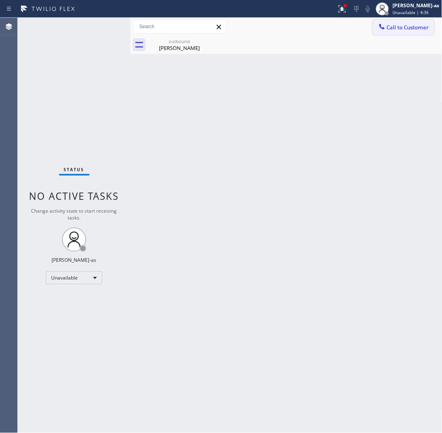
click at [388, 27] on span "Call to Customer" at bounding box center [408, 27] width 42 height 7
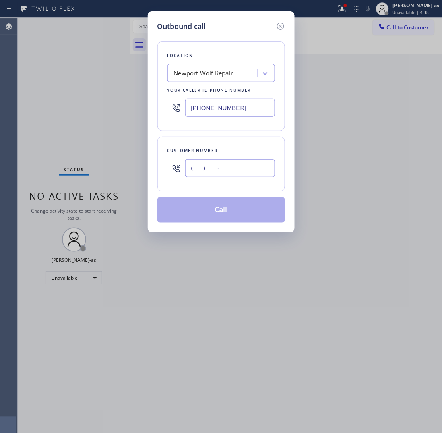
click at [249, 161] on input "(___) ___-____" at bounding box center [230, 168] width 90 height 18
paste input "562) 972-0041"
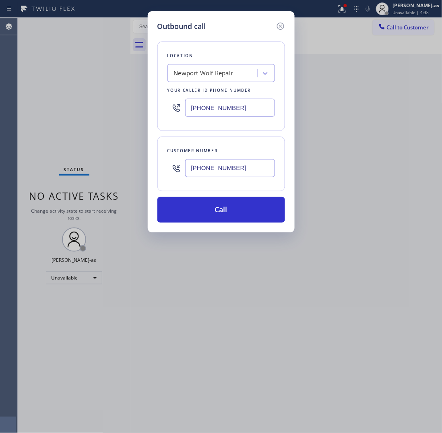
type input "(562) 972-0041"
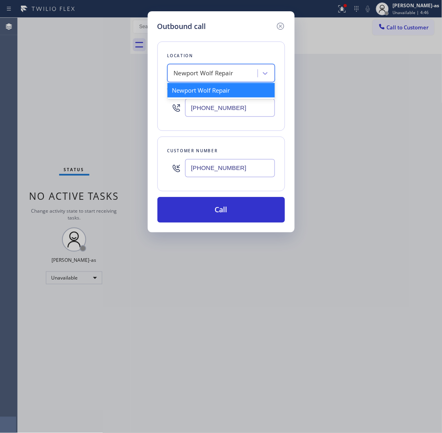
click at [198, 67] on div "Newport Wolf Repair" at bounding box center [214, 73] width 88 height 14
paste input "Anaheim Hills Best Plumber"
type input "Anaheim Hills Best Plumber"
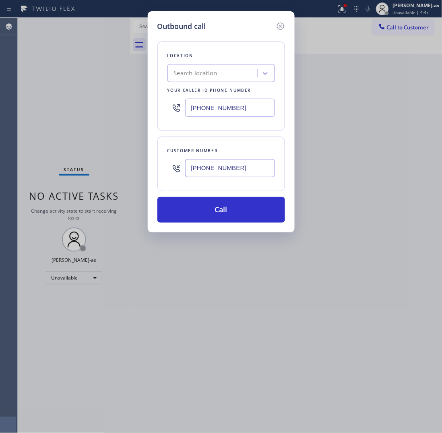
click at [190, 102] on input "(949) 239-0531" at bounding box center [230, 108] width 90 height 18
click at [198, 68] on div "Search location" at bounding box center [214, 73] width 88 height 14
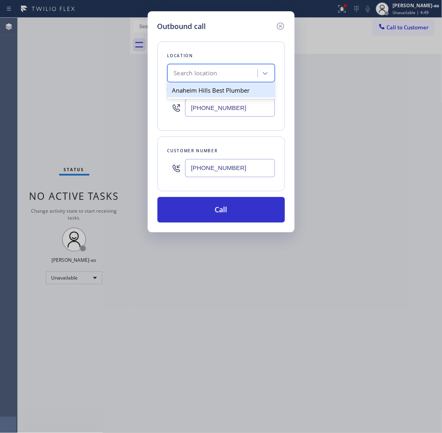
click at [198, 91] on div "Anaheim Hills Best Plumber" at bounding box center [220, 90] width 107 height 14
type input "(626) 671-8630"
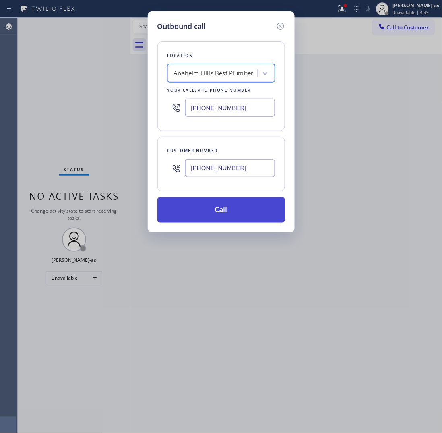
click at [239, 216] on button "Call" at bounding box center [221, 210] width 128 height 26
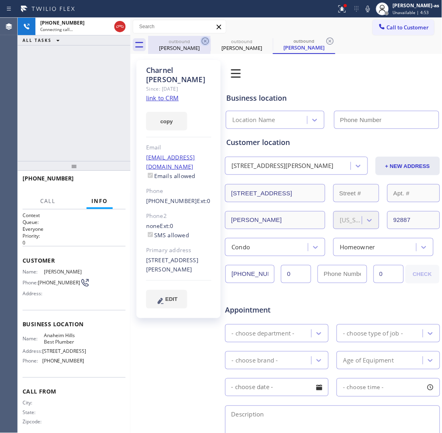
click at [205, 43] on icon at bounding box center [205, 41] width 10 height 10
type input "(626) 671-8630"
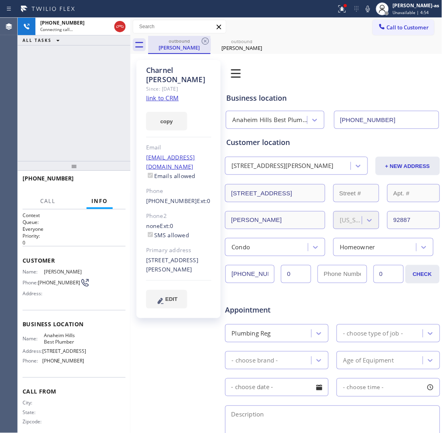
click at [172, 45] on div "Charnel Sullivan" at bounding box center [179, 47] width 61 height 7
click at [157, 94] on link "link to CRM" at bounding box center [162, 98] width 33 height 8
drag, startPoint x: 63, startPoint y: 86, endPoint x: 85, endPoint y: 82, distance: 22.5
click at [67, 86] on div "+15629720041 Connecting call… ALL TASKS ALL TASKS ACTIVE TASKS TASKS IN WRAP UP" at bounding box center [74, 89] width 113 height 143
click at [170, 52] on div "outbound Charnel Sullivan" at bounding box center [179, 44] width 61 height 17
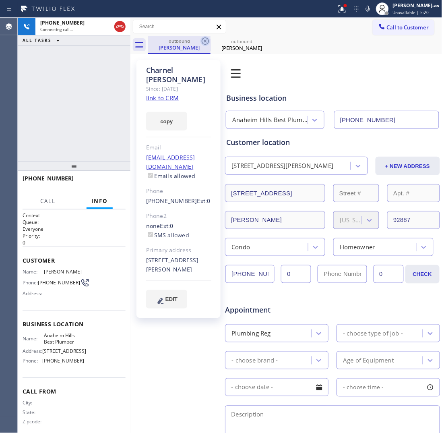
click at [206, 41] on icon at bounding box center [205, 40] width 7 height 7
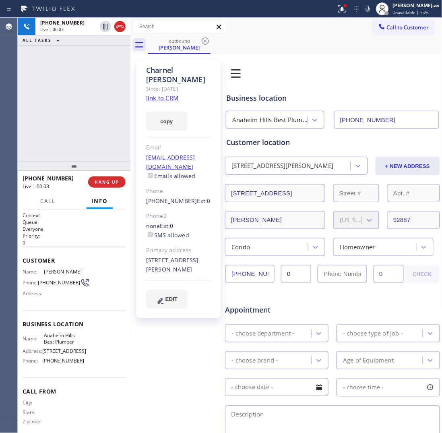
click at [91, 114] on div "+15629720041 Live | 00:03 ALL TASKS ALL TASKS ACTIVE TASKS TASKS IN WRAP UP" at bounding box center [74, 89] width 113 height 143
drag, startPoint x: 91, startPoint y: 144, endPoint x: 98, endPoint y: 151, distance: 10.5
click at [91, 144] on div "+15629720041 Live | 00:04 ALL TASKS ALL TASKS ACTIVE TASKS TASKS IN WRAP UP" at bounding box center [74, 89] width 113 height 143
click at [105, 185] on button "HANG UP" at bounding box center [106, 181] width 37 height 11
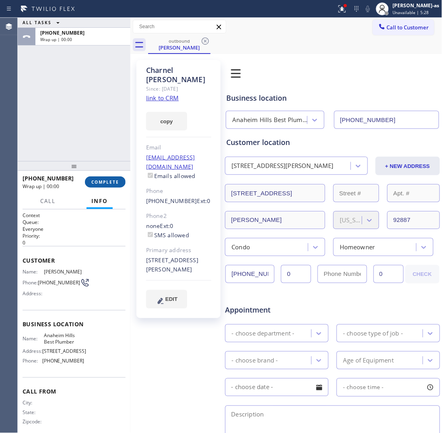
click at [105, 185] on button "COMPLETE" at bounding box center [105, 181] width 41 height 11
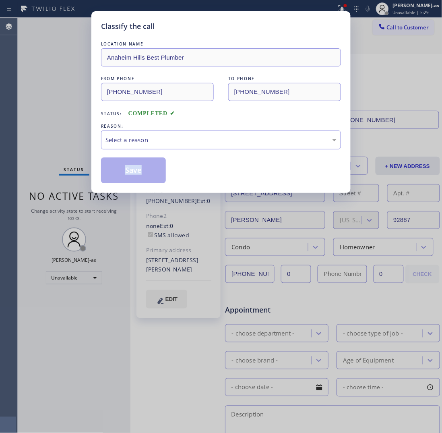
click at [105, 184] on div "Classify the call LOCATION NAME Anaheim Hills Best Plumber FROM PHONE (626) 671…" at bounding box center [220, 102] width 259 height 182
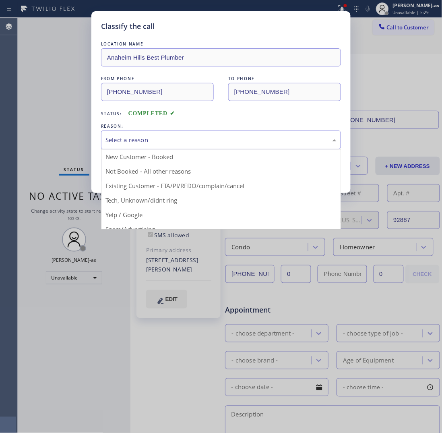
click at [162, 140] on div "Select a reason" at bounding box center [220, 139] width 231 height 9
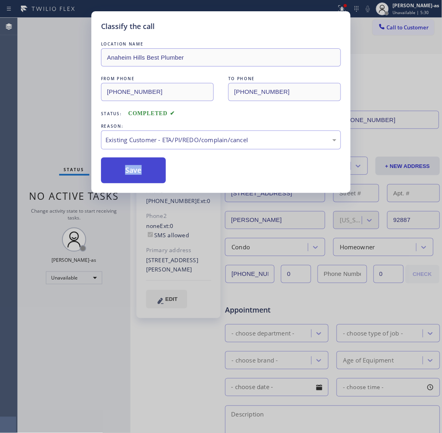
click at [149, 180] on button "Save" at bounding box center [133, 170] width 65 height 26
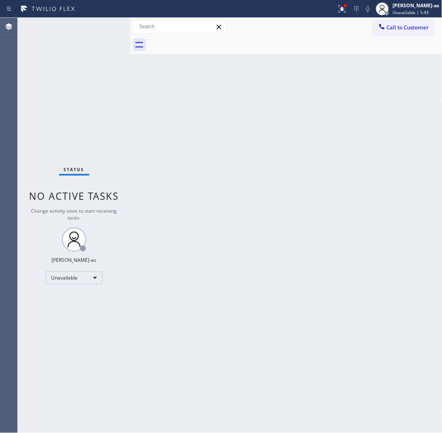
drag, startPoint x: 276, startPoint y: 198, endPoint x: 264, endPoint y: 181, distance: 20.8
click at [275, 194] on div "Back to Dashboard Change Sender ID Customers Technicians Select a contact Outbo…" at bounding box center [286, 225] width 312 height 415
click at [420, 17] on div "Jesica Jumao-as Unavailable | 5:56" at bounding box center [408, 9] width 68 height 18
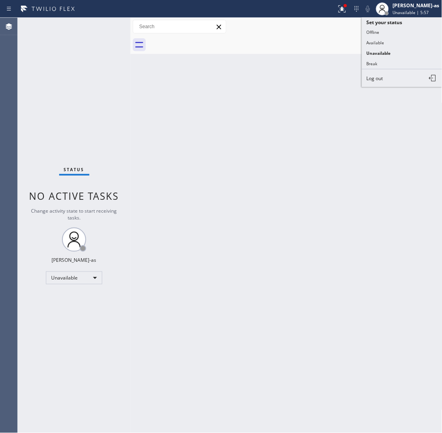
drag, startPoint x: 265, startPoint y: 64, endPoint x: 351, endPoint y: 66, distance: 86.2
click at [266, 64] on div "Back to Dashboard Change Sender ID Customers Technicians Select a contact Outbo…" at bounding box center [286, 225] width 312 height 415
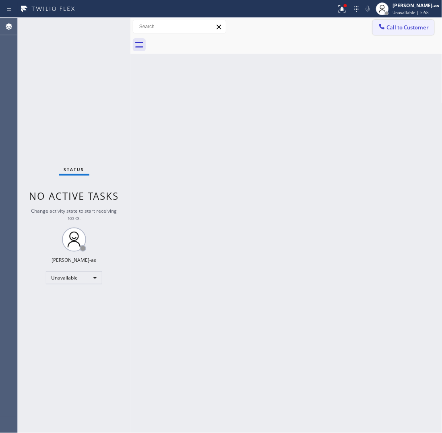
click at [401, 26] on span "Call to Customer" at bounding box center [408, 27] width 42 height 7
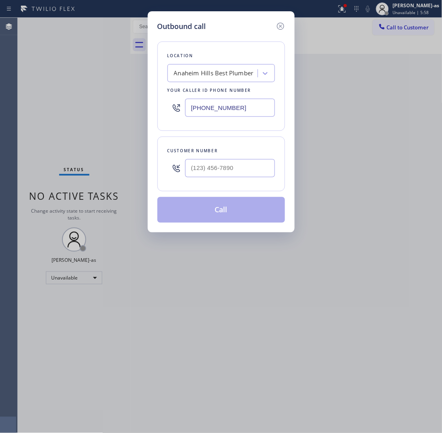
click at [222, 180] on div at bounding box center [230, 168] width 90 height 26
click at [230, 173] on input "(___) ___-____" at bounding box center [230, 168] width 90 height 18
click at [248, 171] on input "(___) ___-____" at bounding box center [230, 168] width 90 height 18
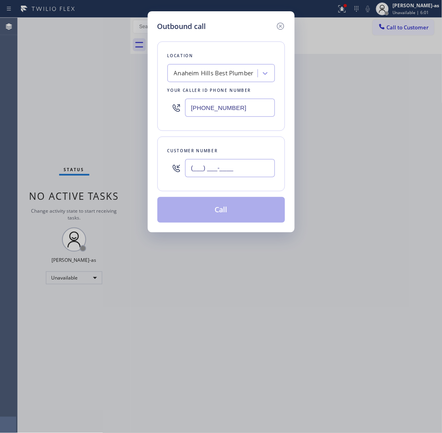
paste input "949) 275-5678"
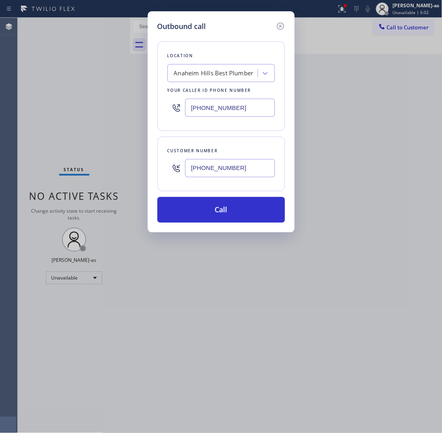
type input "(949) 275-5678"
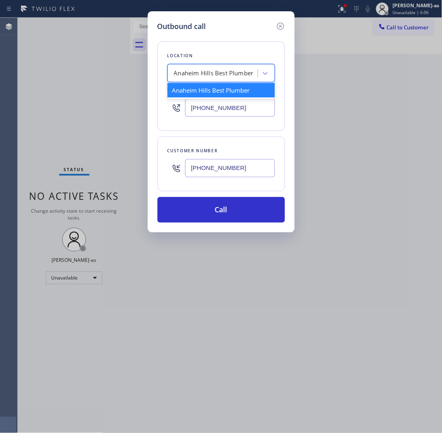
click at [204, 70] on div "Anaheim Hills Best Plumber" at bounding box center [214, 73] width 80 height 9
paste input "Newport Wolf Repair"
type input "Newport Wolf Repair"
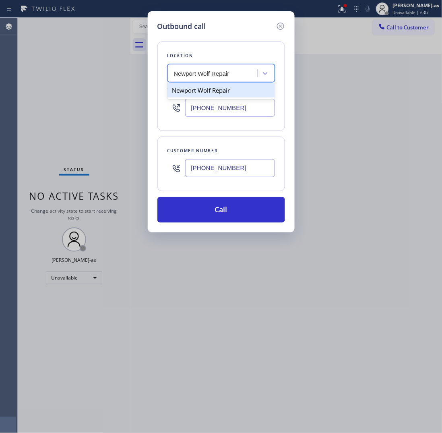
click at [194, 91] on div "Newport Wolf Repair" at bounding box center [220, 90] width 107 height 14
type input "(949) 239-0531"
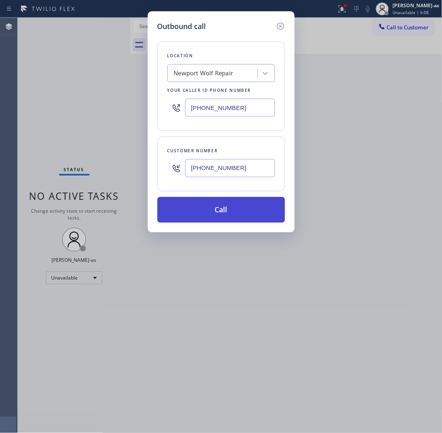
click at [258, 214] on button "Call" at bounding box center [221, 210] width 128 height 26
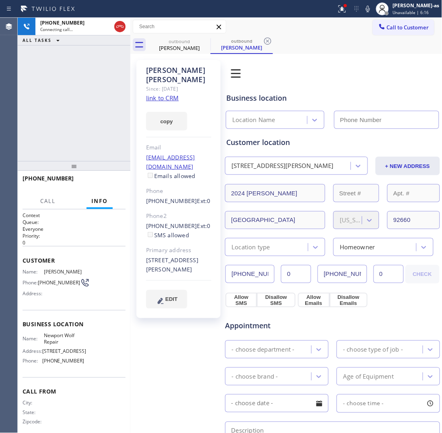
type input "(949) 239-0531"
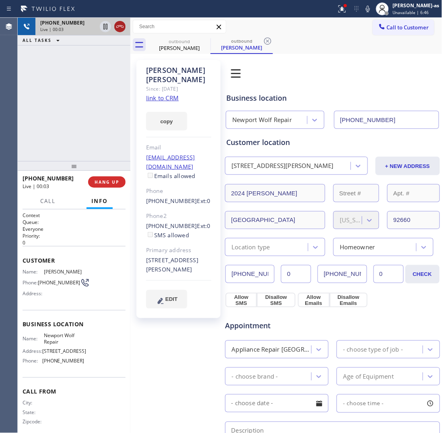
click at [114, 27] on div at bounding box center [119, 27] width 11 height 10
click at [111, 99] on div "+19492755678 Live | 00:03 ALL TASKS ALL TASKS ACTIVE TASKS TASKS IN WRAP UP" at bounding box center [74, 89] width 113 height 143
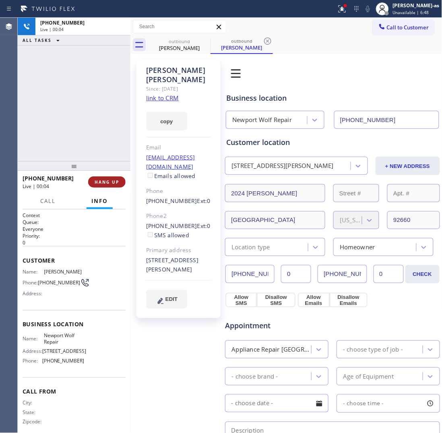
click at [122, 180] on button "HANG UP" at bounding box center [106, 181] width 37 height 11
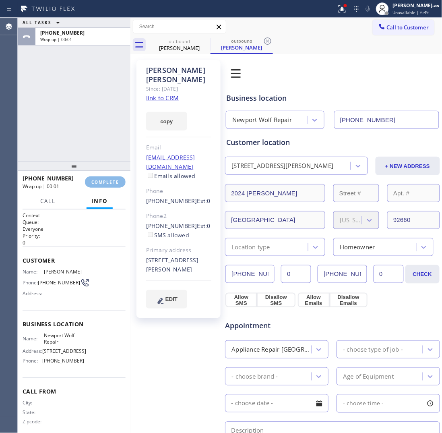
click at [85, 178] on div "+19492755678 Wrap up | 00:01" at bounding box center [54, 181] width 62 height 21
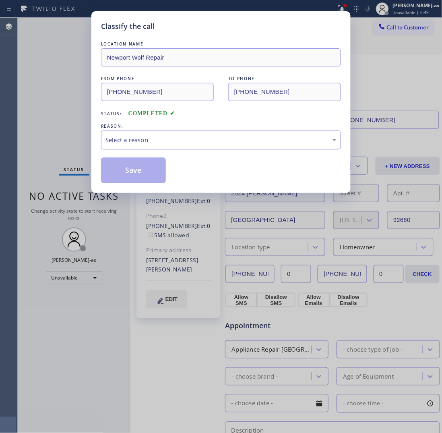
click at [90, 143] on div "Classify the call LOCATION NAME Newport Wolf Repair FROM PHONE (949) 239-0531 T…" at bounding box center [221, 216] width 442 height 433
click at [166, 138] on div "Select a reason" at bounding box center [220, 139] width 231 height 9
click at [140, 172] on button "Save" at bounding box center [133, 170] width 65 height 26
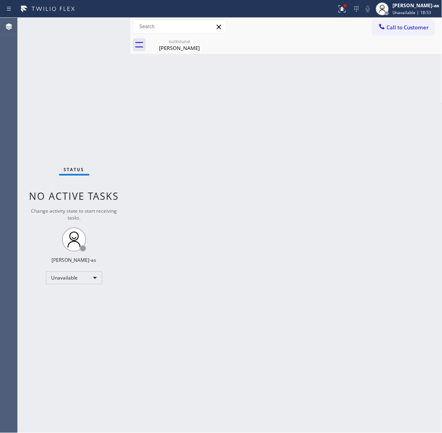
drag, startPoint x: 407, startPoint y: 25, endPoint x: 334, endPoint y: 78, distance: 89.7
click at [406, 25] on span "Call to Customer" at bounding box center [408, 27] width 42 height 7
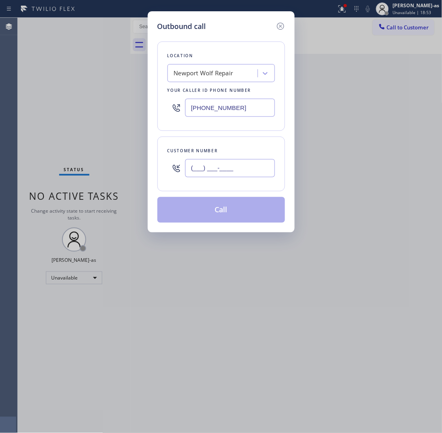
click at [248, 166] on input "(___) ___-____" at bounding box center [230, 168] width 90 height 18
paste input "949) 275-5678"
type input "(949) 275-5678"
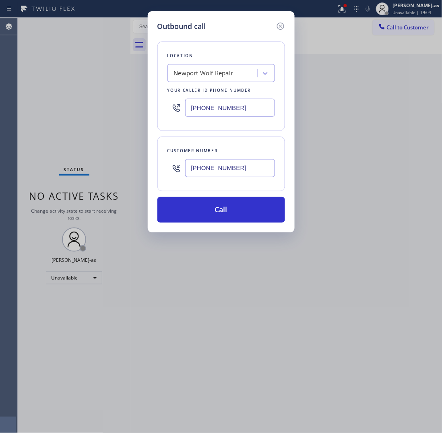
click at [246, 105] on input "(949) 239-0531" at bounding box center [230, 108] width 90 height 18
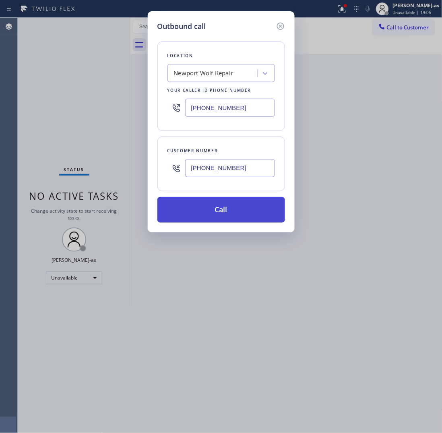
click at [247, 216] on button "Call" at bounding box center [221, 210] width 128 height 26
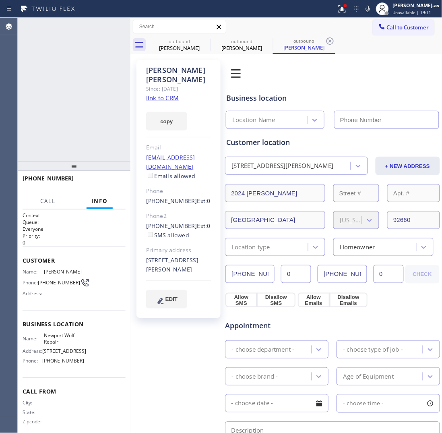
type input "(949) 239-0531"
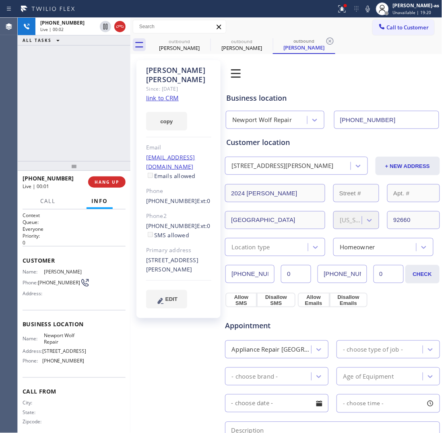
click at [117, 116] on div "+19492755678 Live | 00:02 ALL TASKS ALL TASKS ACTIVE TASKS TASKS IN WRAP UP" at bounding box center [74, 89] width 113 height 143
click at [77, 99] on div "+19492755678 Live | 03:22 ALL TASKS ALL TASKS ACTIVE TASKS TASKS IN WRAP UP" at bounding box center [74, 89] width 113 height 143
click at [0, 0] on icon at bounding box center [0, 0] width 0 height 0
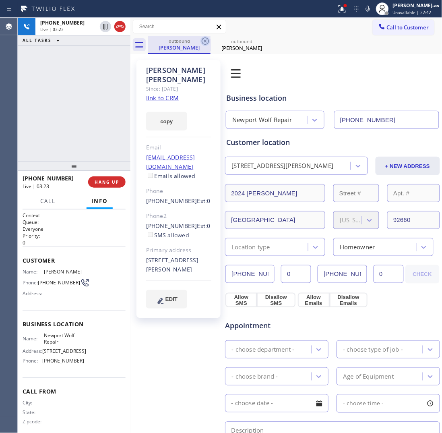
click at [204, 37] on icon at bounding box center [205, 41] width 10 height 10
click at [67, 101] on div "+19492755678 Live | 03:24 ALL TASKS ALL TASKS ACTIVE TASKS TASKS IN WRAP UP" at bounding box center [74, 89] width 113 height 143
click at [69, 101] on div "+19492755678 Live | 03:24 ALL TASKS ALL TASKS ACTIVE TASKS TASKS IN WRAP UP" at bounding box center [74, 89] width 113 height 143
click at [60, 122] on div "+19492755678 Live | 03:24 ALL TASKS ALL TASKS ACTIVE TASKS TASKS IN WRAP UP" at bounding box center [74, 89] width 113 height 143
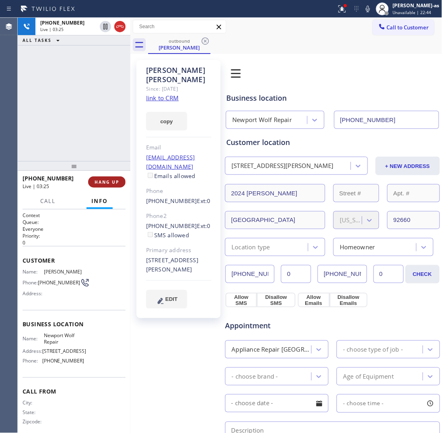
click at [109, 182] on span "HANG UP" at bounding box center [107, 182] width 25 height 6
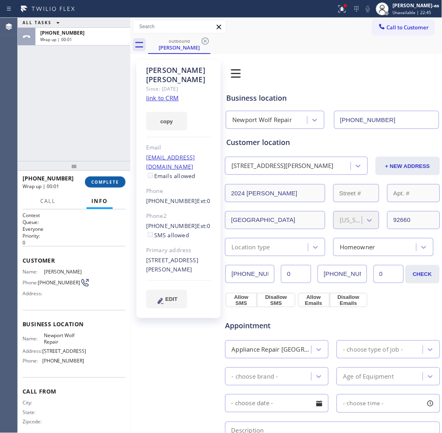
click at [109, 182] on span "COMPLETE" at bounding box center [105, 182] width 28 height 6
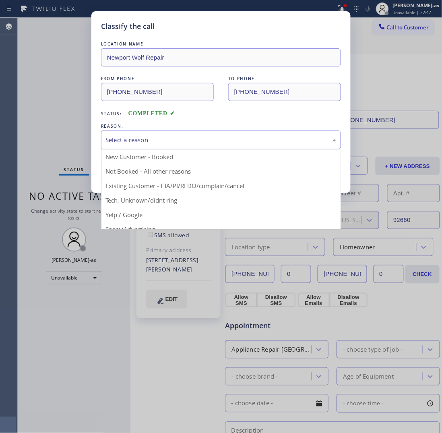
click at [154, 136] on div "Select a reason" at bounding box center [220, 139] width 231 height 9
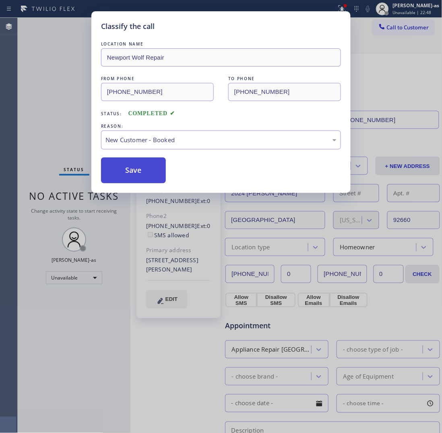
drag, startPoint x: 144, startPoint y: 177, endPoint x: 142, endPoint y: 161, distance: 15.8
click at [144, 176] on button "Save" at bounding box center [133, 170] width 65 height 26
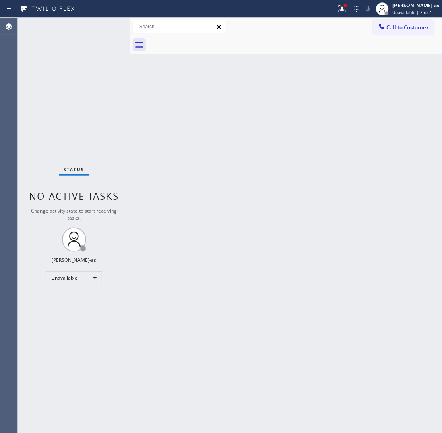
drag, startPoint x: 25, startPoint y: 81, endPoint x: 393, endPoint y: 49, distance: 369.0
click at [64, 74] on div "Status No active tasks Change activity state to start receiving tasks. Jesica J…" at bounding box center [74, 225] width 113 height 415
click at [388, 21] on button "Call to Customer" at bounding box center [404, 27] width 62 height 15
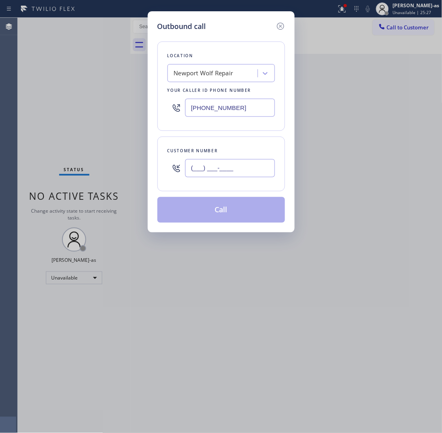
click at [240, 173] on input "(___) ___-____" at bounding box center [230, 168] width 90 height 18
paste input "131) 272-1772"
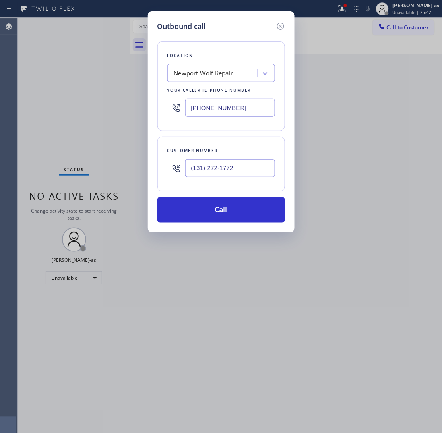
click at [244, 170] on input "(131) 272-1772" at bounding box center [230, 168] width 90 height 18
paste input "text"
type input "(131) 272-1772"
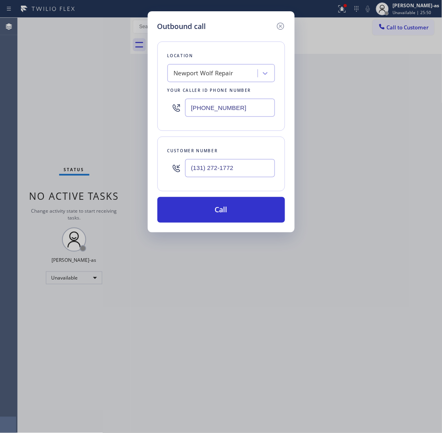
click at [192, 81] on div "Newport Wolf Repair" at bounding box center [220, 73] width 107 height 18
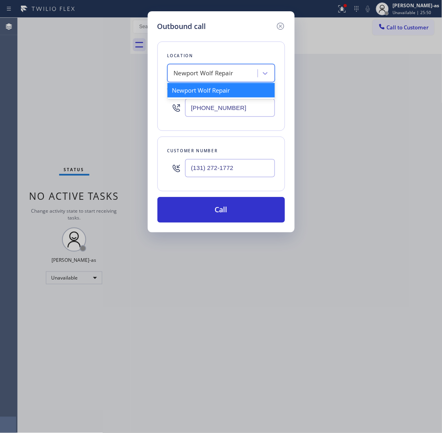
paste input "Marquette Park Appliance Repair"
type input "Marquette Park Appliance Repair"
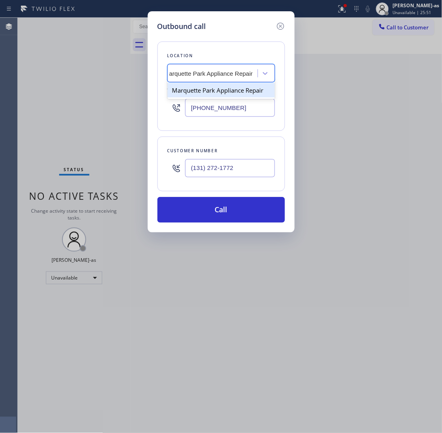
click at [205, 95] on div "Marquette Park Appliance Repair" at bounding box center [220, 90] width 107 height 14
type input "(312) 313-9548"
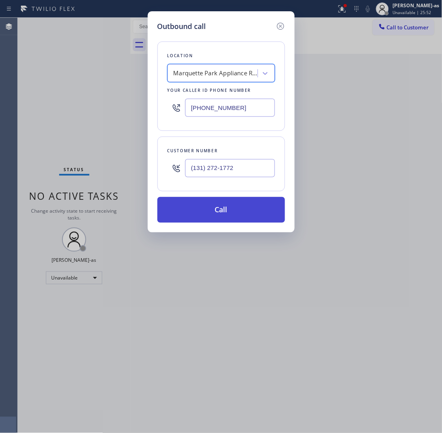
click at [235, 218] on button "Call" at bounding box center [221, 210] width 128 height 26
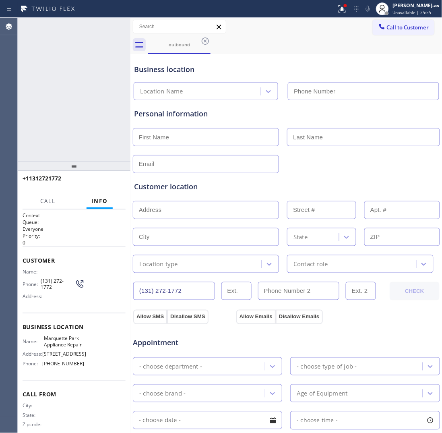
type input "(312) 313-9548"
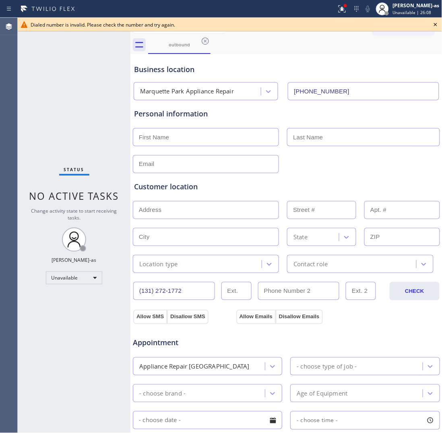
click at [64, 109] on div "Status No active tasks Change activity state to start receiving tasks. Jesica J…" at bounding box center [74, 225] width 113 height 415
click at [177, 37] on div "outbound" at bounding box center [179, 44] width 61 height 17
click at [208, 41] on icon at bounding box center [205, 41] width 10 height 10
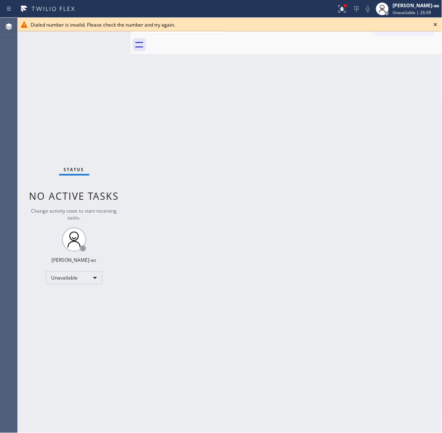
drag, startPoint x: 89, startPoint y: 110, endPoint x: 104, endPoint y: 37, distance: 73.9
click at [91, 109] on div "Status No active tasks Change activity state to start receiving tasks. Jesica J…" at bounding box center [74, 225] width 113 height 415
click at [428, 24] on div "Dialed number is invalid. Please check the number and try again." at bounding box center [230, 24] width 399 height 7
click at [433, 23] on icon at bounding box center [436, 25] width 10 height 10
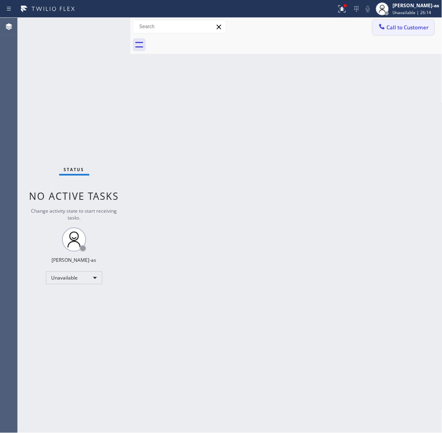
click at [405, 25] on span "Call to Customer" at bounding box center [408, 27] width 42 height 7
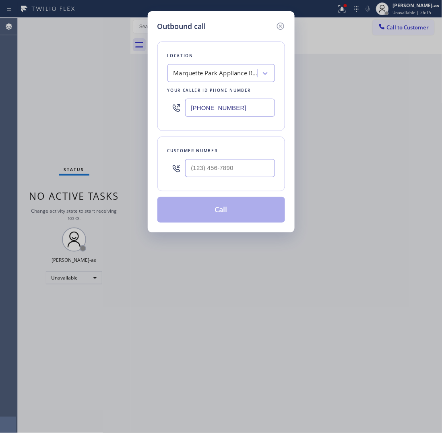
click at [238, 159] on div at bounding box center [230, 168] width 90 height 26
click at [246, 168] on input "(___) ___-____" at bounding box center [230, 168] width 90 height 18
paste input "text"
type input "(___) ___-____"
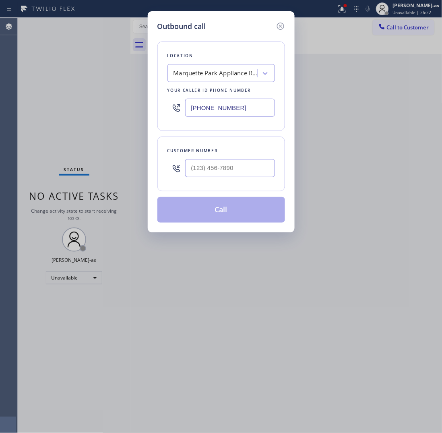
click at [229, 178] on div at bounding box center [230, 168] width 90 height 26
click at [236, 168] on input "(___) ___-____" at bounding box center [230, 168] width 90 height 18
paste input "312) 721-7727"
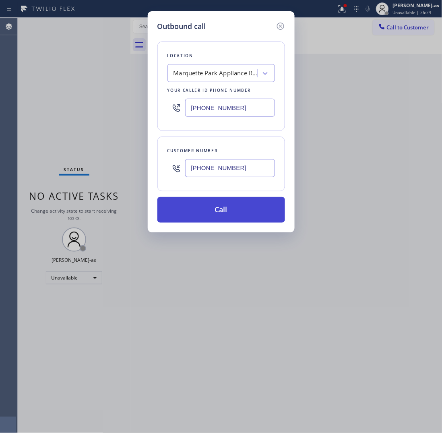
type input "(312) 721-7727"
click at [236, 213] on button "Call" at bounding box center [221, 210] width 128 height 26
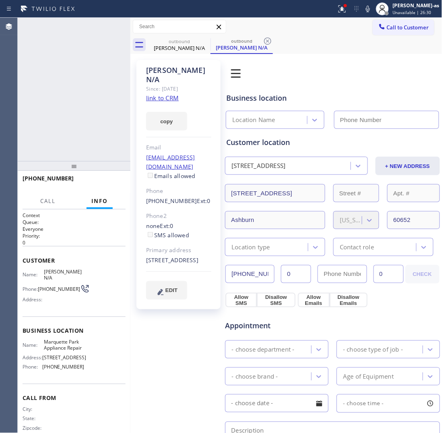
type input "(312) 313-9548"
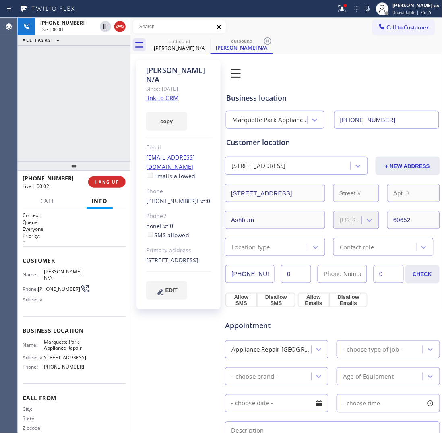
click at [51, 78] on div "+13127217727 Live | 00:01 ALL TASKS ALL TASKS ACTIVE TASKS TASKS IN WRAP UP" at bounding box center [74, 89] width 113 height 143
click at [81, 95] on div "+13127217727 Live | 00:04 ALL TASKS ALL TASKS ACTIVE TASKS TASKS IN WRAP UP" at bounding box center [74, 89] width 113 height 143
click at [49, 116] on div "+13127217727 Live | 02:32 ALL TASKS ALL TASKS ACTIVE TASKS TASKS IN WRAP UP" at bounding box center [74, 89] width 113 height 143
click at [117, 18] on div at bounding box center [112, 27] width 29 height 18
click at [116, 25] on icon at bounding box center [120, 27] width 10 height 10
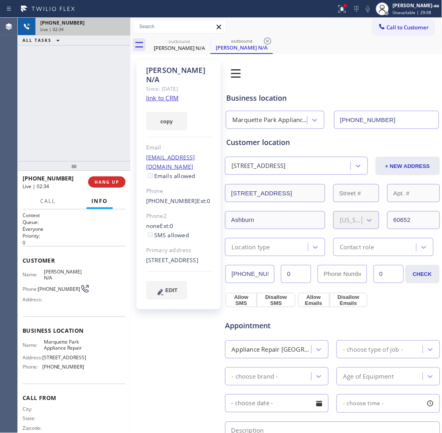
drag, startPoint x: 83, startPoint y: 156, endPoint x: 113, endPoint y: 218, distance: 68.6
click at [89, 163] on div "+13127217727 Live | 02:34 ALL TASKS ALL TASKS ACTIVE TASKS TASKS IN WRAP UP +13…" at bounding box center [74, 225] width 113 height 415
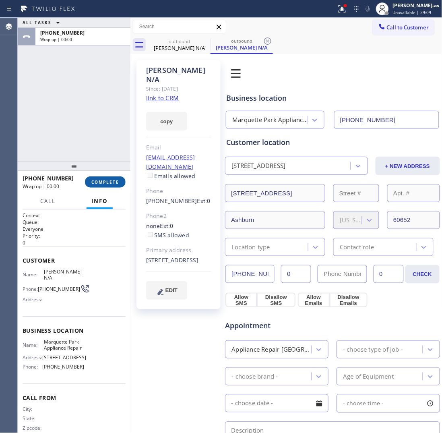
click at [107, 184] on span "COMPLETE" at bounding box center [105, 182] width 28 height 6
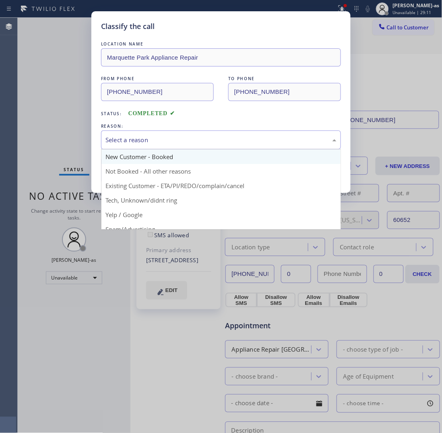
drag, startPoint x: 135, startPoint y: 139, endPoint x: 163, endPoint y: 159, distance: 35.2
click at [140, 142] on div "Select a reason" at bounding box center [220, 139] width 231 height 9
drag, startPoint x: 163, startPoint y: 160, endPoint x: 141, endPoint y: 164, distance: 23.0
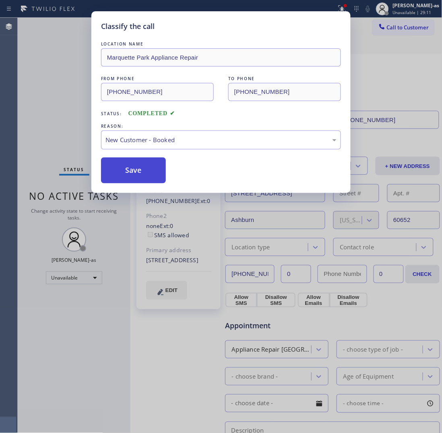
click at [126, 171] on button "Save" at bounding box center [133, 170] width 65 height 26
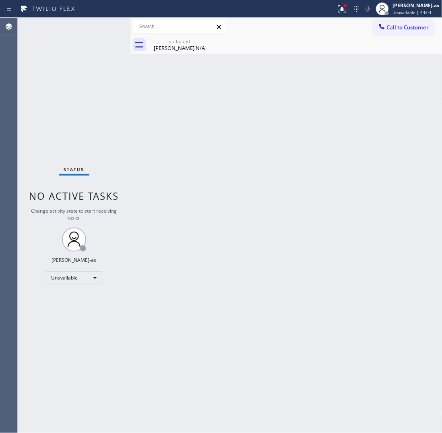
drag, startPoint x: 136, startPoint y: 145, endPoint x: 184, endPoint y: 101, distance: 65.2
click at [138, 143] on div "Back to Dashboard Change Sender ID Customers Technicians Select a contact Outbo…" at bounding box center [286, 225] width 312 height 415
click at [178, 45] on div "Sean N/A" at bounding box center [179, 47] width 61 height 7
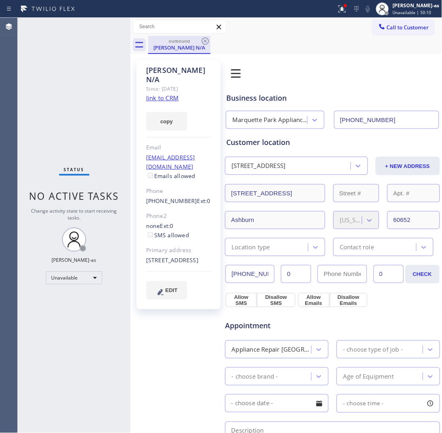
drag, startPoint x: 176, startPoint y: 41, endPoint x: 194, endPoint y: 39, distance: 19.1
click at [178, 41] on div "outbound" at bounding box center [179, 41] width 61 height 6
click at [207, 39] on icon at bounding box center [205, 40] width 7 height 7
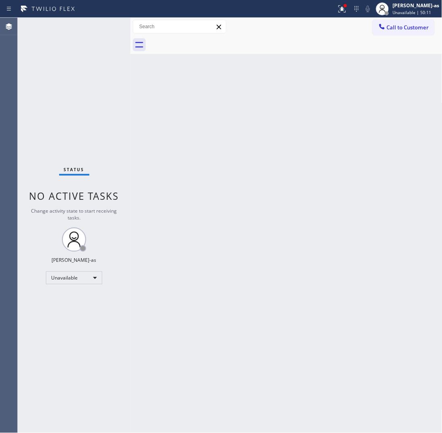
drag, startPoint x: 218, startPoint y: 156, endPoint x: 224, endPoint y: 231, distance: 74.7
click at [219, 156] on div "Back to Dashboard Change Sender ID Customers Technicians Select a contact Outbo…" at bounding box center [286, 225] width 312 height 415
click at [129, 155] on div "Status No active tasks Change activity state to start receiving tasks. Jesica J…" at bounding box center [230, 225] width 424 height 415
drag, startPoint x: 181, startPoint y: 107, endPoint x: 186, endPoint y: 109, distance: 5.1
click at [183, 109] on div "Back to Dashboard Change Sender ID Customers Technicians Select a contact Outbo…" at bounding box center [286, 225] width 312 height 415
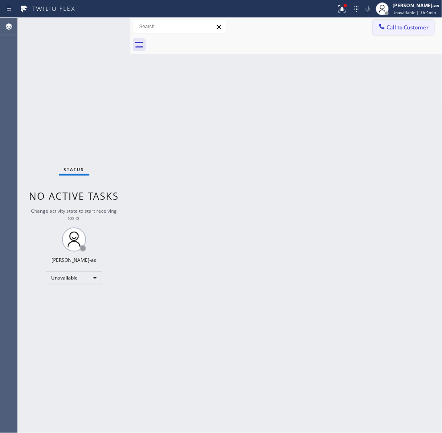
click at [404, 26] on span "Call to Customer" at bounding box center [408, 27] width 42 height 7
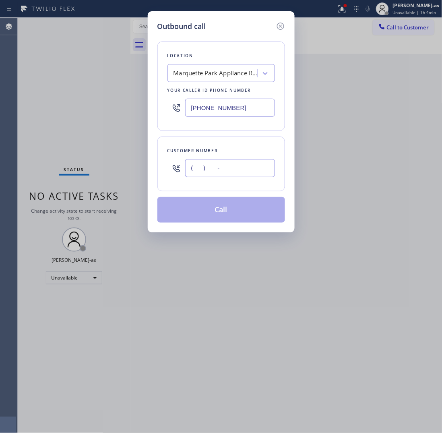
click at [235, 164] on input "(___) ___-____" at bounding box center [230, 168] width 90 height 18
paste input "480) 703-8817"
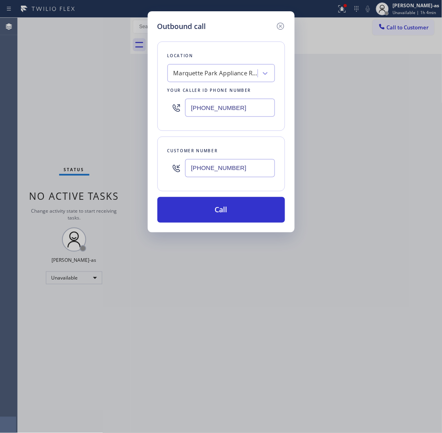
type input "(480) 703-8817"
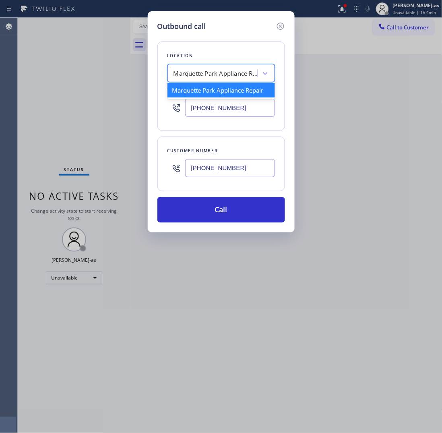
click at [221, 70] on div "Marquette Park Appliance Repair" at bounding box center [215, 73] width 85 height 9
paste input "Sub Zero Repair Pros Phoenix"
type input "Sub Zero Repair Pros Phoenix"
click at [193, 90] on div "Sub Zero Repair Pros Phoenix" at bounding box center [220, 90] width 107 height 14
type input "(602) 566-9345"
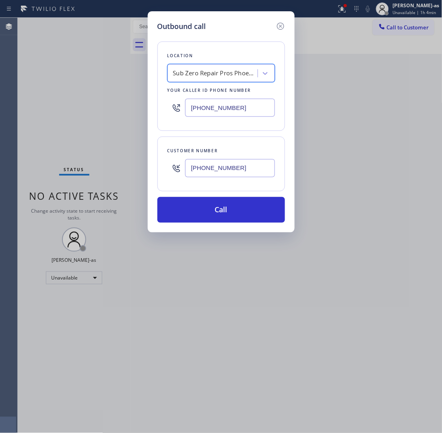
scroll to position [0, 0]
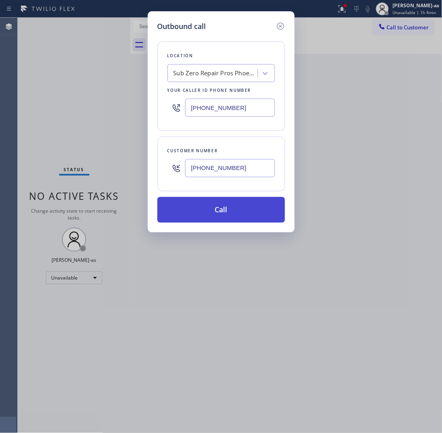
click at [196, 213] on button "Call" at bounding box center [221, 210] width 128 height 26
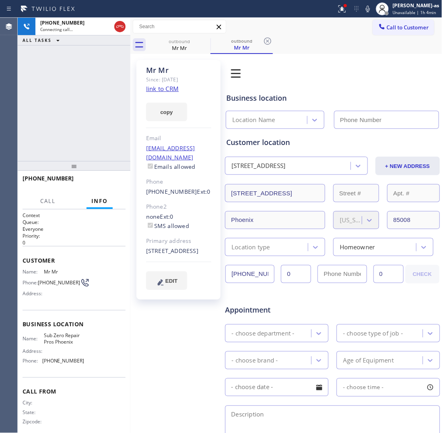
type input "(602) 566-9345"
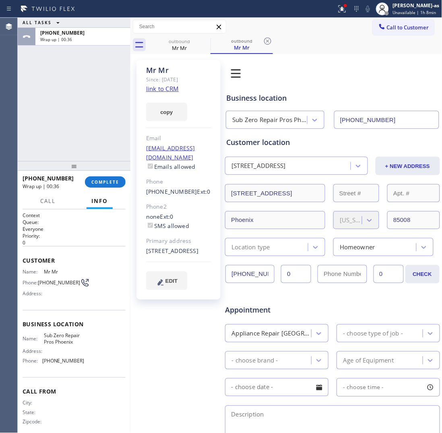
click at [85, 107] on div "ALL TASKS ALL TASKS ACTIVE TASKS TASKS IN WRAP UP +14807038817 Wrap up | 00:36" at bounding box center [74, 89] width 113 height 143
click at [85, 118] on div "ALL TASKS ALL TASKS ACTIVE TASKS TASKS IN WRAP UP +14807038817 Wrap up | 00:36" at bounding box center [74, 89] width 113 height 143
click at [99, 184] on span "COMPLETE" at bounding box center [105, 182] width 28 height 6
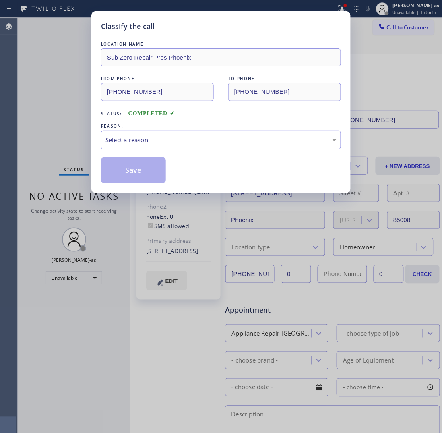
click at [99, 184] on div "Classify the call LOCATION NAME Sub Zero Repair Pros Phoenix FROM PHONE (602) 5…" at bounding box center [220, 102] width 259 height 182
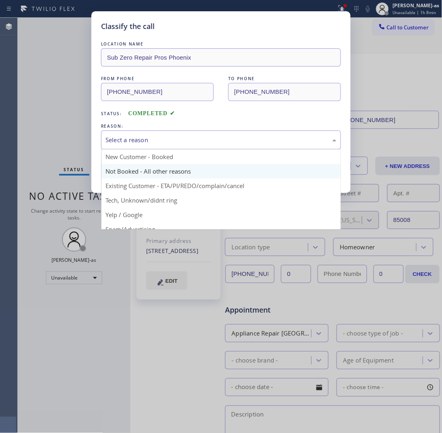
drag, startPoint x: 141, startPoint y: 131, endPoint x: 159, endPoint y: 169, distance: 41.8
click at [147, 142] on div "Select a reason" at bounding box center [221, 139] width 240 height 19
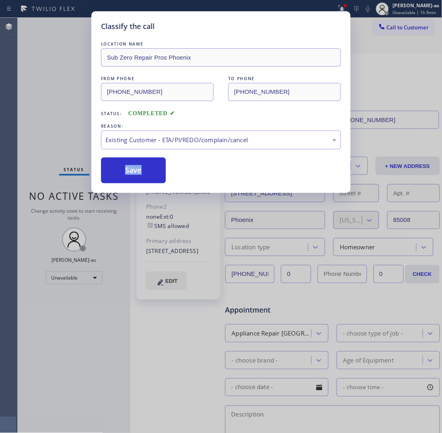
click at [127, 172] on button "Save" at bounding box center [133, 170] width 65 height 26
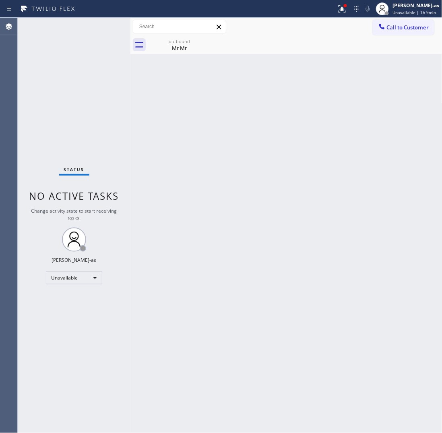
click at [319, 204] on div "Back to Dashboard Change Sender ID Customers Technicians Select a contact Outbo…" at bounding box center [286, 225] width 312 height 415
click at [79, 272] on div "Unavailable" at bounding box center [74, 277] width 56 height 13
click at [90, 316] on li "Break" at bounding box center [73, 319] width 55 height 10
